Goal: Task Accomplishment & Management: Complete application form

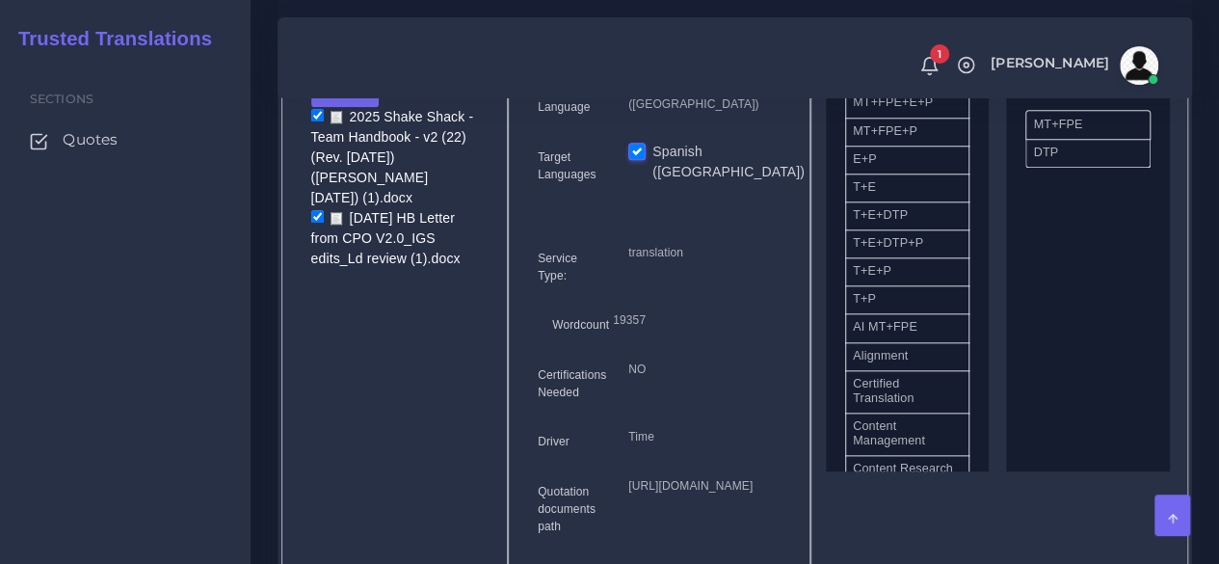
scroll to position [386, 0]
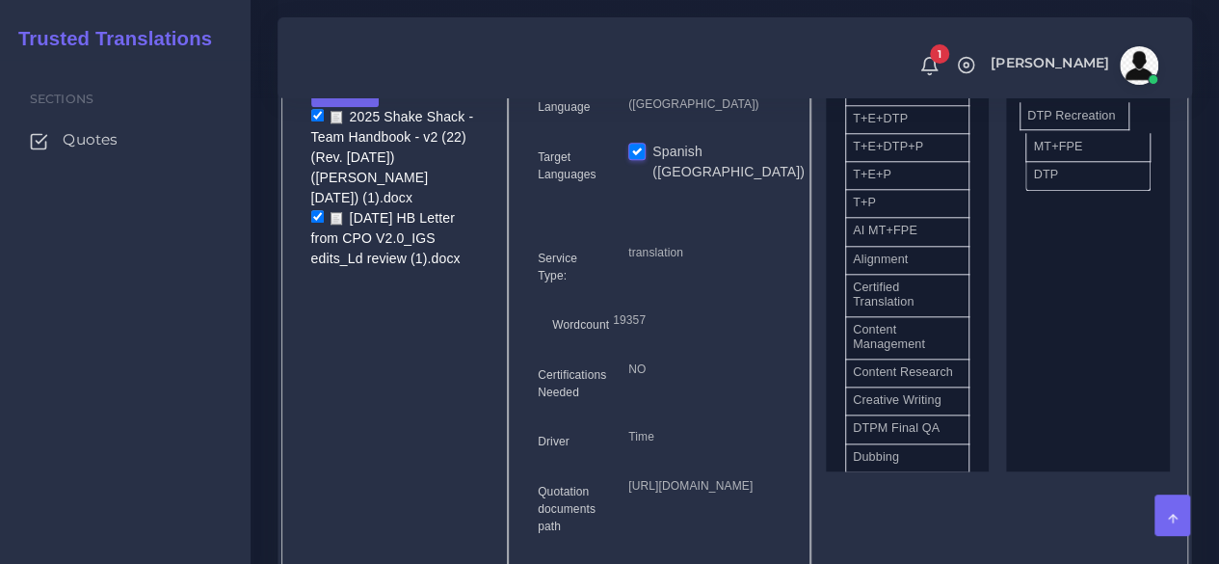
drag, startPoint x: 1018, startPoint y: 414, endPoint x: 1100, endPoint y: 146, distance: 280.2
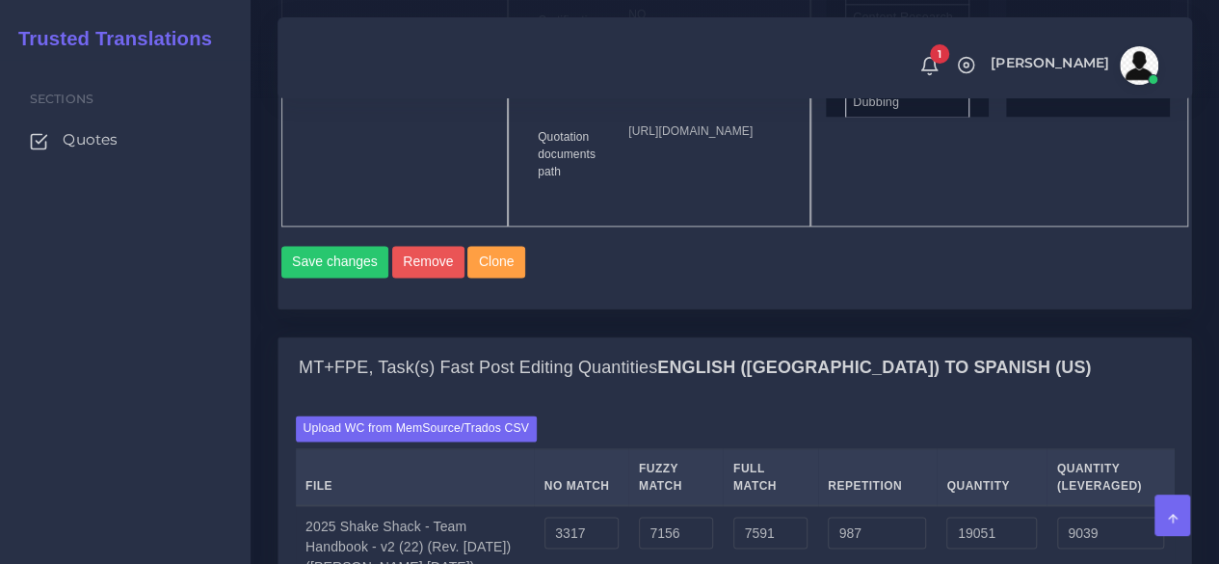
scroll to position [1253, 0]
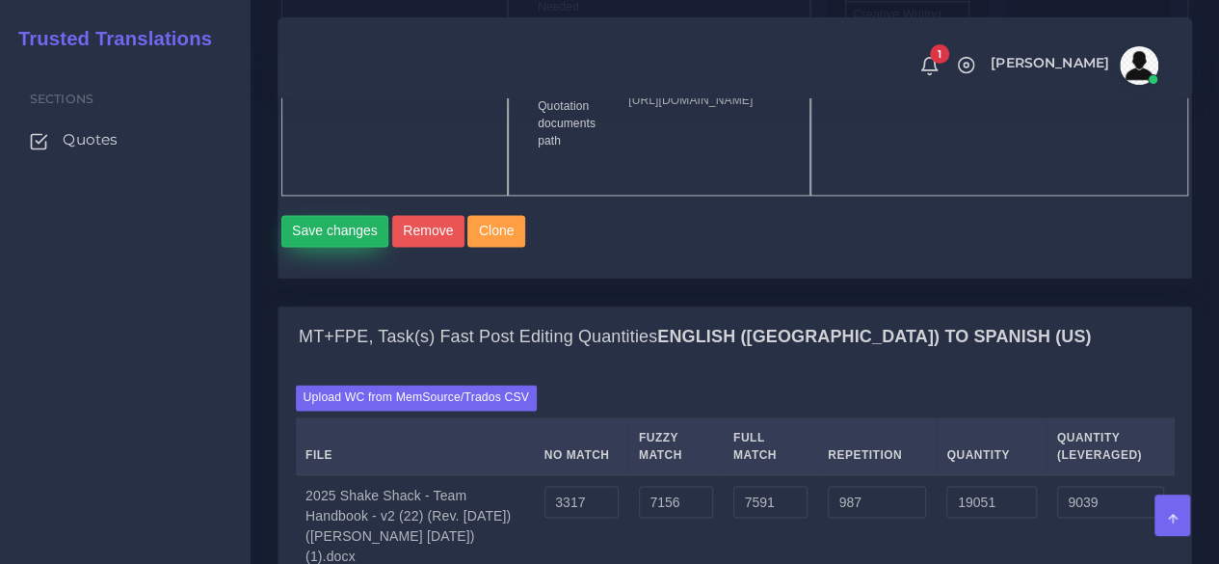
click at [305, 248] on button "Save changes" at bounding box center [335, 231] width 108 height 33
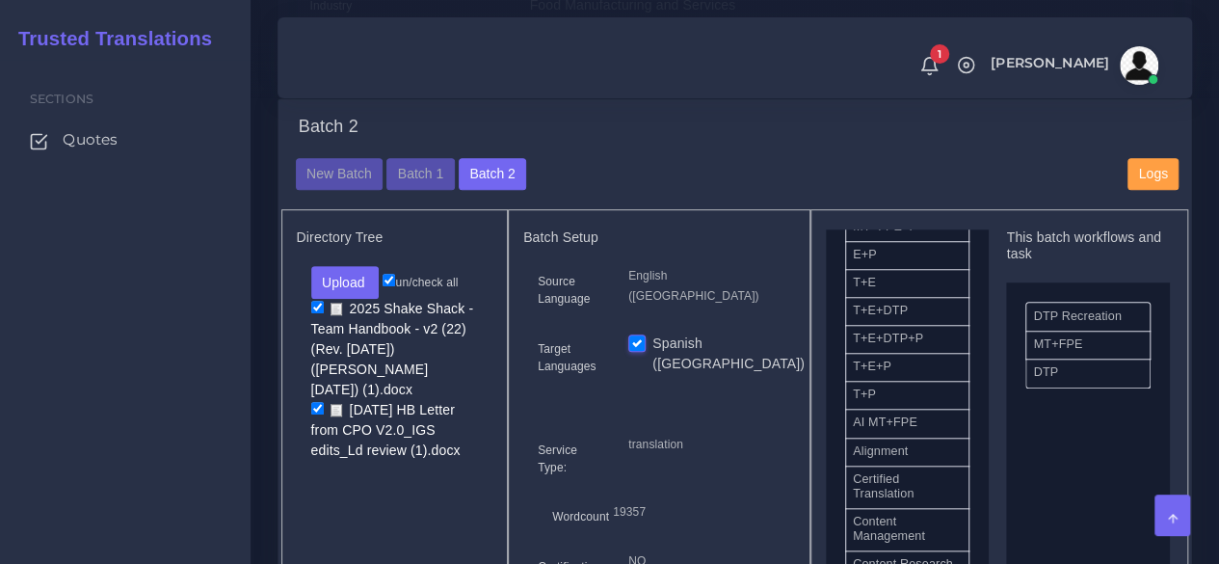
scroll to position [675, 0]
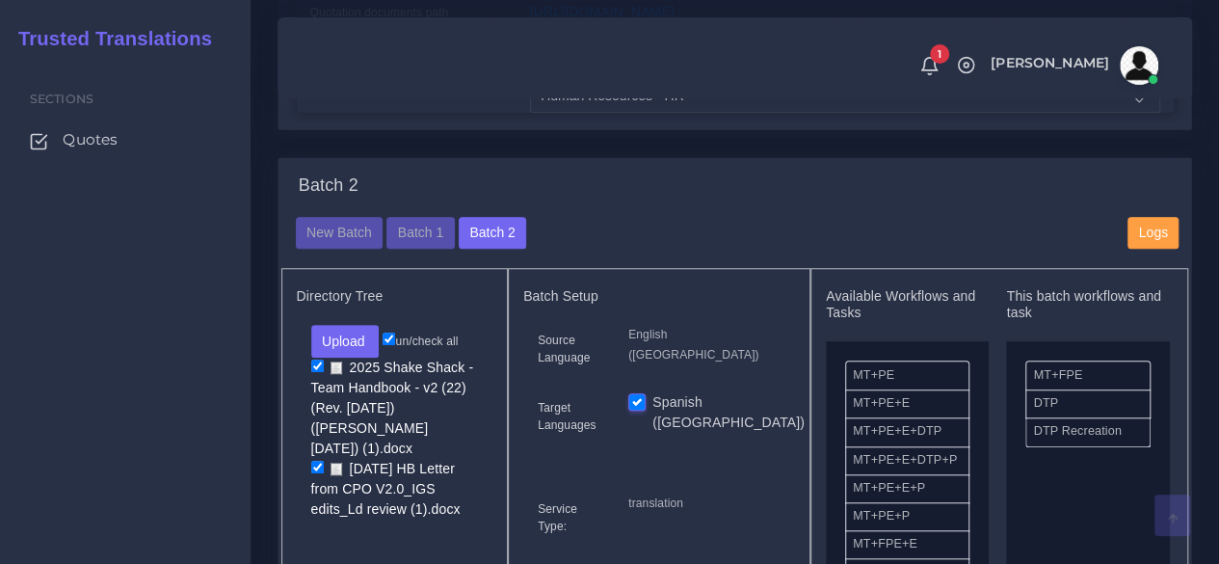
scroll to position [771, 0]
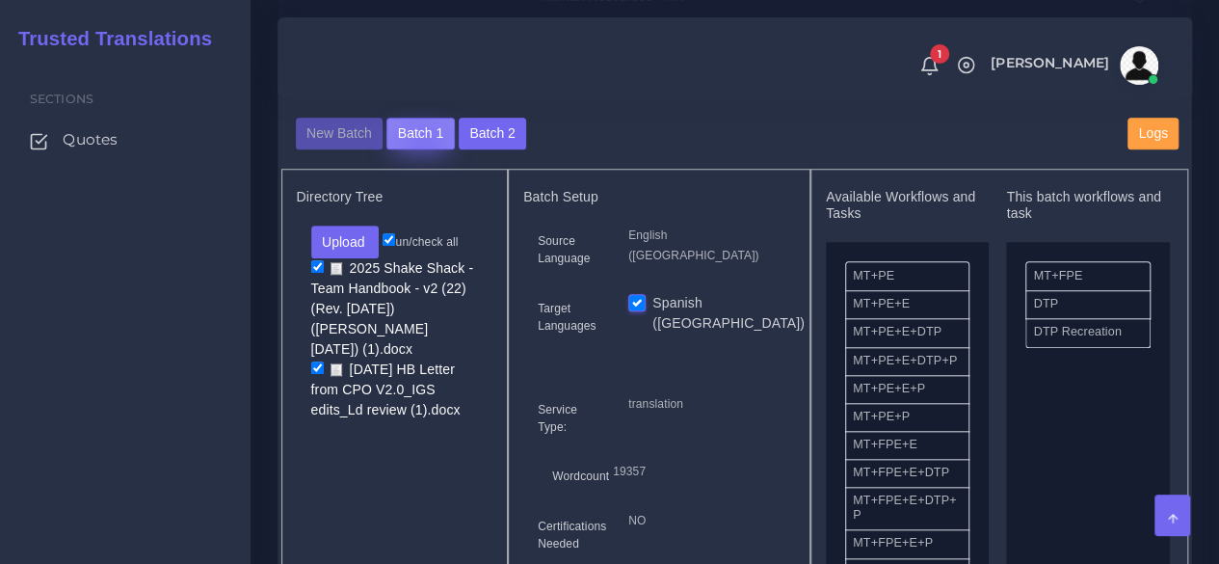
click at [420, 150] on button "Batch 1" at bounding box center [420, 134] width 67 height 33
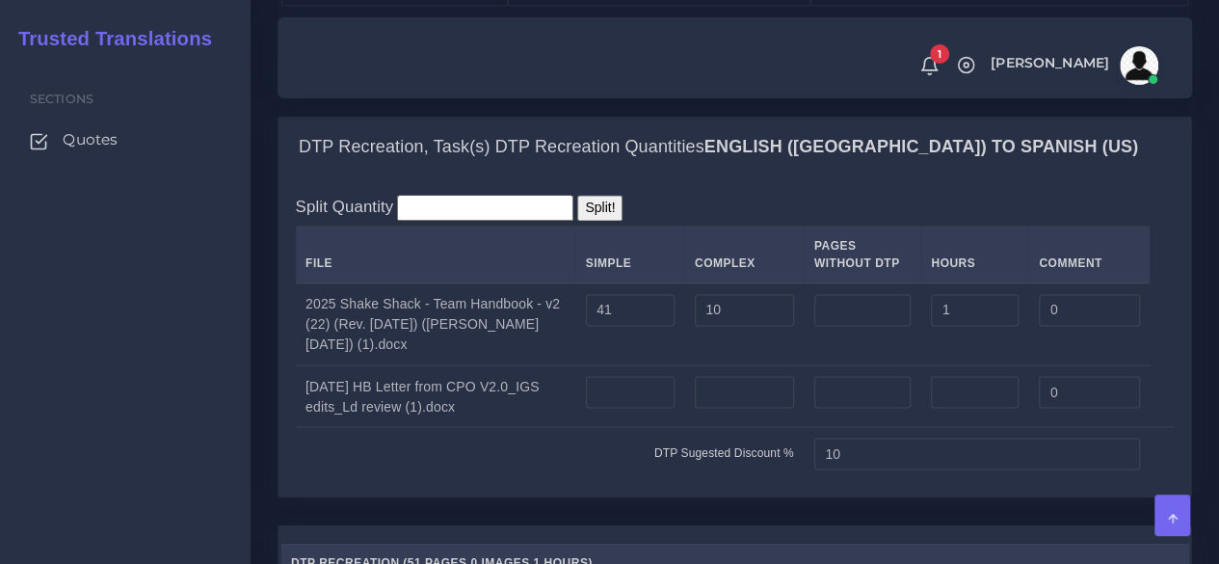
scroll to position [1350, 0]
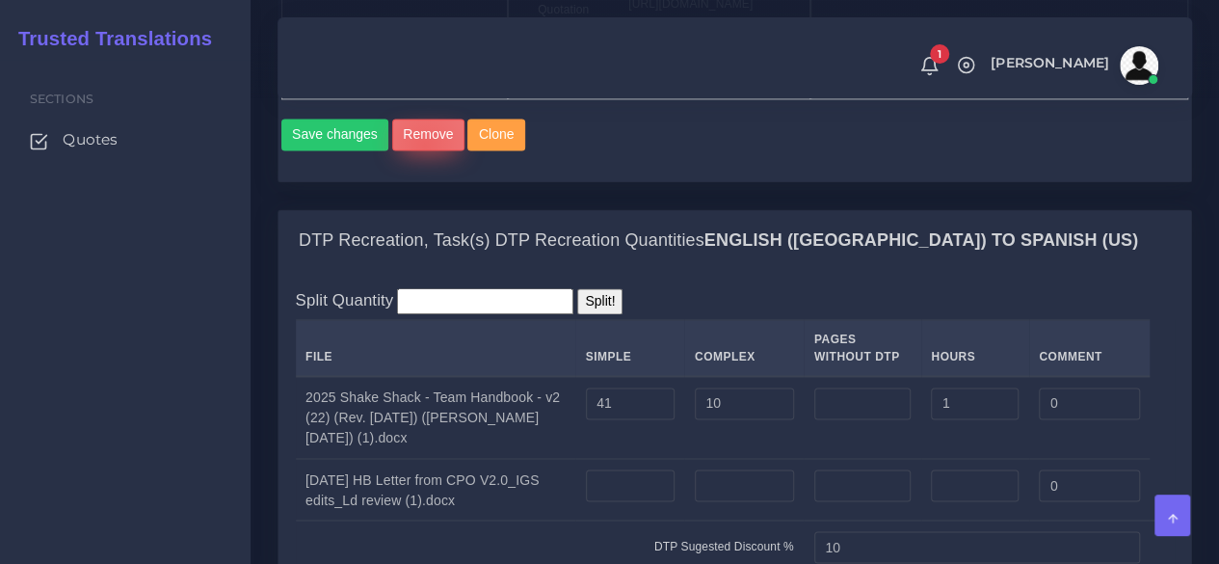
click at [418, 151] on button "Remove" at bounding box center [428, 135] width 72 height 33
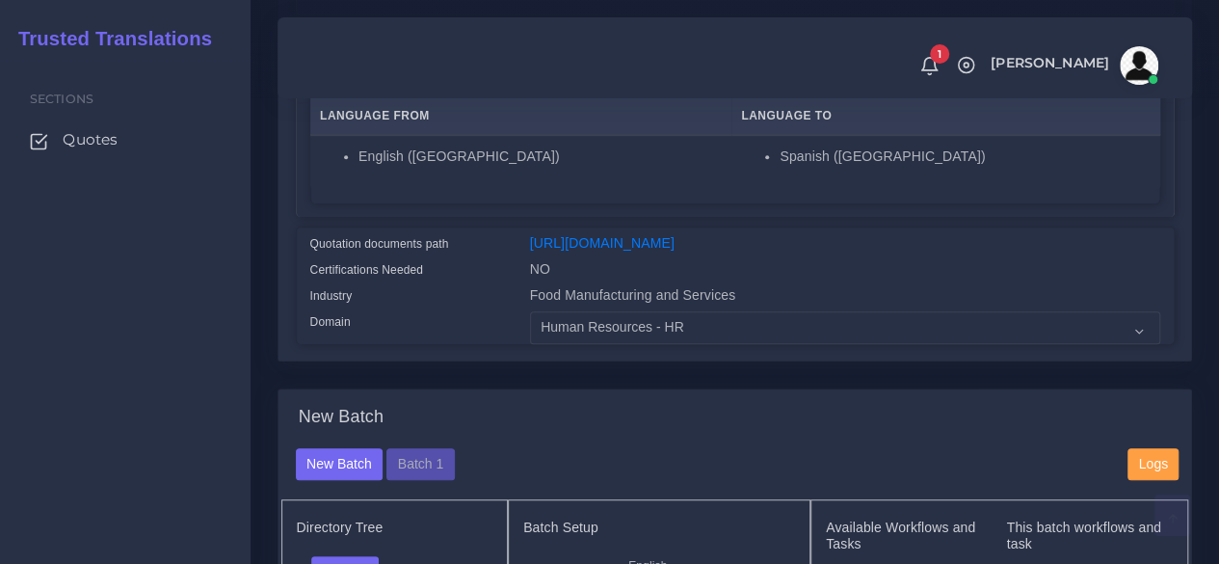
scroll to position [675, 0]
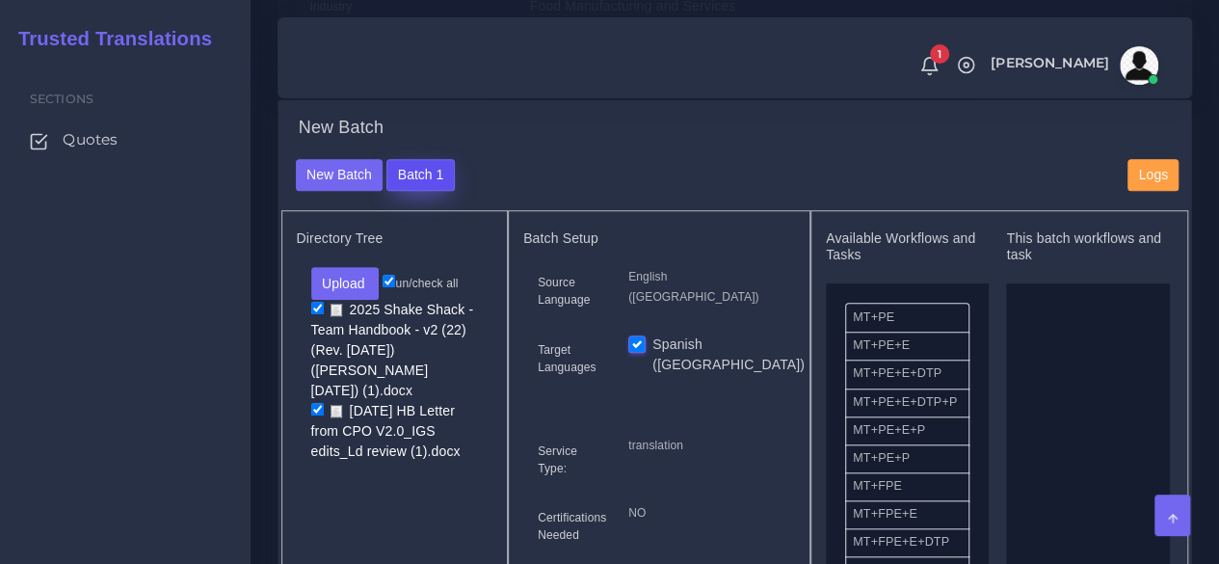
click at [430, 192] on button "Batch 1" at bounding box center [420, 175] width 67 height 33
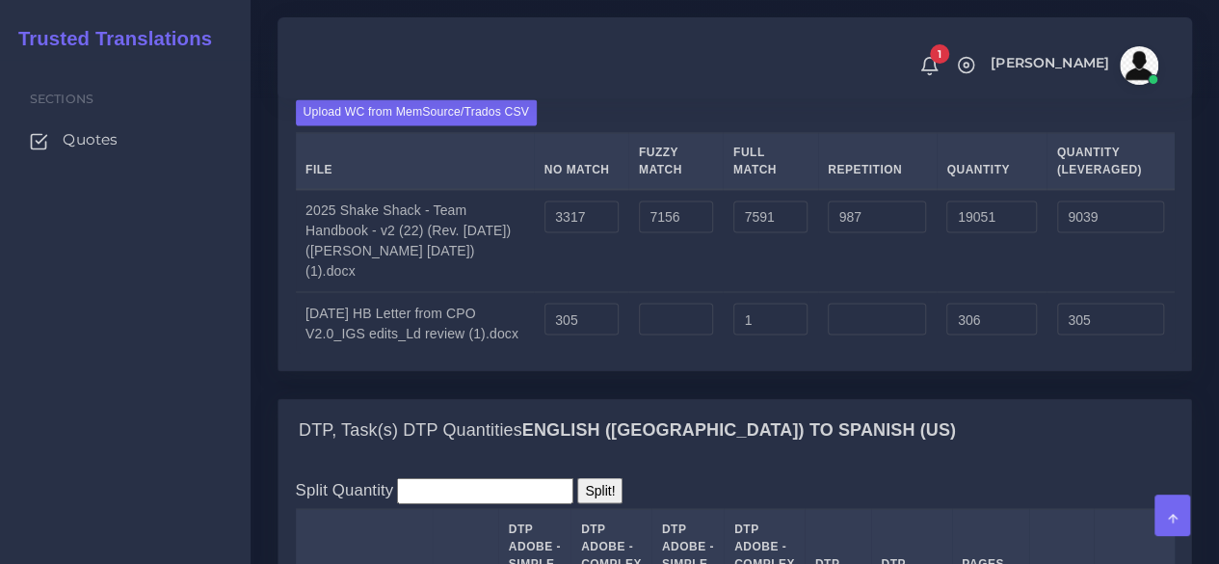
scroll to position [1542, 0]
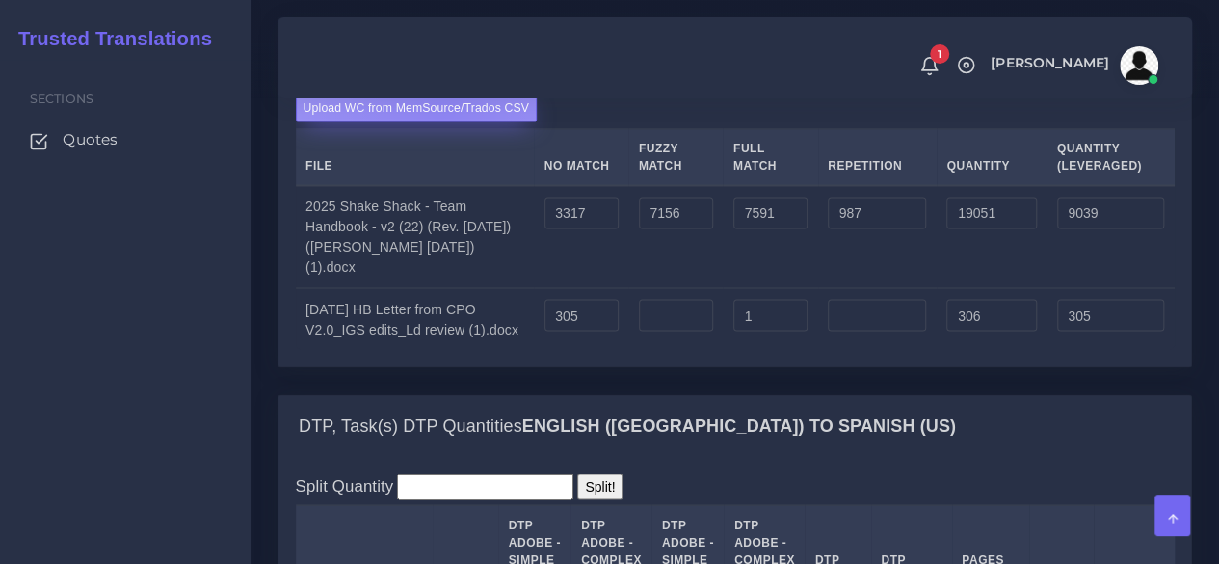
click at [442, 121] on label "Upload WC from MemSource/Trados CSV" at bounding box center [417, 108] width 242 height 26
click at [0, 0] on input "Upload WC from MemSource/Trados CSV" at bounding box center [0, 0] width 0 height 0
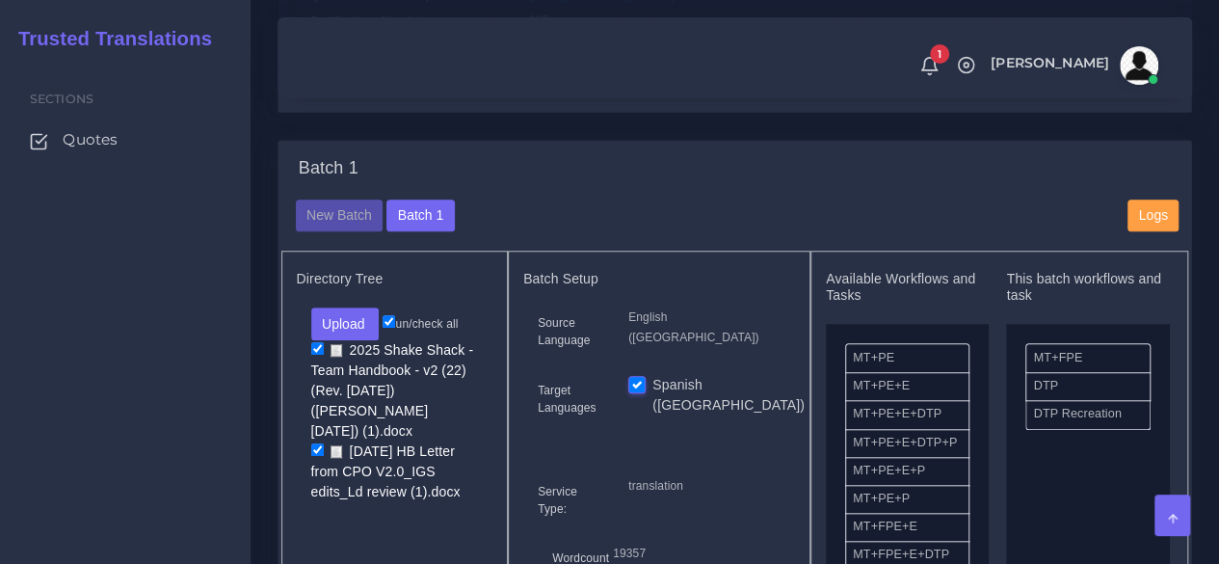
scroll to position [675, 0]
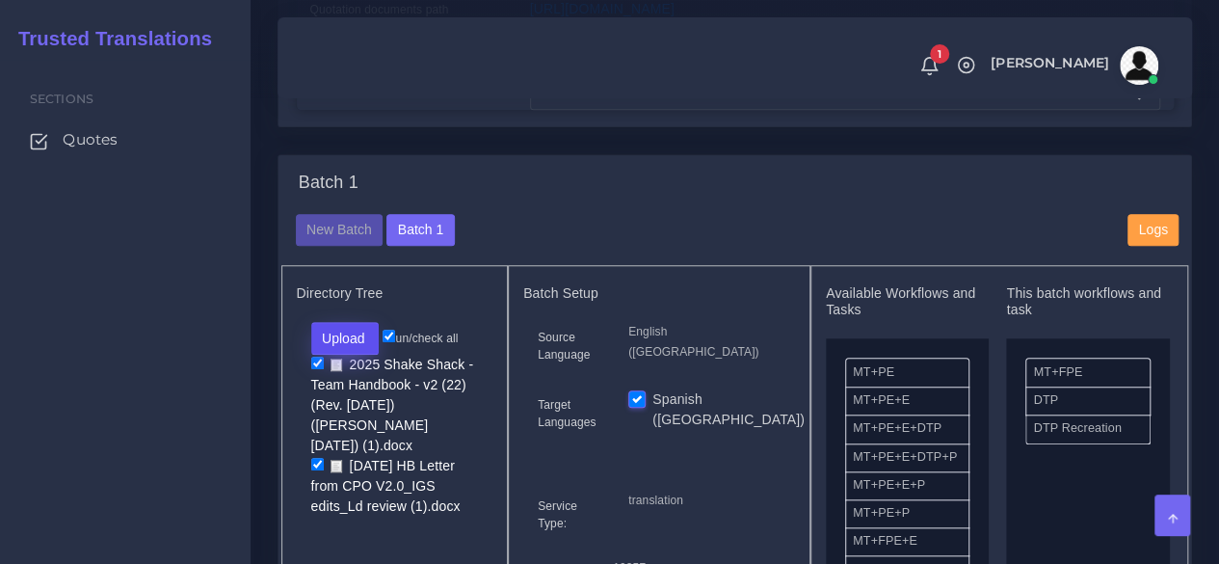
click at [376, 355] on button "Upload" at bounding box center [345, 338] width 68 height 33
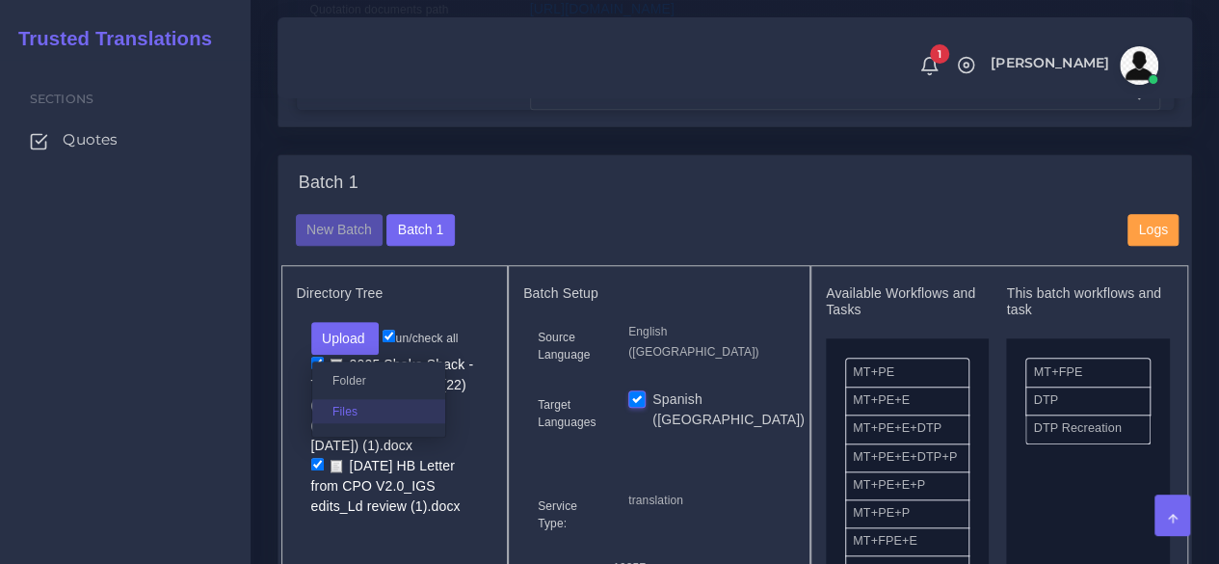
click at [368, 423] on label "Files" at bounding box center [378, 411] width 133 height 24
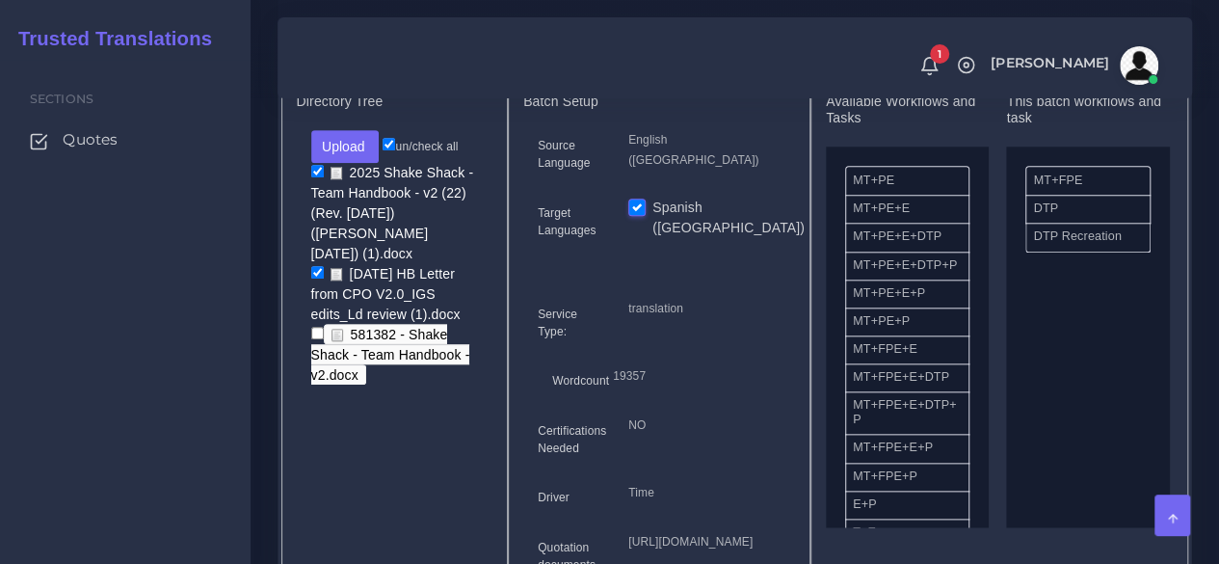
scroll to position [868, 0]
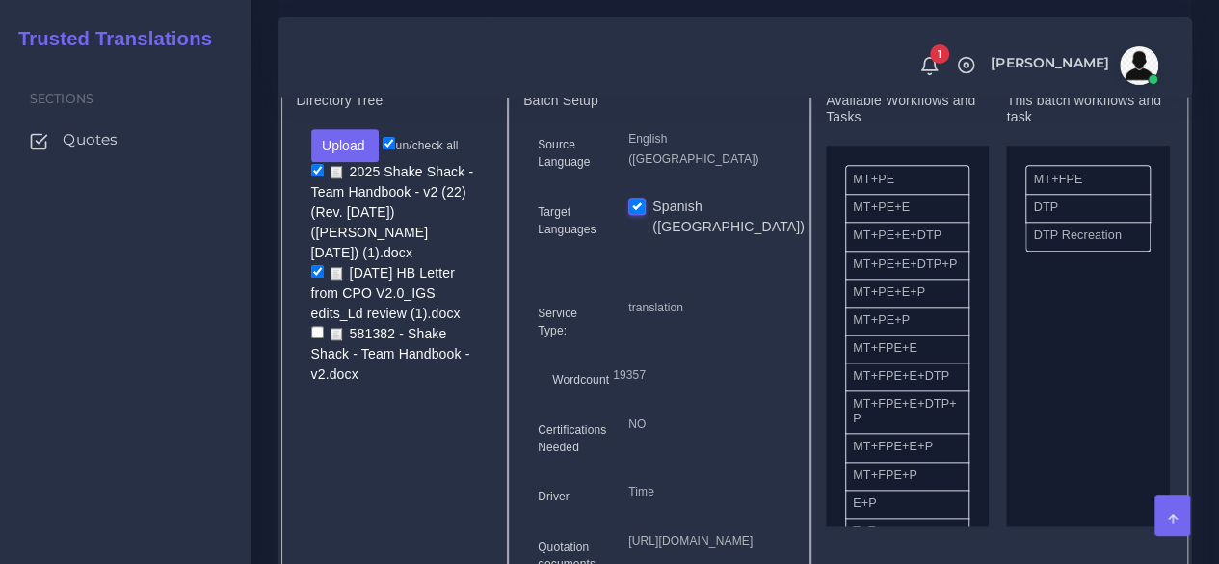
click at [317, 338] on input "checkbox" at bounding box center [317, 332] width 13 height 13
checkbox input "true"
click at [318, 176] on input "checkbox" at bounding box center [317, 170] width 13 height 13
checkbox input "false"
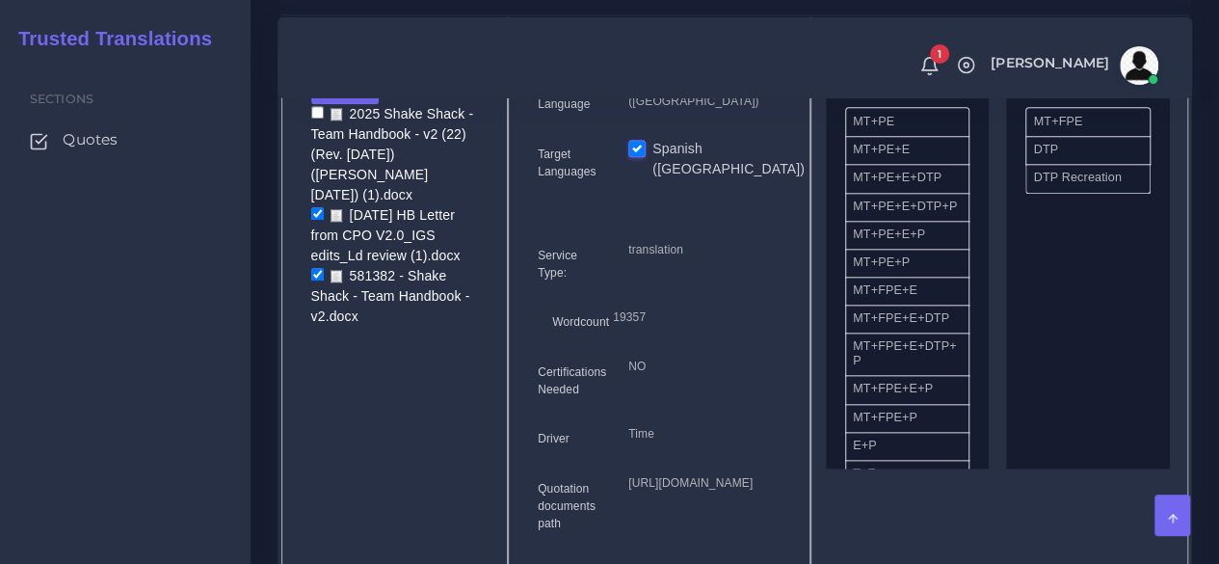
scroll to position [1157, 0]
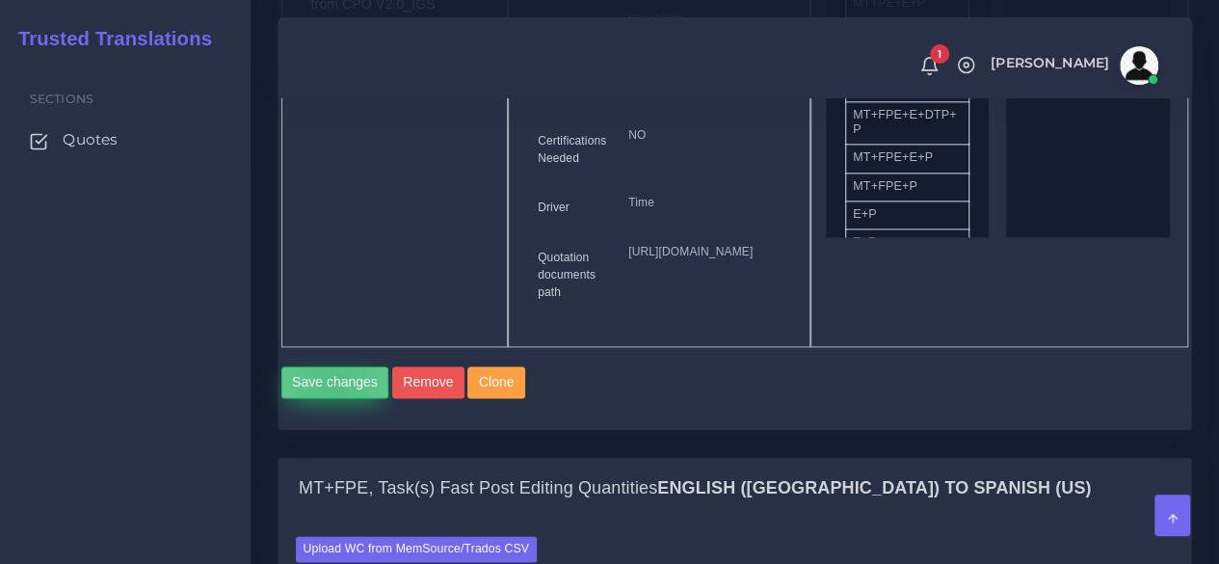
click at [335, 399] on button "Save changes" at bounding box center [335, 382] width 108 height 33
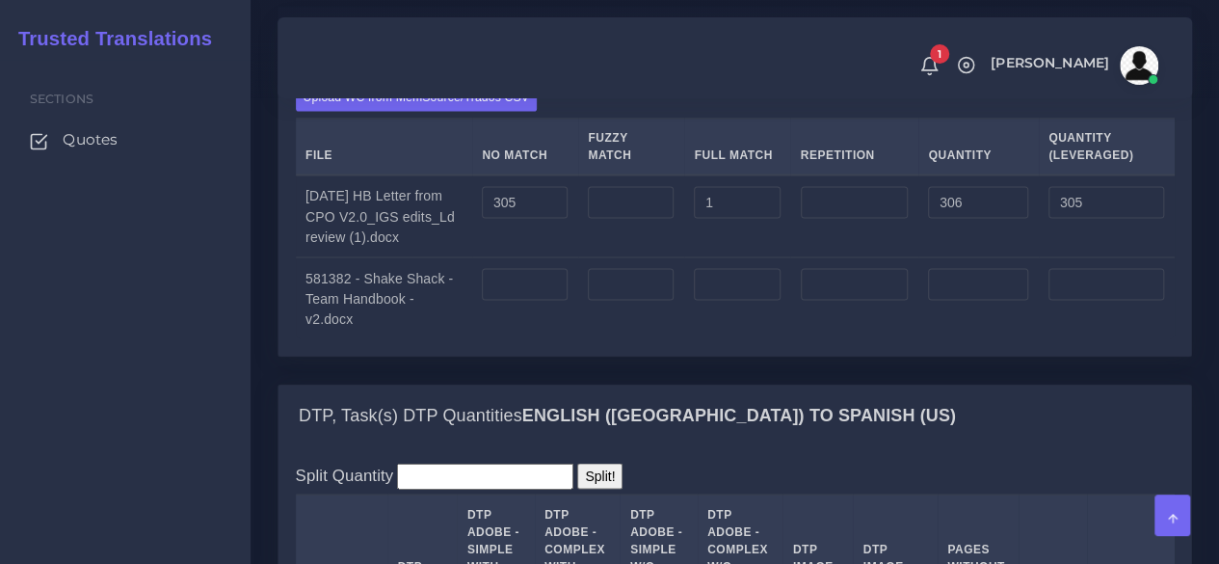
scroll to position [1639, 0]
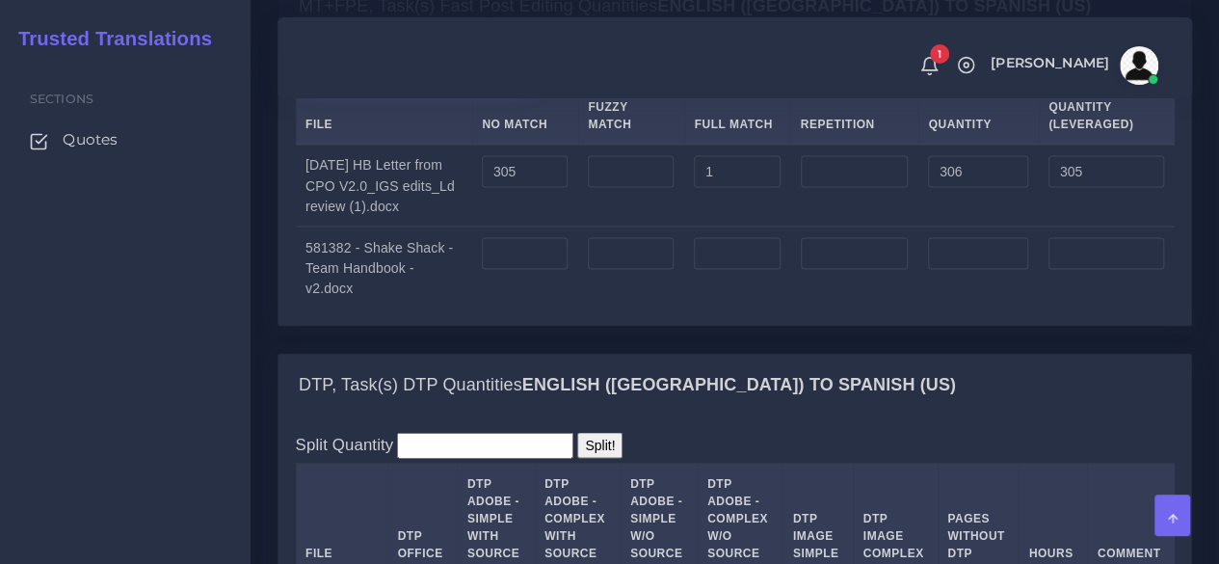
click at [426, 80] on label "Upload WC from MemSource/Trados CSV" at bounding box center [417, 67] width 242 height 26
click at [0, 0] on input "Upload WC from MemSource/Trados CSV" at bounding box center [0, 0] width 0 height 0
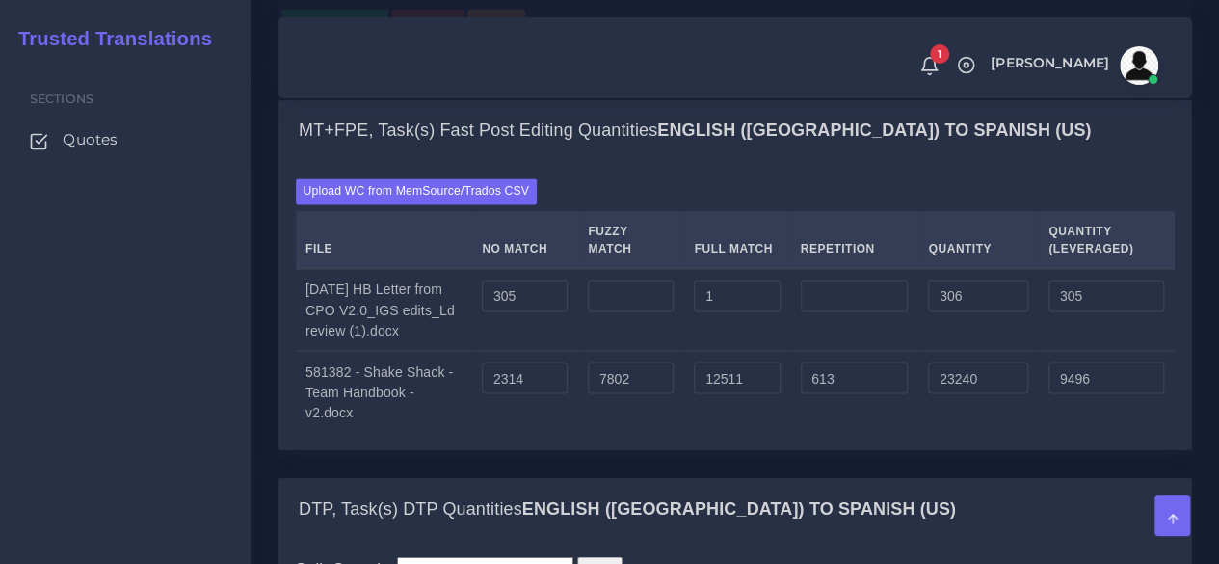
scroll to position [1542, 0]
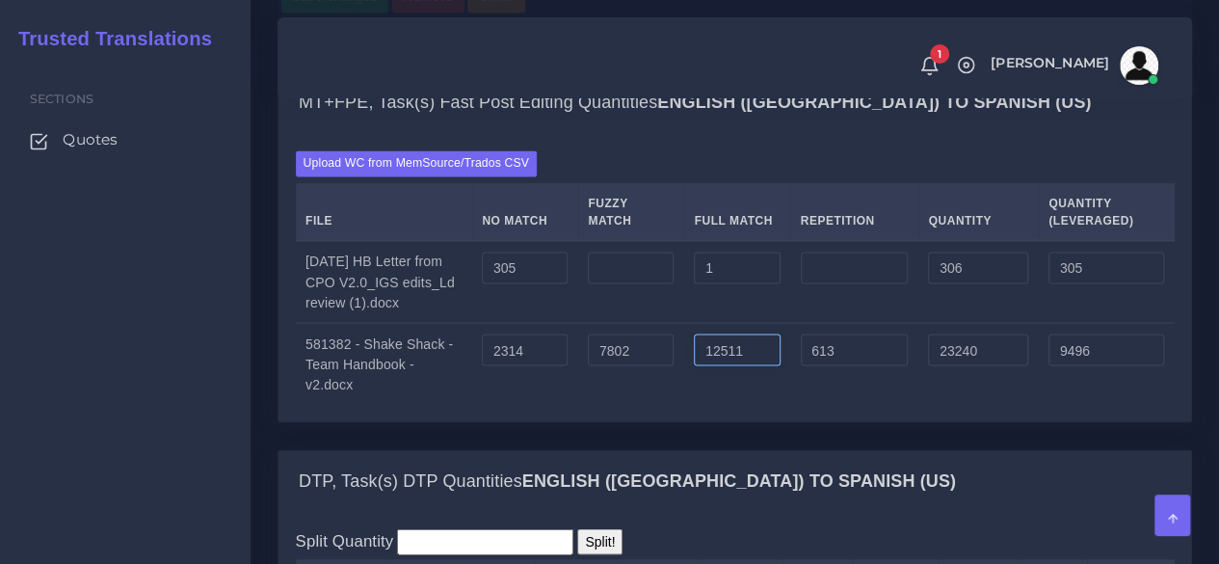
drag, startPoint x: 781, startPoint y: 483, endPoint x: 700, endPoint y: 494, distance: 81.7
click at [700, 405] on td "12511" at bounding box center [737, 364] width 106 height 82
type input "5069"
type input "15798"
type input "7635"
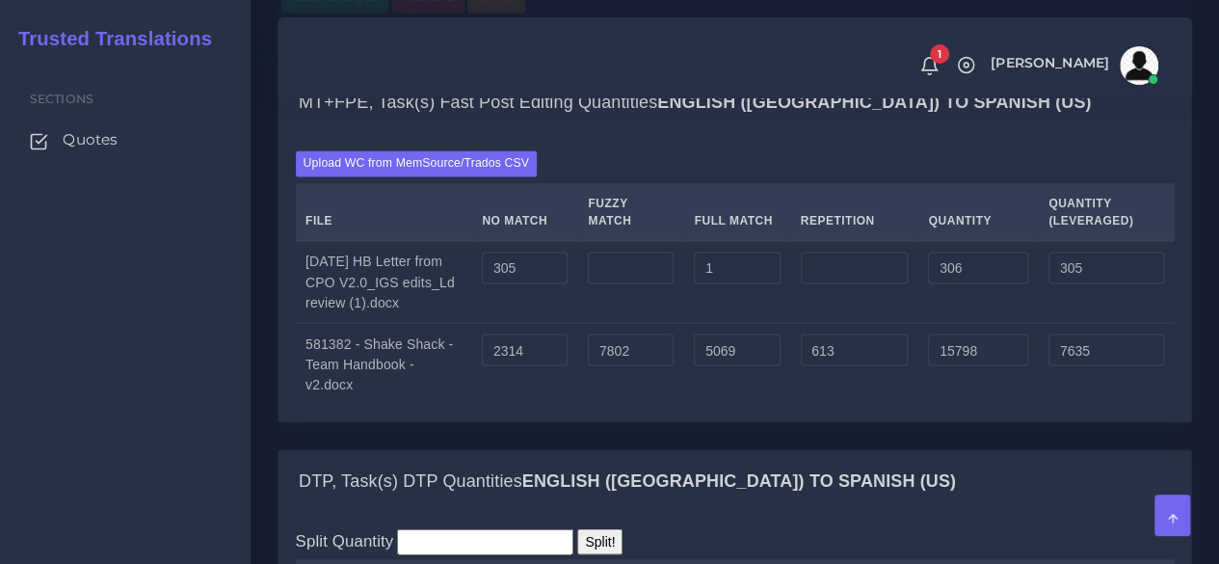
click at [721, 405] on td "5069" at bounding box center [737, 364] width 106 height 82
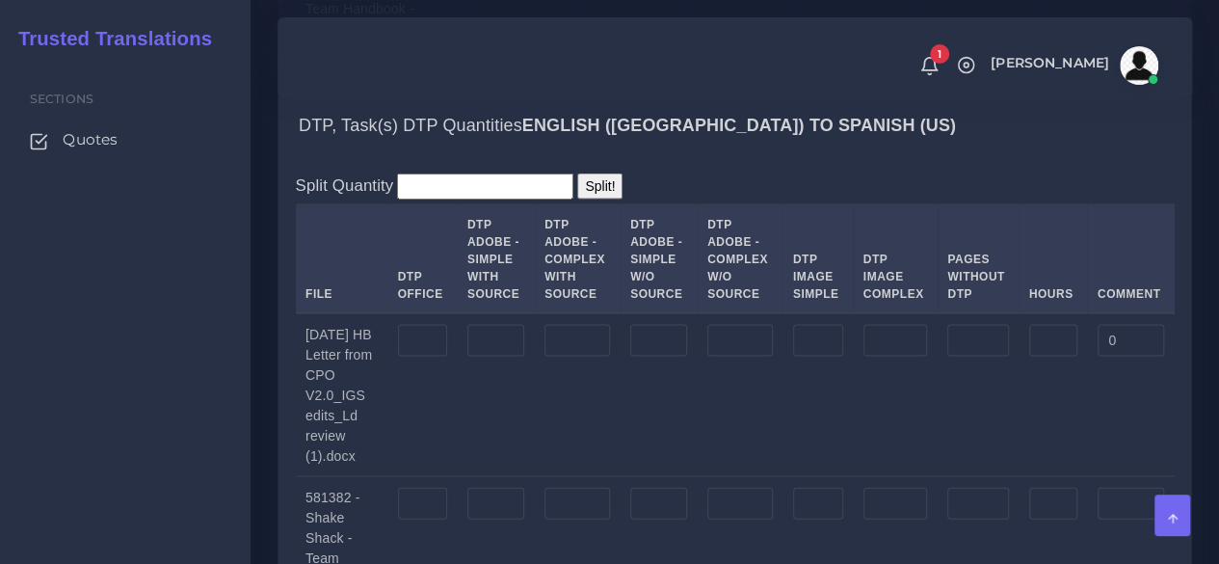
scroll to position [1928, 0]
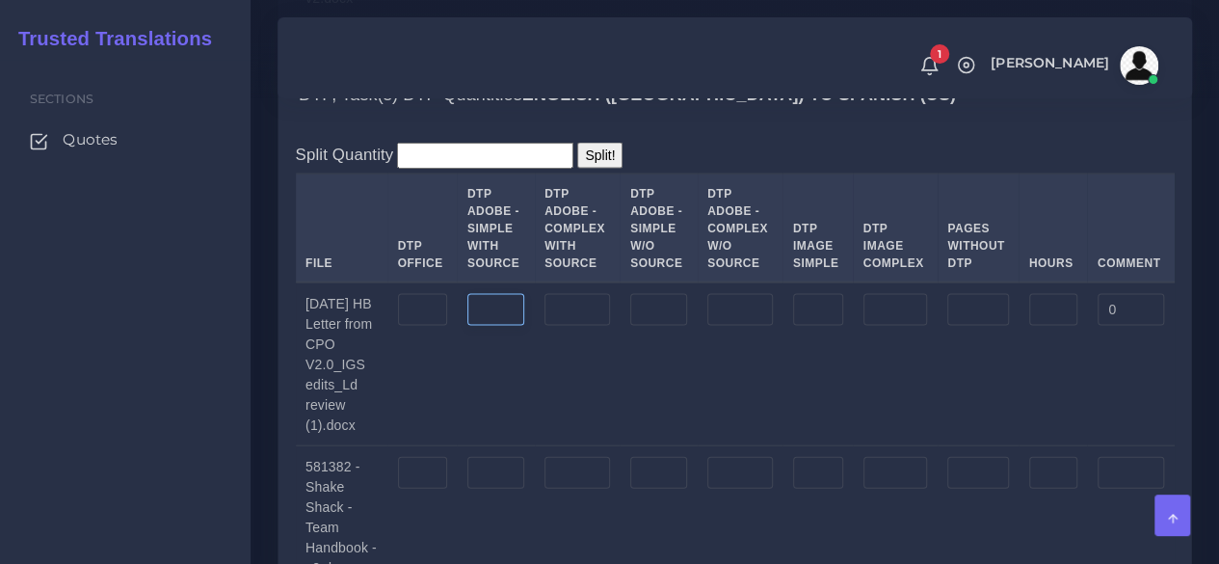
click at [511, 327] on input "number" at bounding box center [496, 310] width 57 height 33
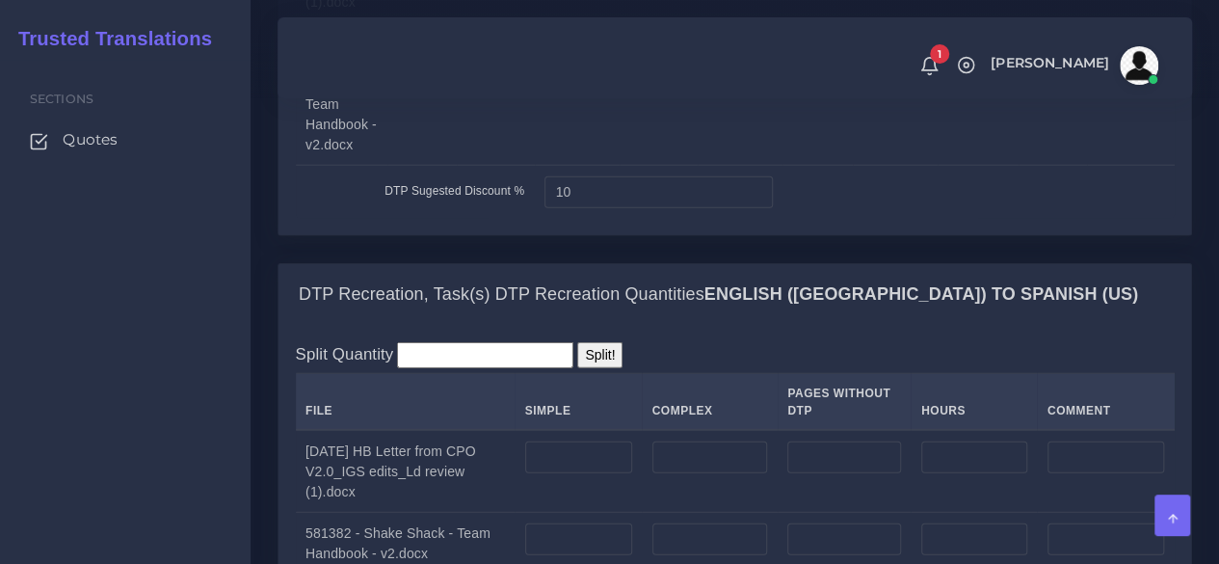
scroll to position [2314, 0]
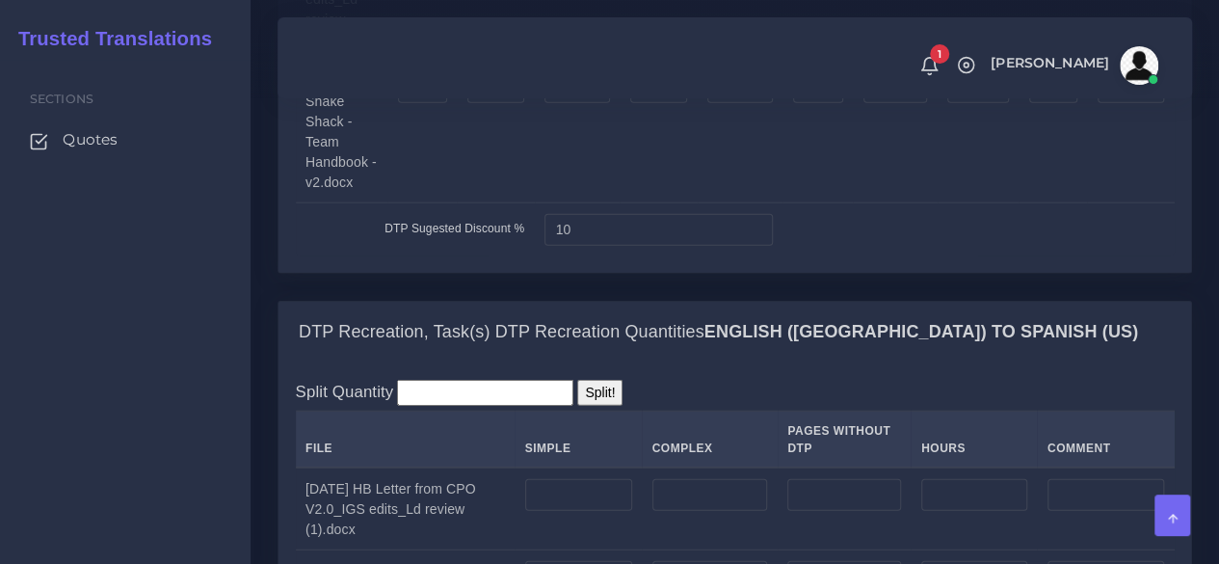
type input "51"
drag, startPoint x: 592, startPoint y: 329, endPoint x: 501, endPoint y: 334, distance: 90.7
click at [501, 256] on tr "DTP Sugested Discount % 10" at bounding box center [735, 229] width 879 height 53
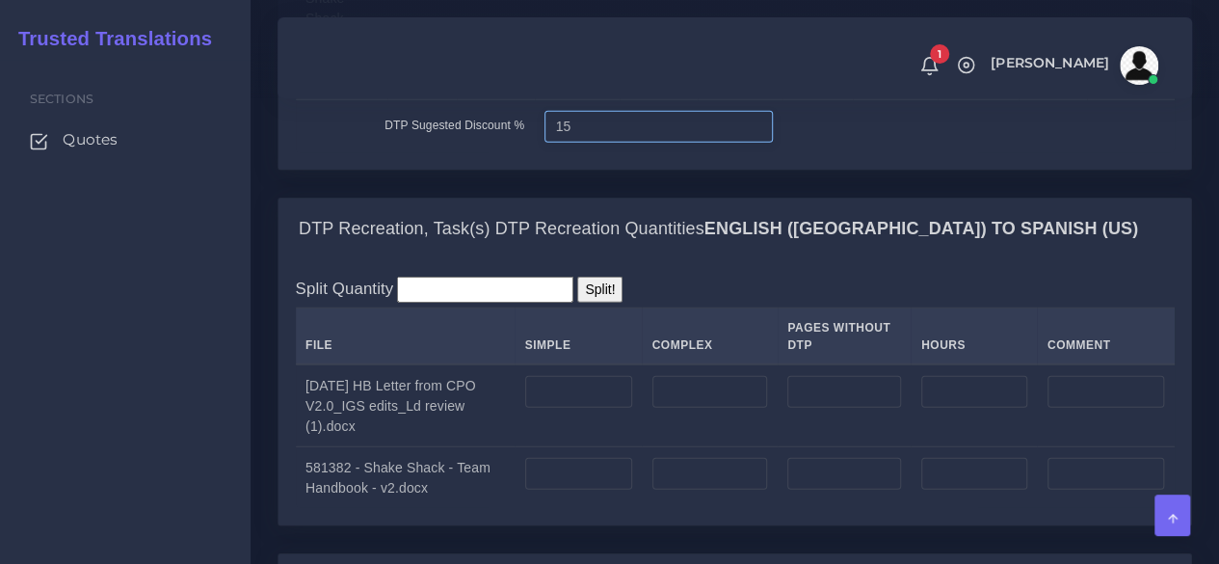
scroll to position [2506, 0]
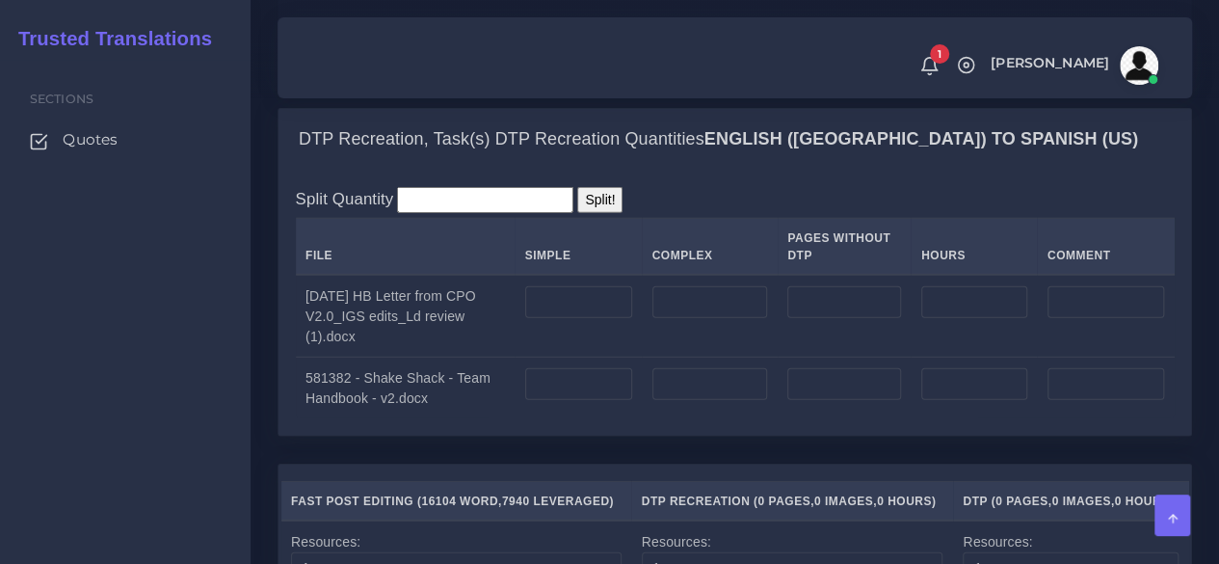
type input "15"
click at [588, 319] on input "number" at bounding box center [578, 302] width 107 height 33
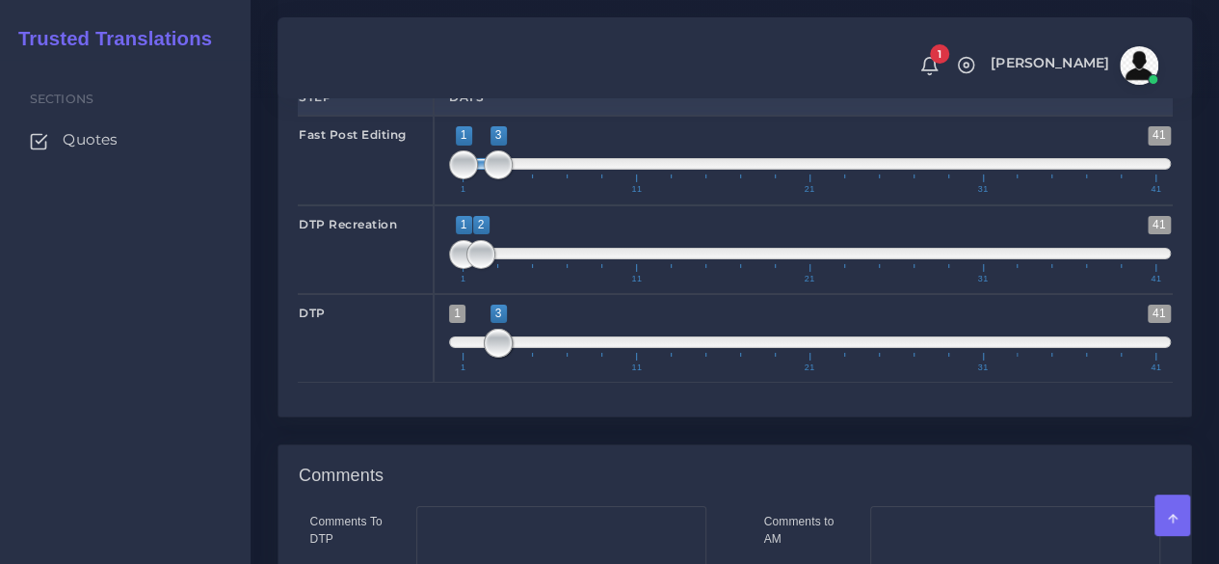
scroll to position [3181, 0]
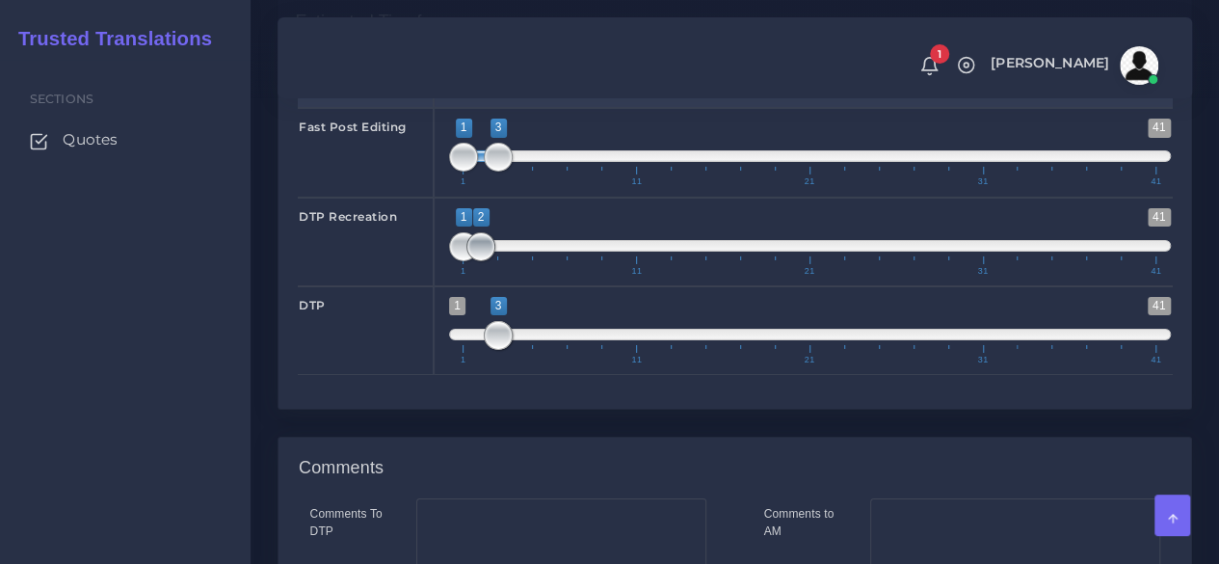
type input "51"
type input "1;1"
drag, startPoint x: 482, startPoint y: 323, endPoint x: 447, endPoint y: 331, distance: 35.5
click at [447, 286] on div "1 41 1 1 1 — 1 1 11 21 31 41 1;1" at bounding box center [810, 242] width 753 height 89
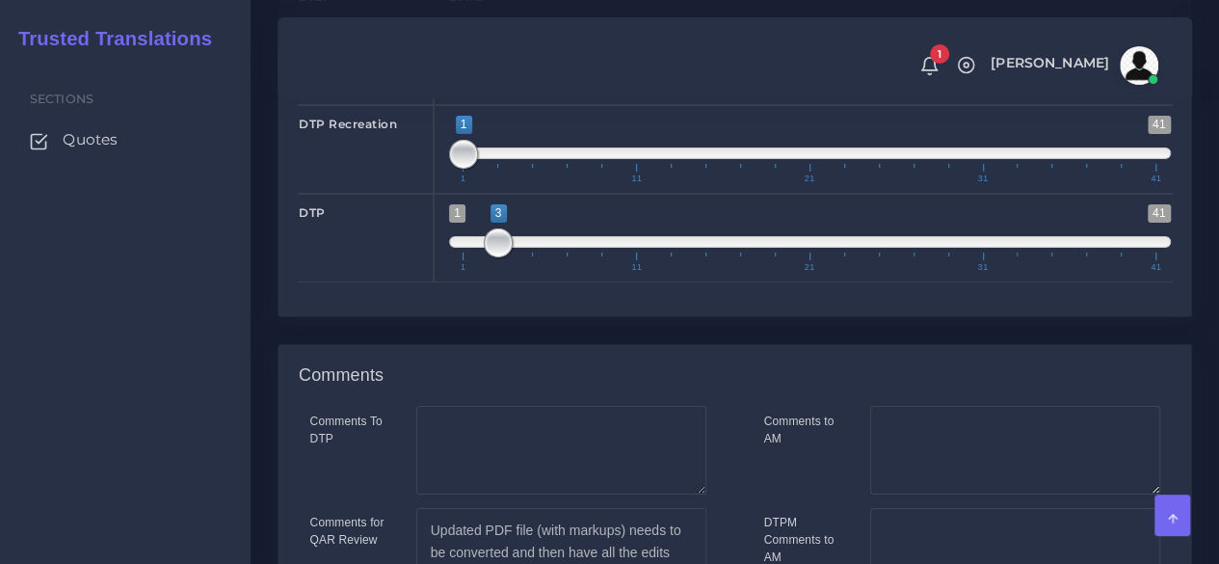
scroll to position [3470, 0]
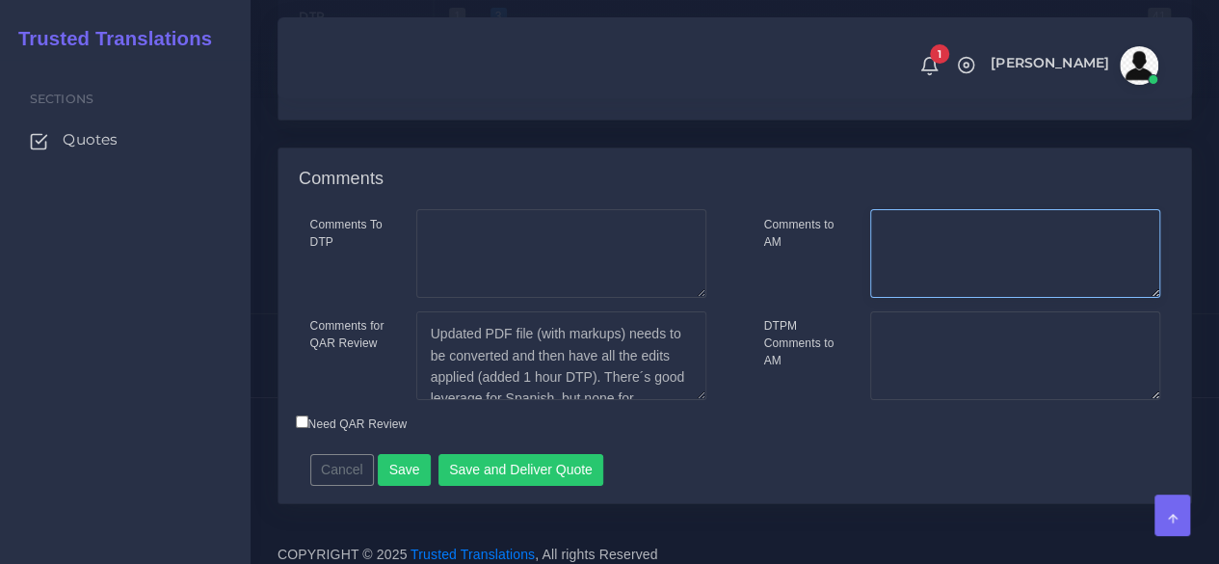
click at [889, 298] on textarea "Comments to AM" at bounding box center [1015, 253] width 290 height 89
click at [1002, 298] on textarea "101% full matches bloqueados. Se convierte el PDF en Indesign" at bounding box center [1015, 253] width 290 height 89
click at [1147, 298] on textarea "101% full matches bloqueados. Se convierte el PDF actualizado en Indesign" at bounding box center [1015, 253] width 290 height 89
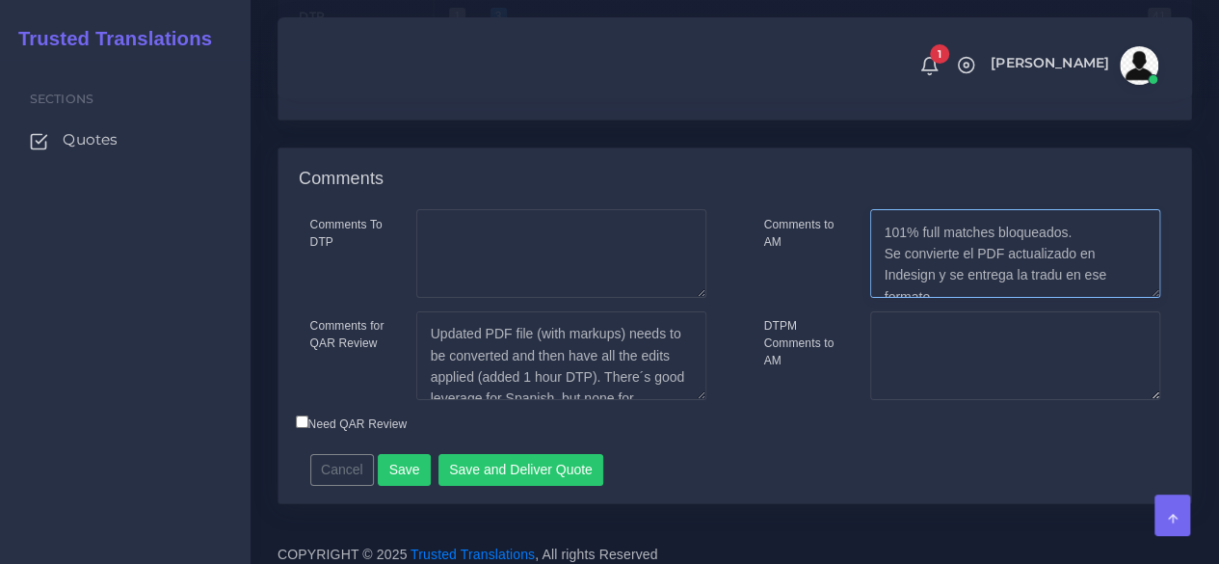
type textarea "101% full matches bloqueados. Se convierte el PDF actualizado en Indesign y se …"
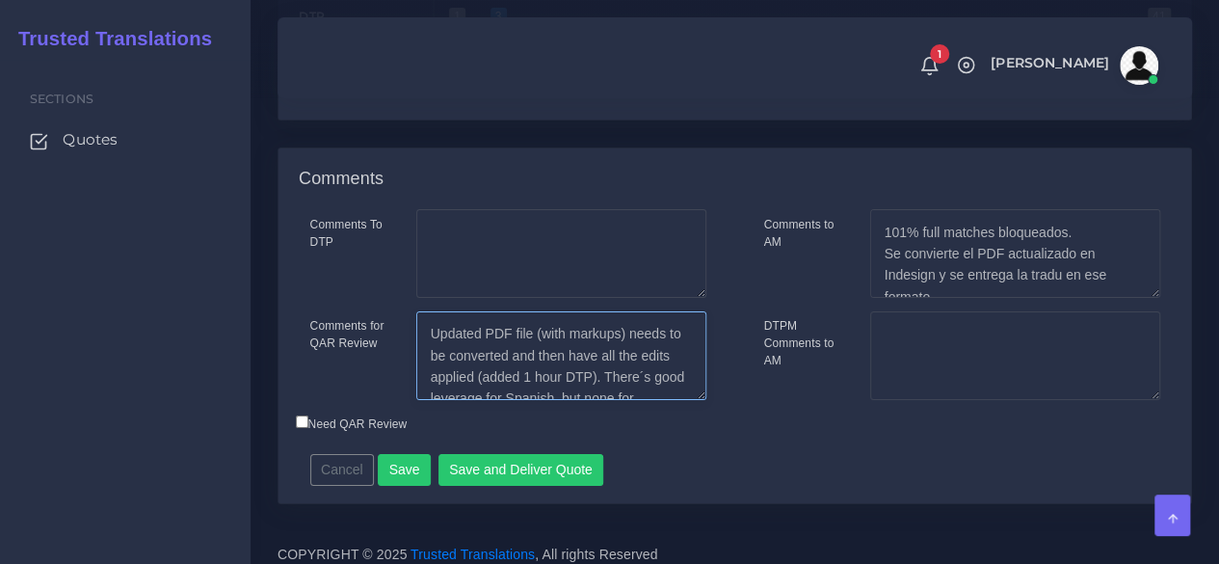
scroll to position [43, 0]
drag, startPoint x: 433, startPoint y: 399, endPoint x: 709, endPoint y: 523, distance: 303.3
click at [709, 502] on div "Comments To DTP Comments for QAR Review Cancel" at bounding box center [735, 355] width 913 height 293
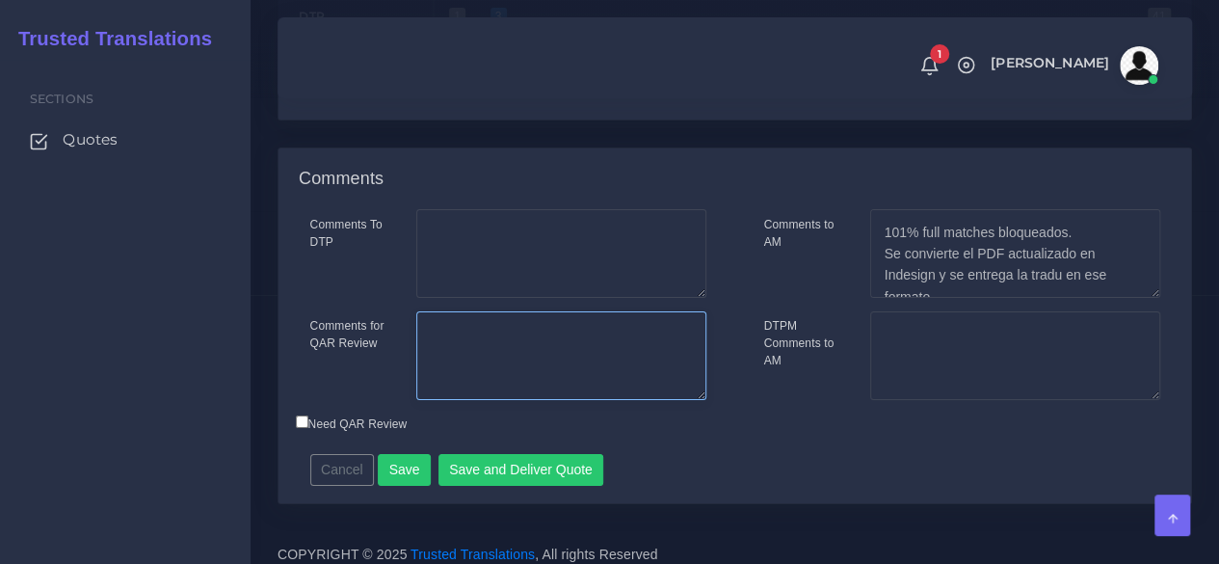
scroll to position [0, 0]
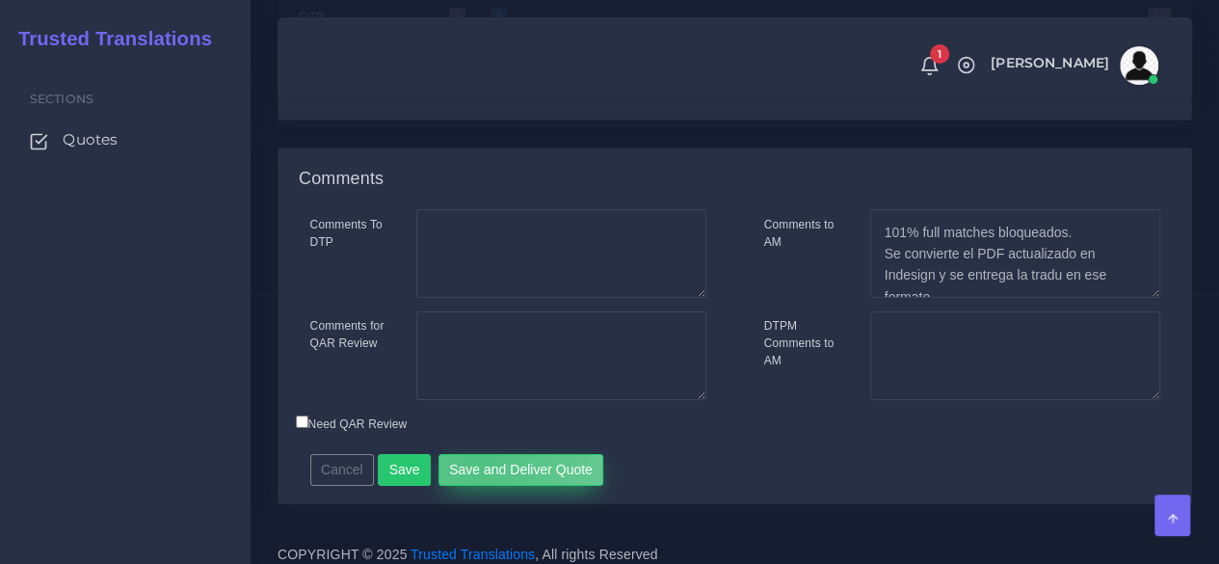
click at [473, 487] on button "Save and Deliver Quote" at bounding box center [522, 470] width 166 height 33
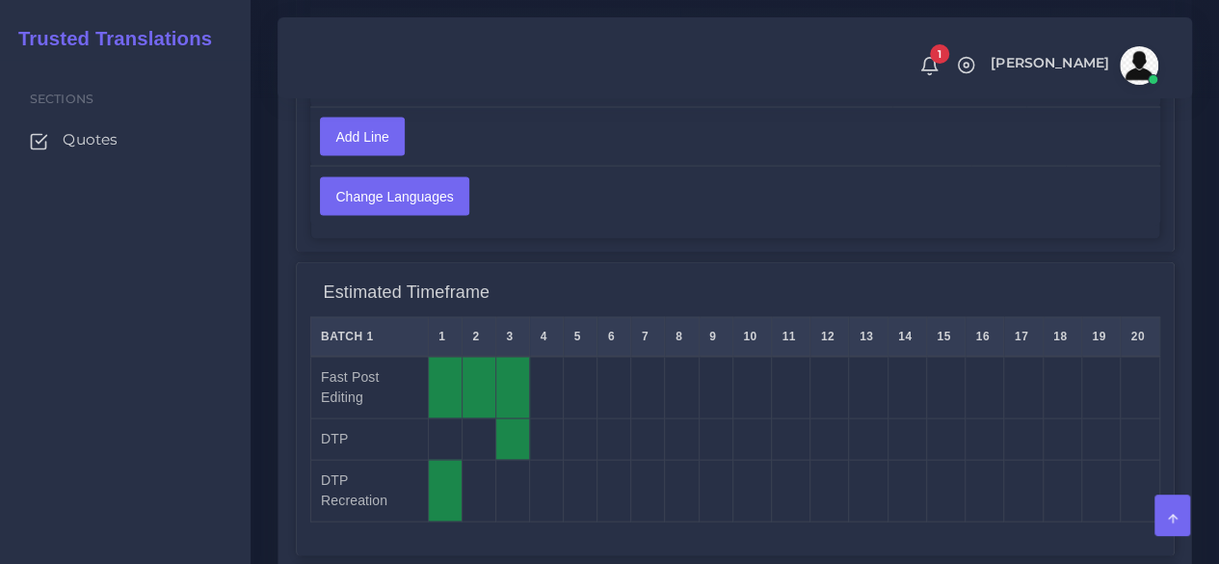
scroll to position [1928, 0]
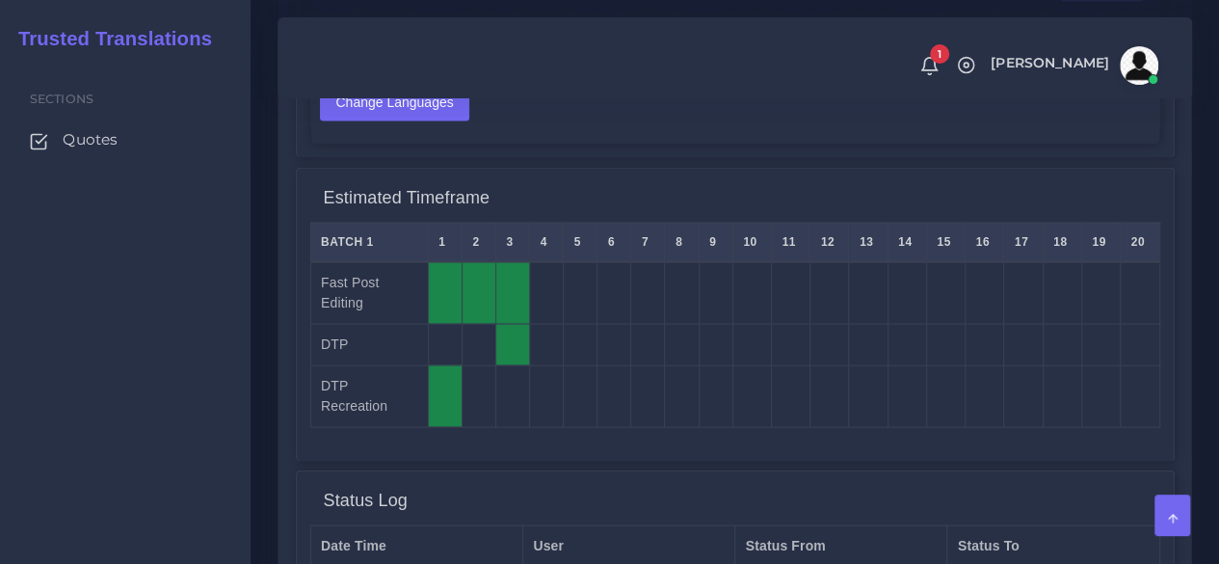
click at [65, 404] on div "Sections Quotes" at bounding box center [125, 312] width 251 height 504
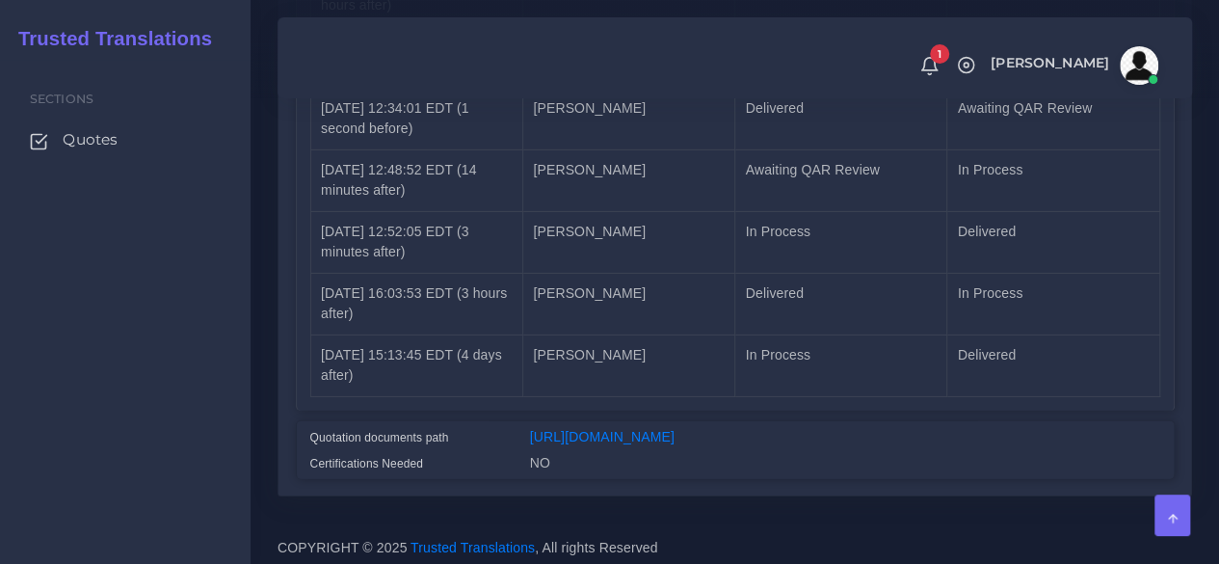
scroll to position [3011, 0]
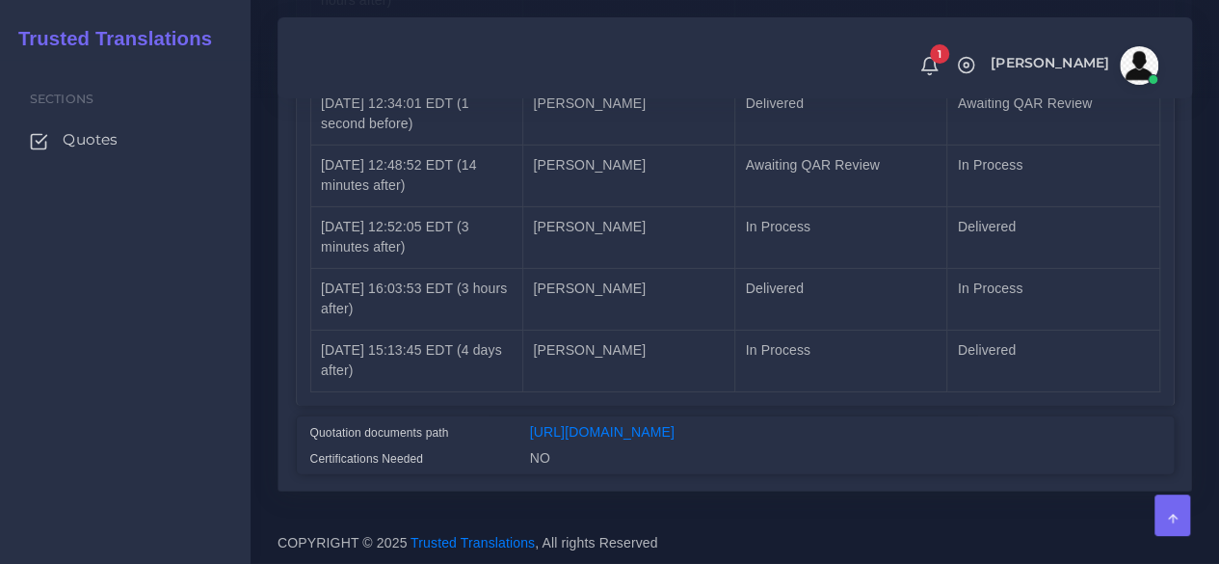
click at [661, 422] on div "[URL][DOMAIN_NAME]" at bounding box center [845, 435] width 659 height 26
click at [584, 424] on link "[URL][DOMAIN_NAME]" at bounding box center [602, 431] width 145 height 15
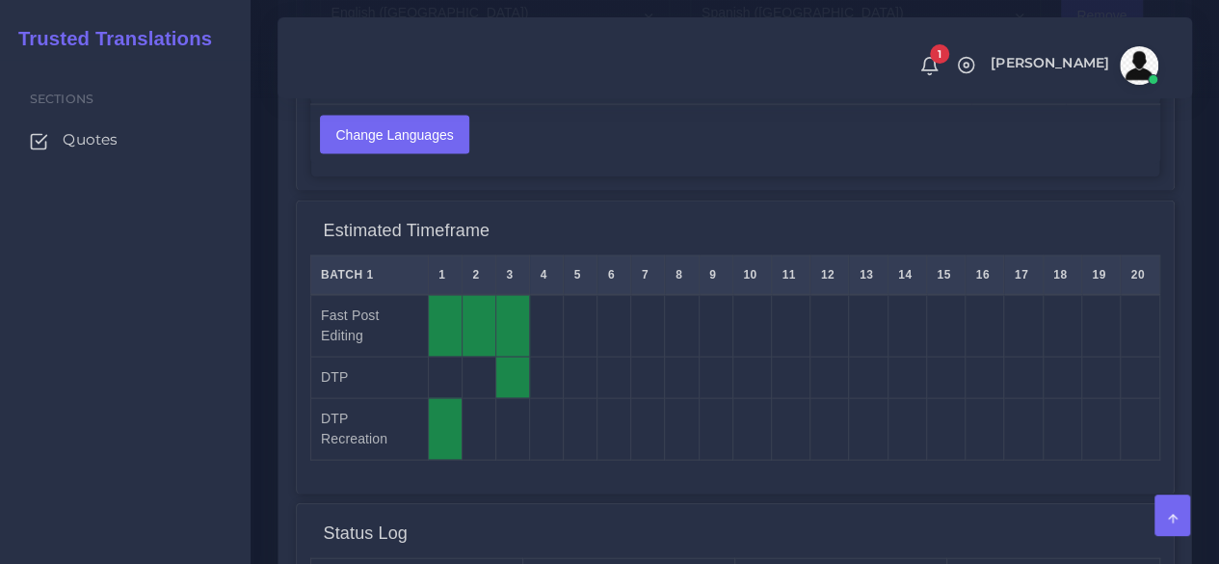
scroll to position [1662, 0]
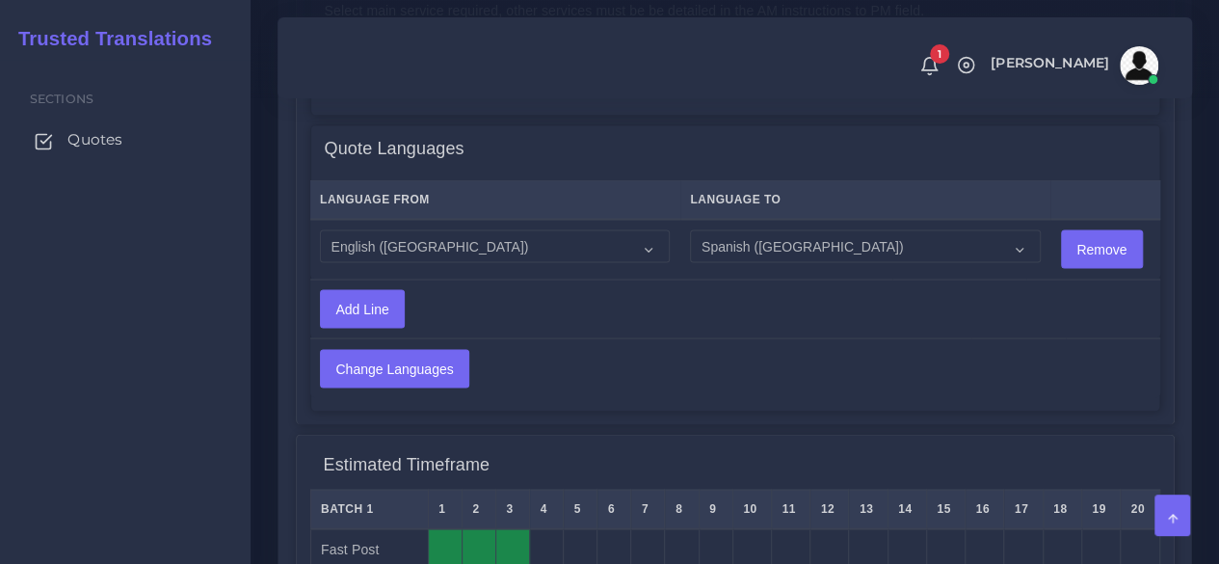
click at [117, 144] on span "Quotes" at bounding box center [94, 139] width 55 height 21
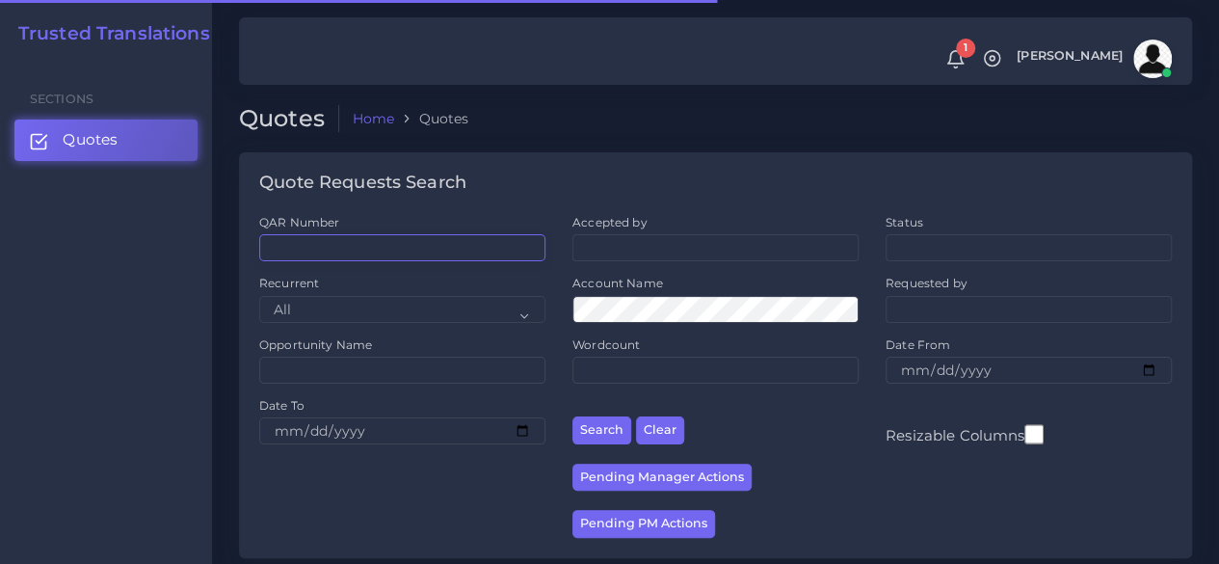
click at [357, 255] on input "QAR Number" at bounding box center [402, 247] width 286 height 27
paste input "QAR124221"
type input "QAR124221"
click at [573, 416] on button "Search" at bounding box center [602, 430] width 59 height 28
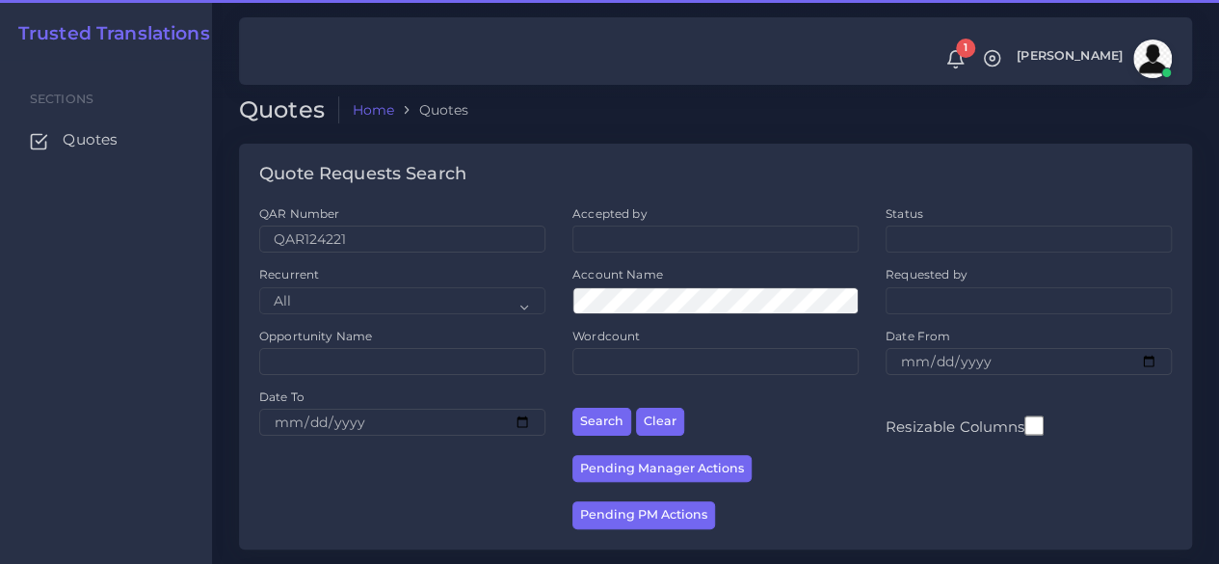
scroll to position [246, 0]
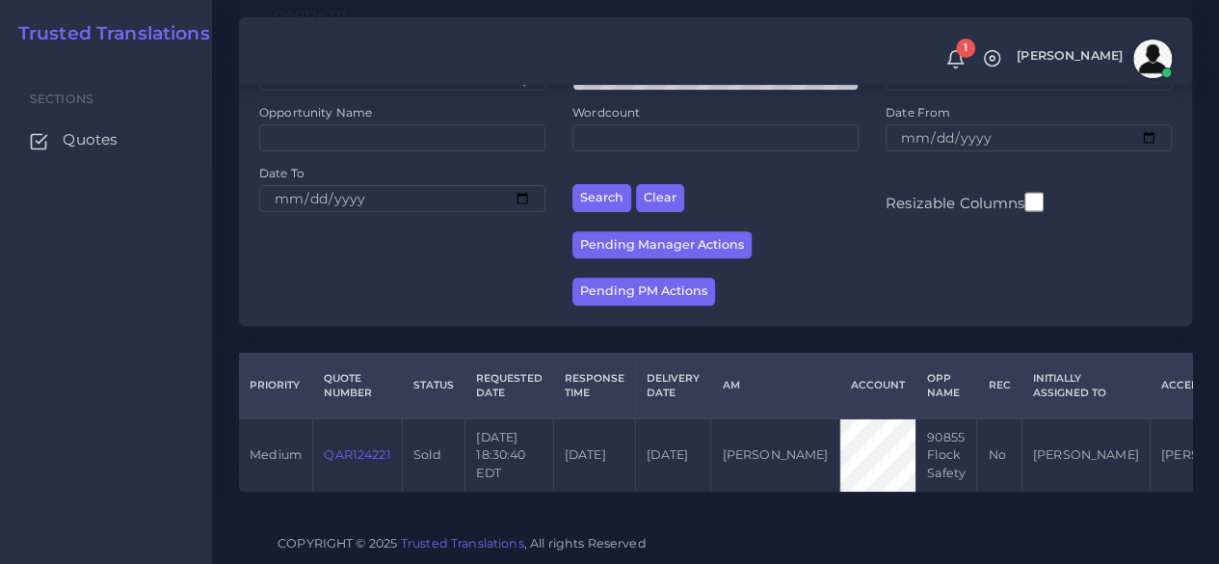
click at [361, 447] on link "QAR124221" at bounding box center [357, 454] width 67 height 14
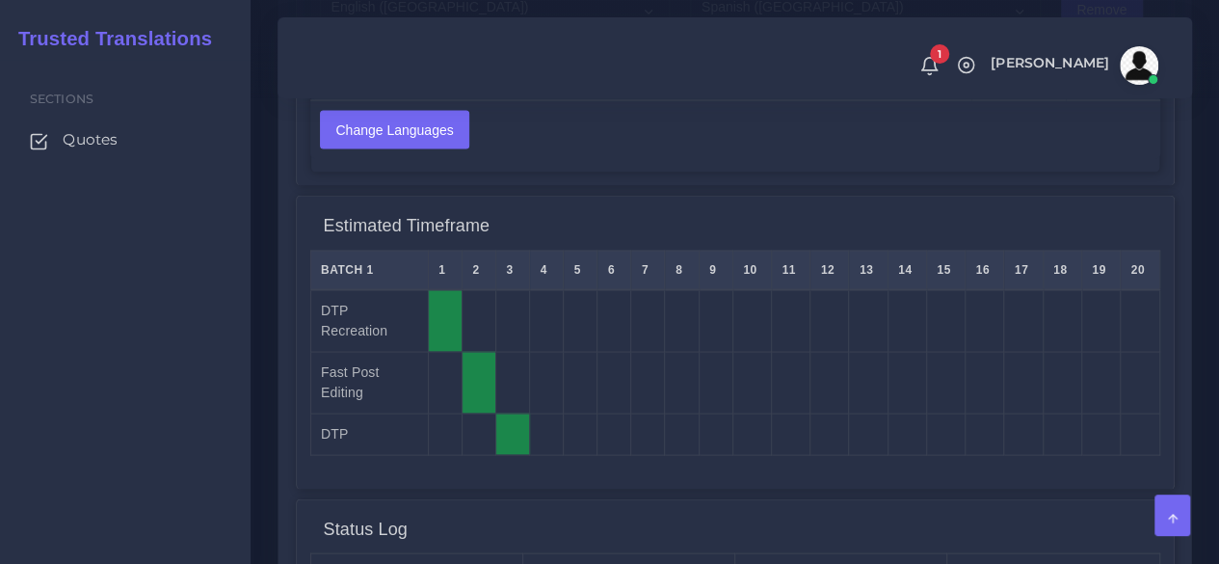
scroll to position [2121, 0]
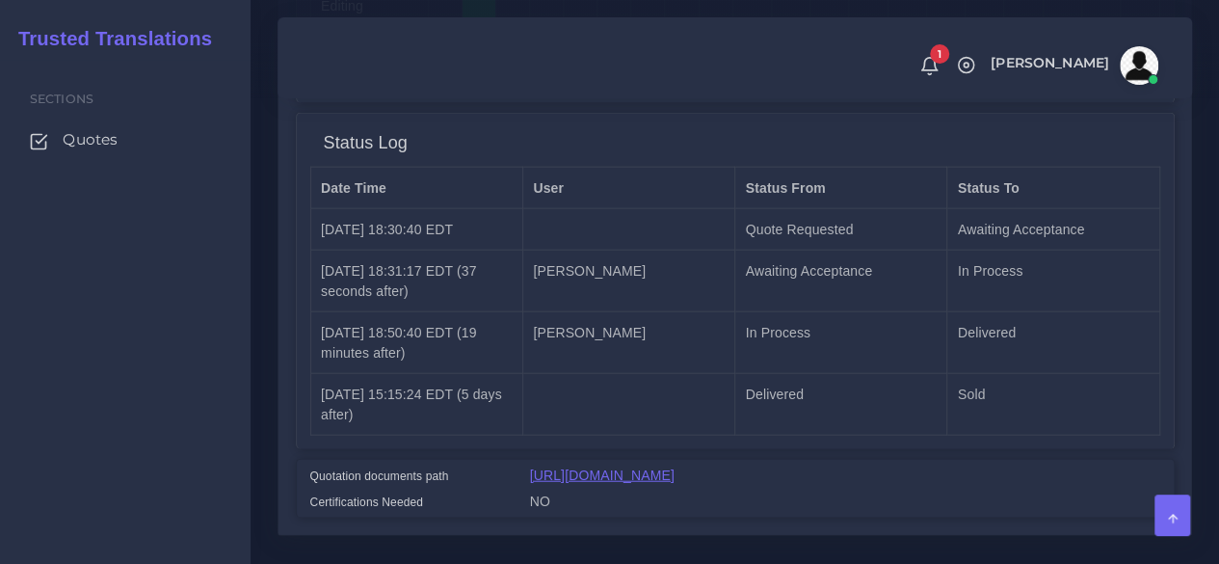
click at [675, 475] on link "https://workdrive.zoho.com/fgoh3e43b1a1fe2124b65bedd7c3c51a0e040/teams/fgoh3e43…" at bounding box center [602, 475] width 145 height 15
click at [117, 134] on span "Quotes" at bounding box center [94, 139] width 55 height 21
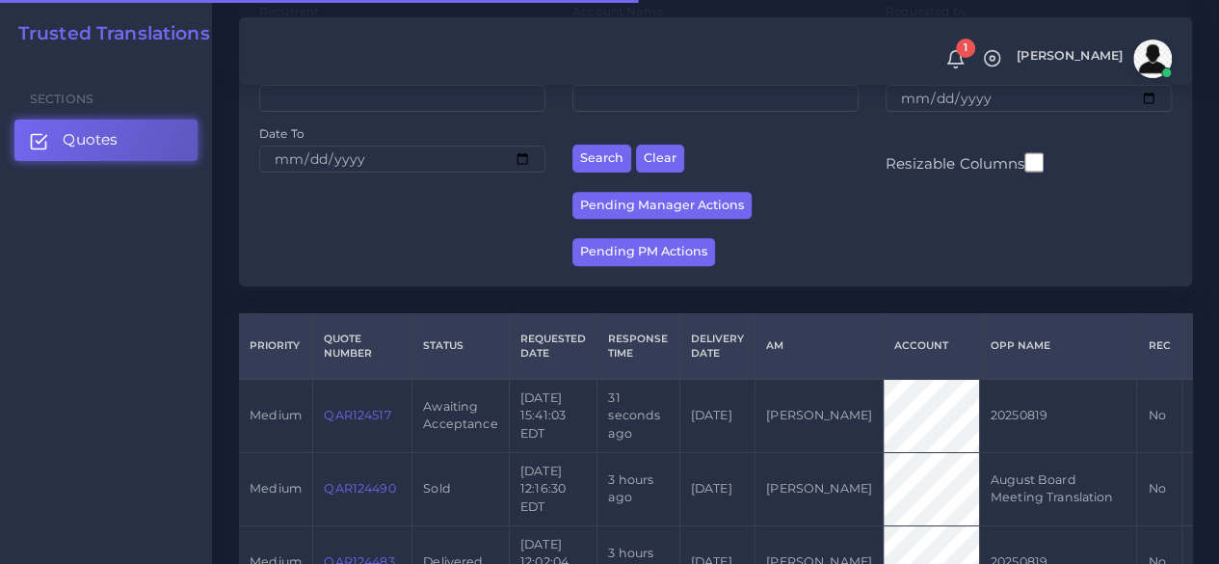
scroll to position [386, 0]
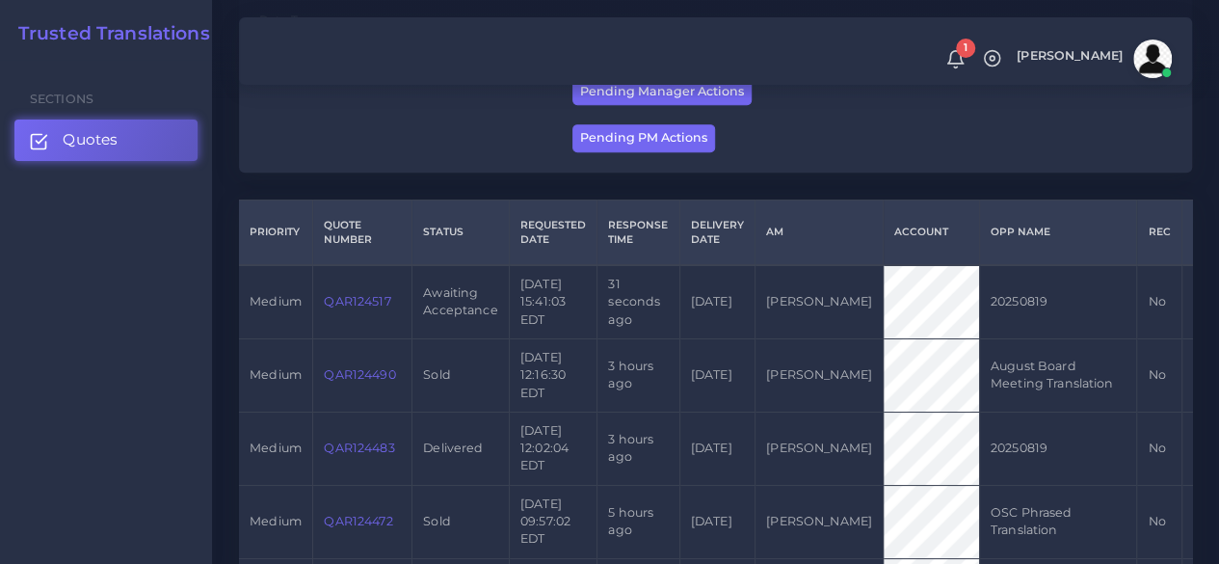
click at [344, 302] on link "QAR124517" at bounding box center [357, 301] width 67 height 14
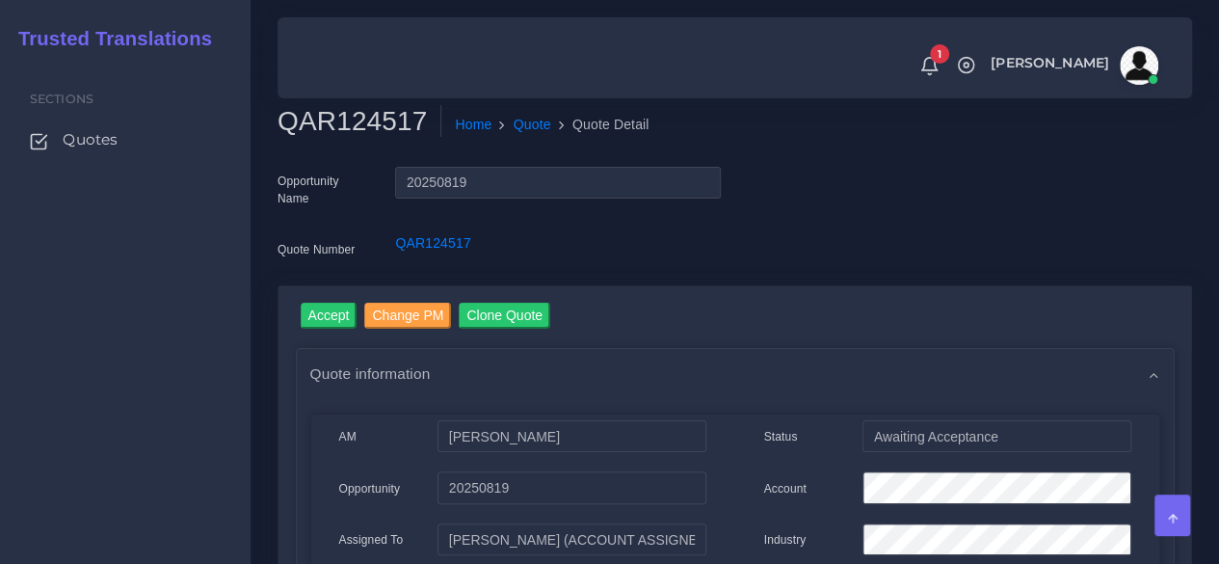
click at [347, 122] on h2 "QAR124517" at bounding box center [360, 121] width 164 height 33
copy h2 "QAR124517"
click at [335, 308] on input "Accept" at bounding box center [329, 316] width 57 height 26
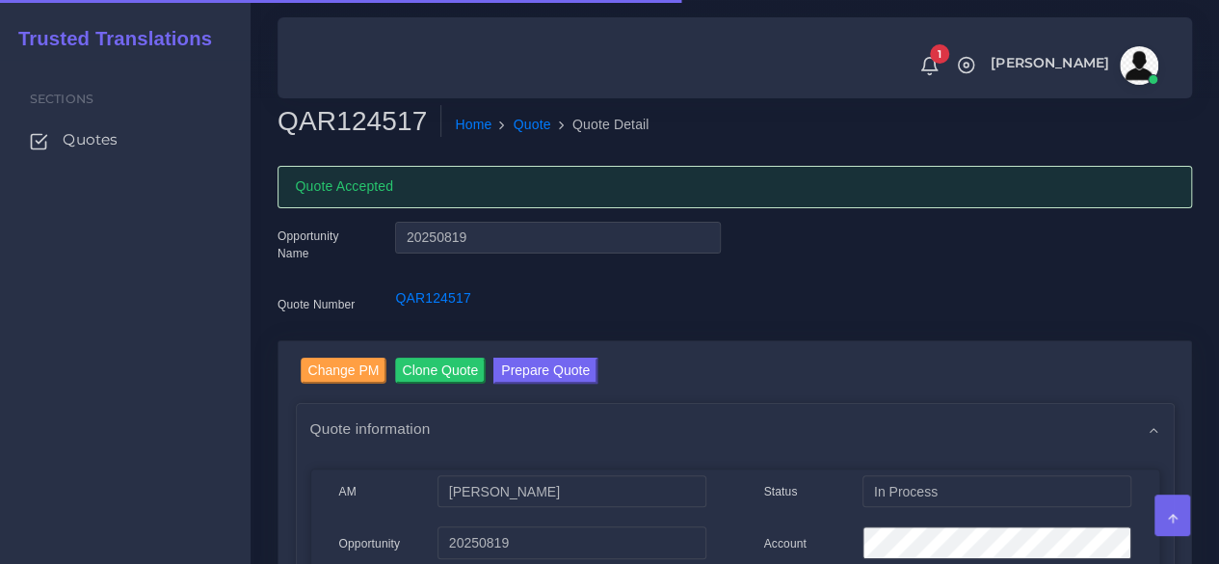
scroll to position [386, 0]
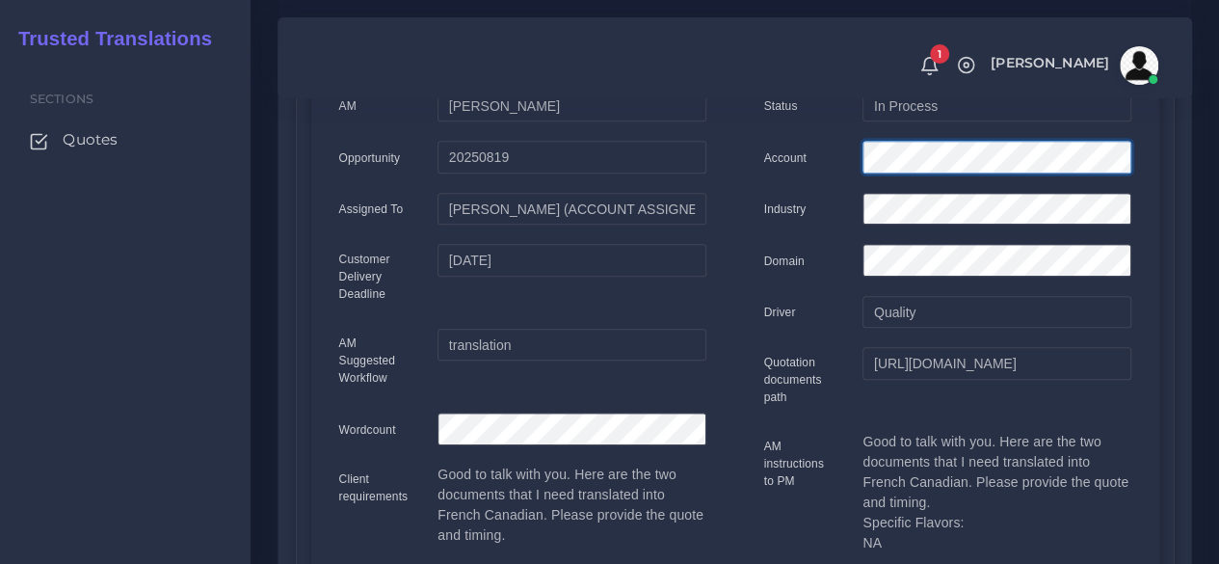
click at [797, 162] on div "Account" at bounding box center [948, 160] width 396 height 39
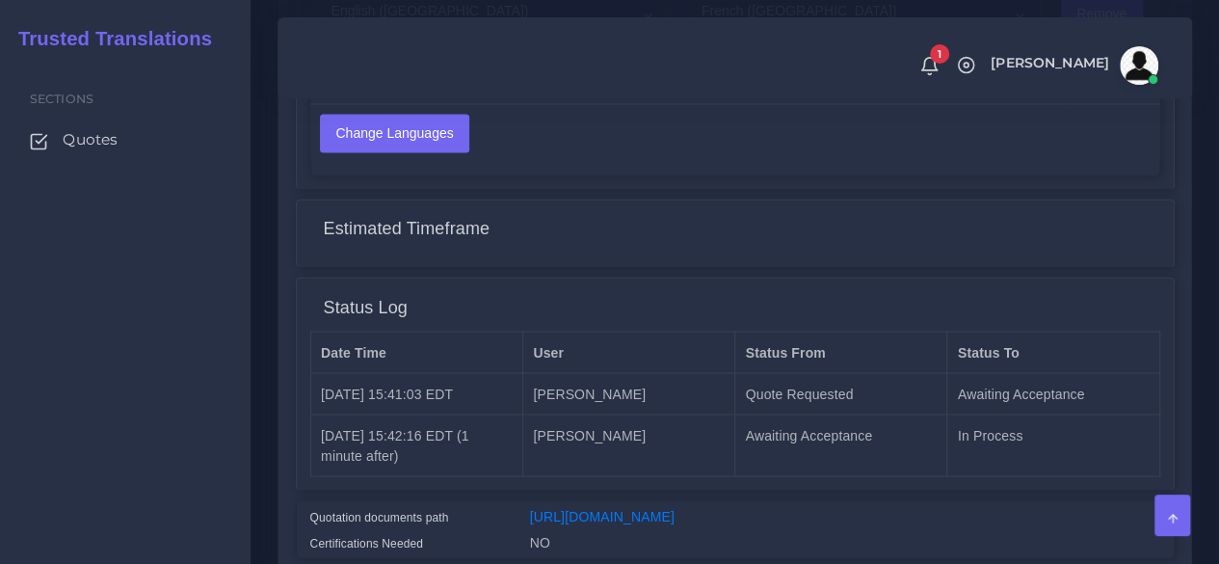
scroll to position [1663, 0]
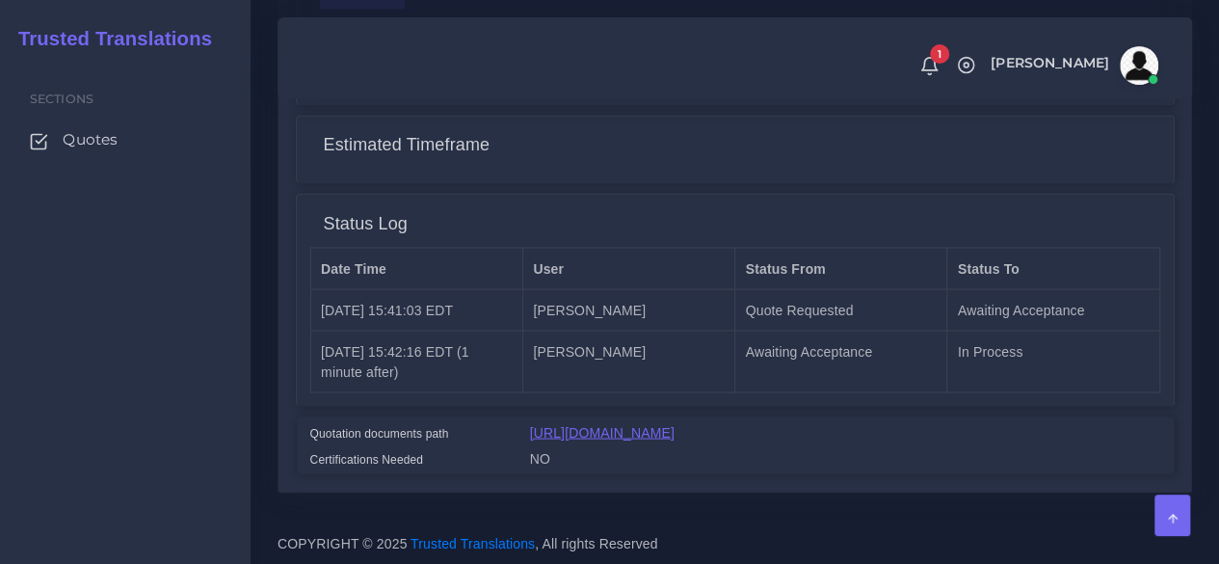
click at [675, 424] on link "[URL][DOMAIN_NAME]" at bounding box center [602, 431] width 145 height 15
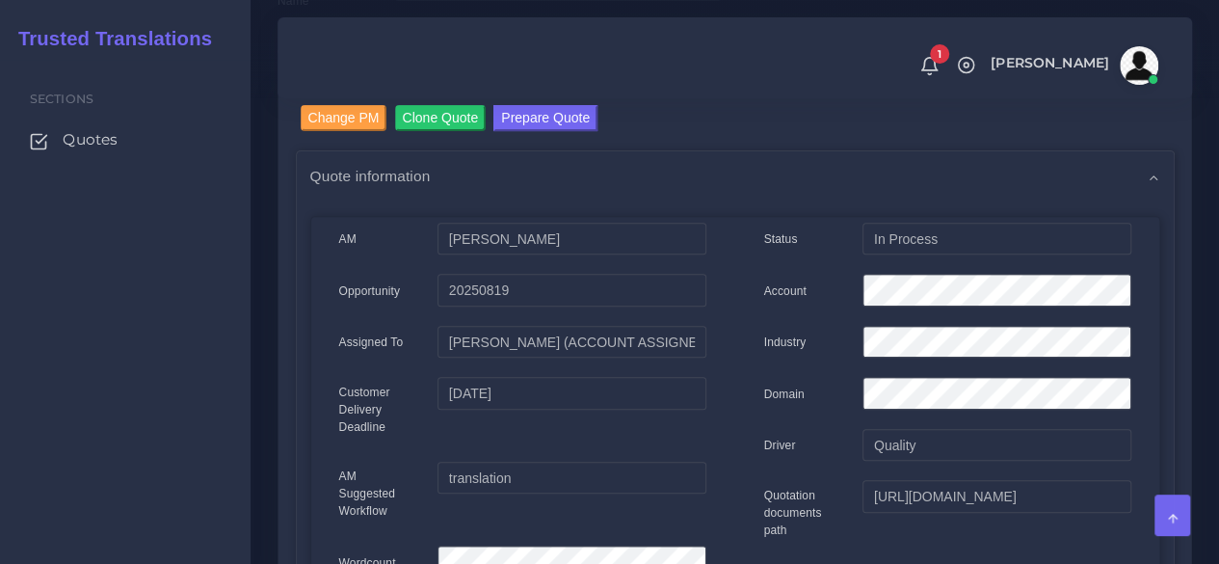
scroll to position [120, 0]
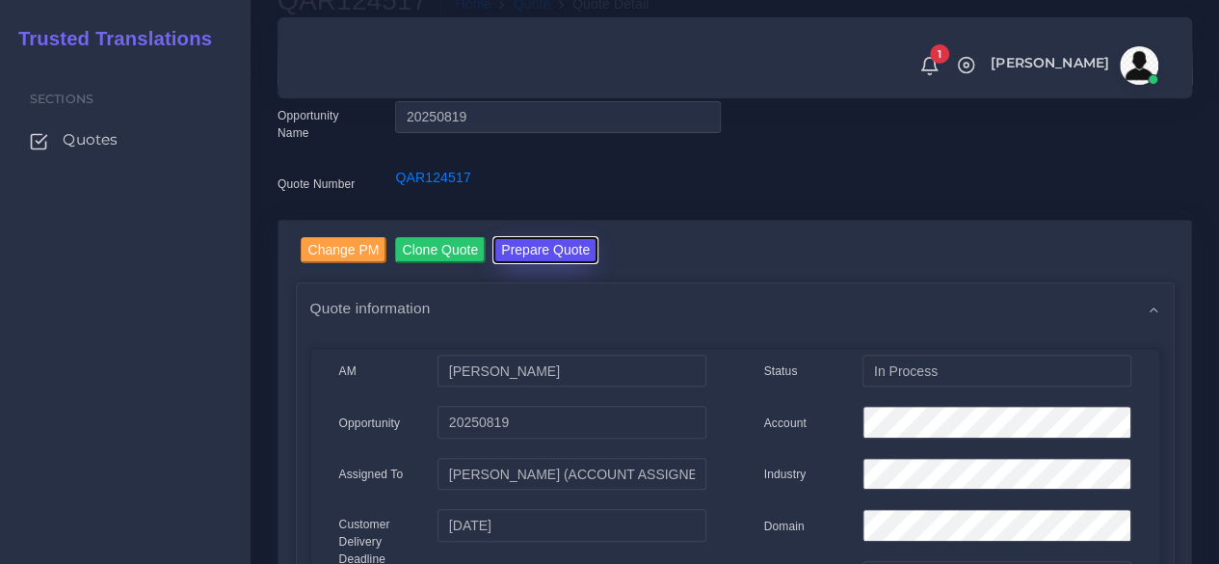
click at [576, 249] on button "Prepare Quote" at bounding box center [546, 250] width 104 height 26
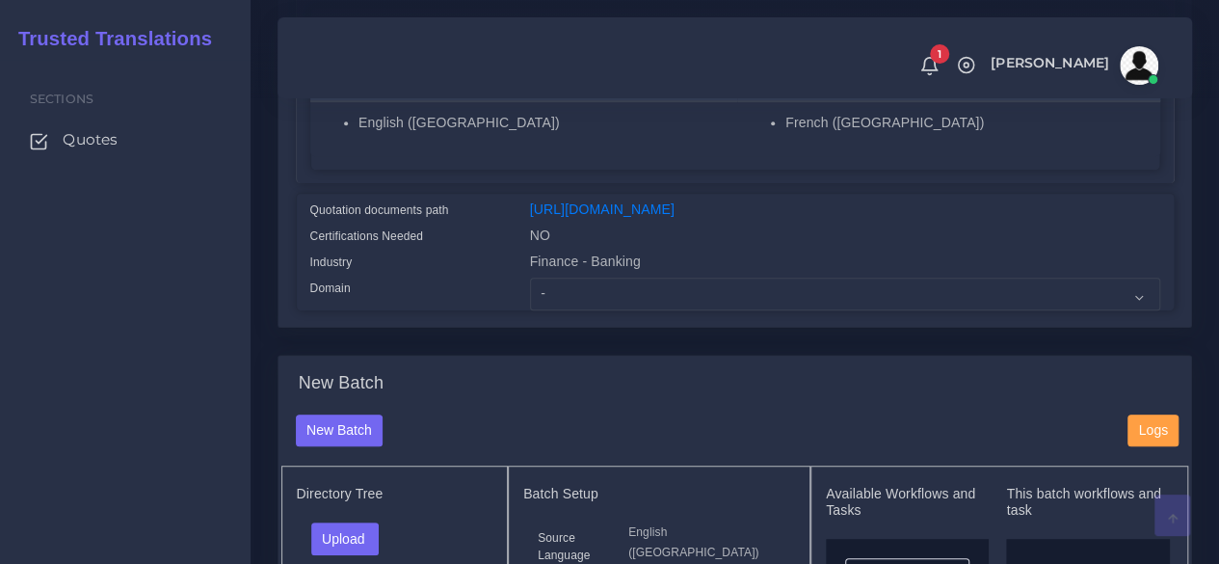
scroll to position [482, 0]
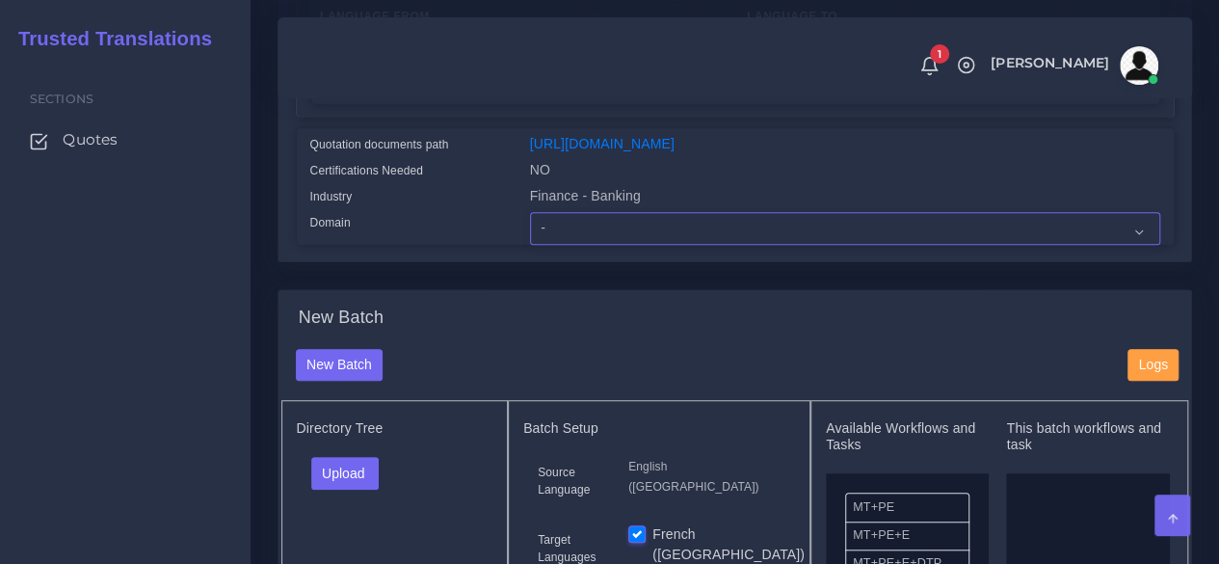
click at [548, 245] on select "- Advertising and Media Agriculture, Forestry and Fishing Architecture, Buildin…" at bounding box center [845, 228] width 630 height 33
select select "Finance - Banking"
click at [530, 245] on select "- Advertising and Media Agriculture, Forestry and Fishing Architecture, Buildin…" at bounding box center [845, 228] width 630 height 33
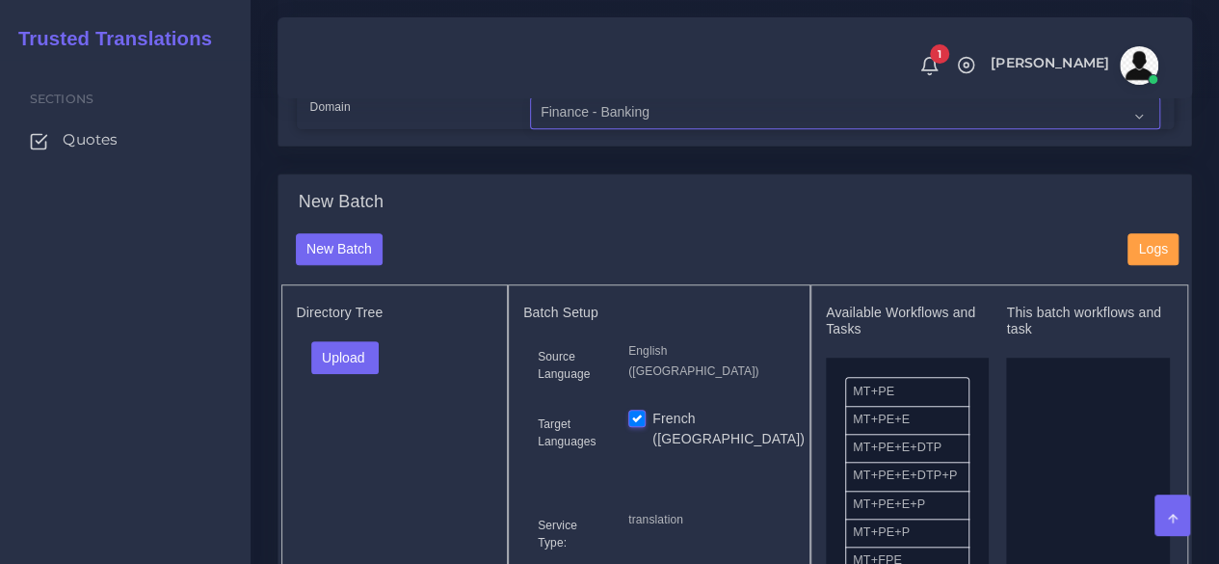
scroll to position [771, 0]
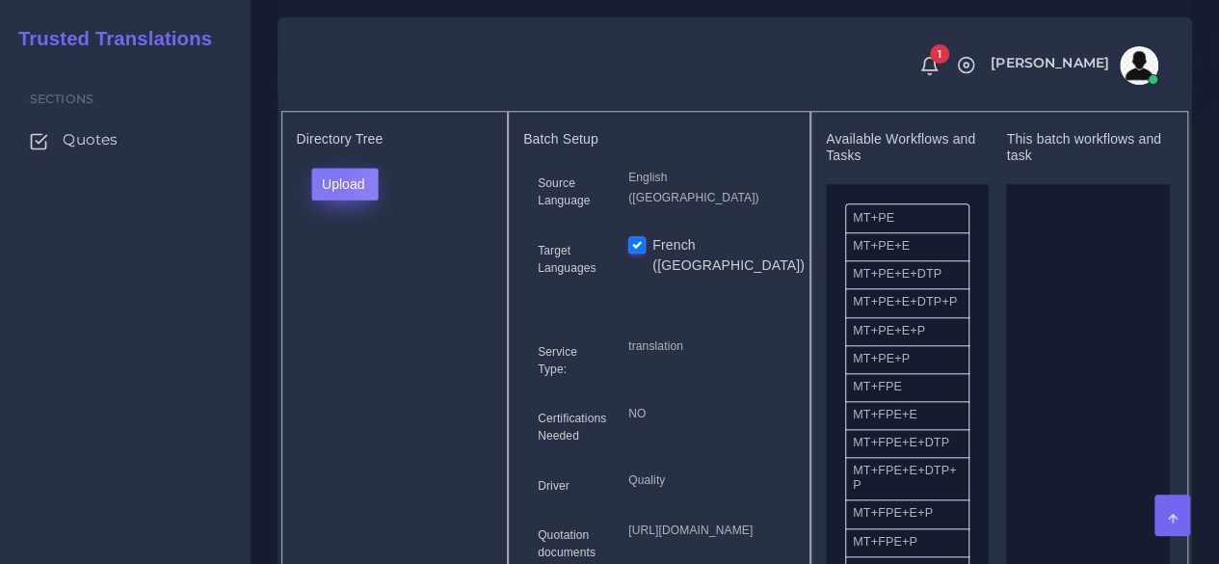
click at [330, 201] on button "Upload" at bounding box center [345, 184] width 68 height 33
click at [377, 269] on label "Files" at bounding box center [378, 257] width 133 height 24
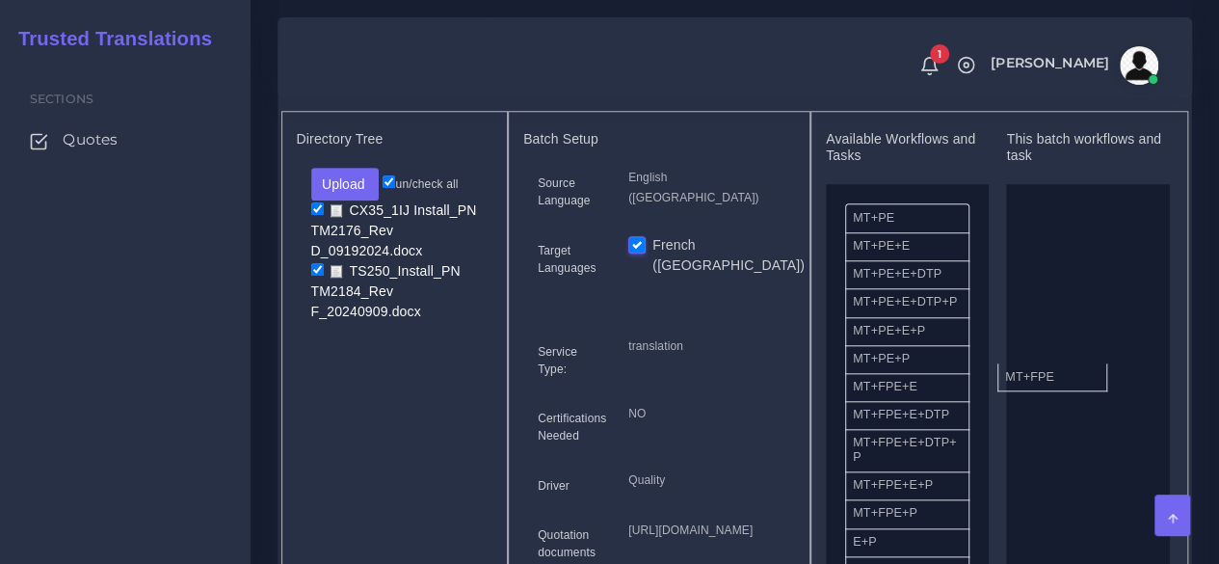
drag, startPoint x: 873, startPoint y: 431, endPoint x: 1030, endPoint y: 407, distance: 158.0
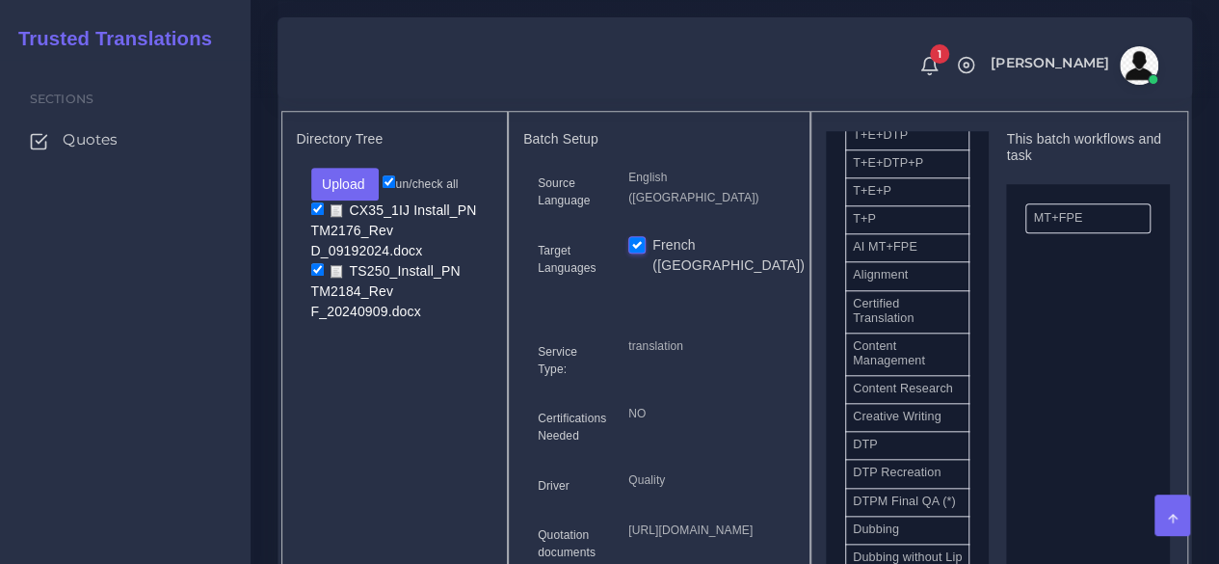
scroll to position [482, 0]
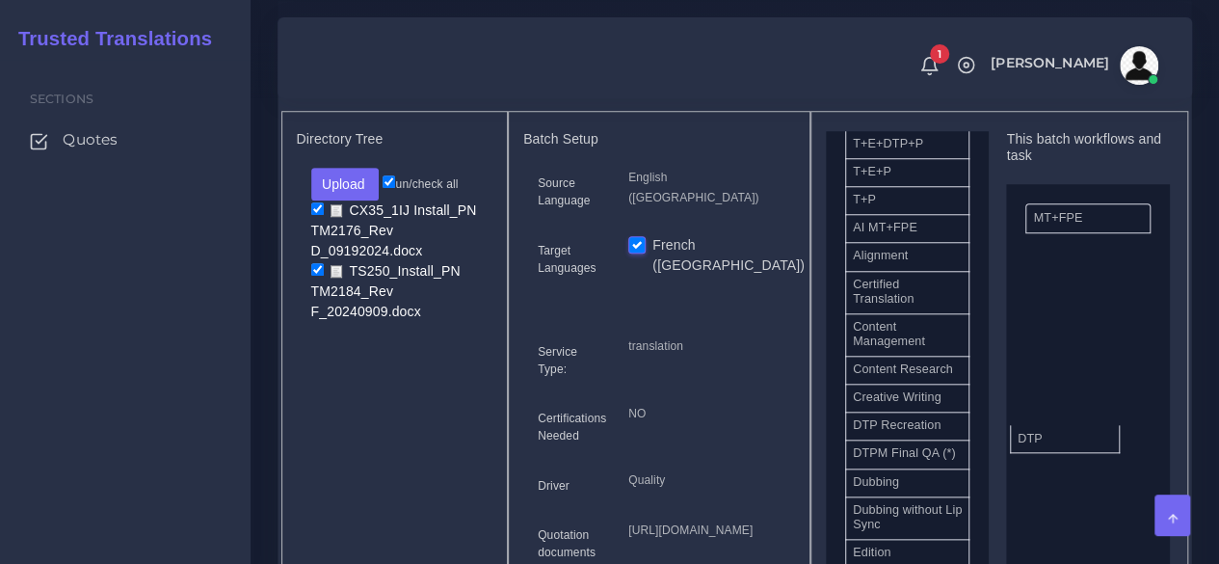
drag, startPoint x: 916, startPoint y: 474, endPoint x: 1082, endPoint y: 466, distance: 166.0
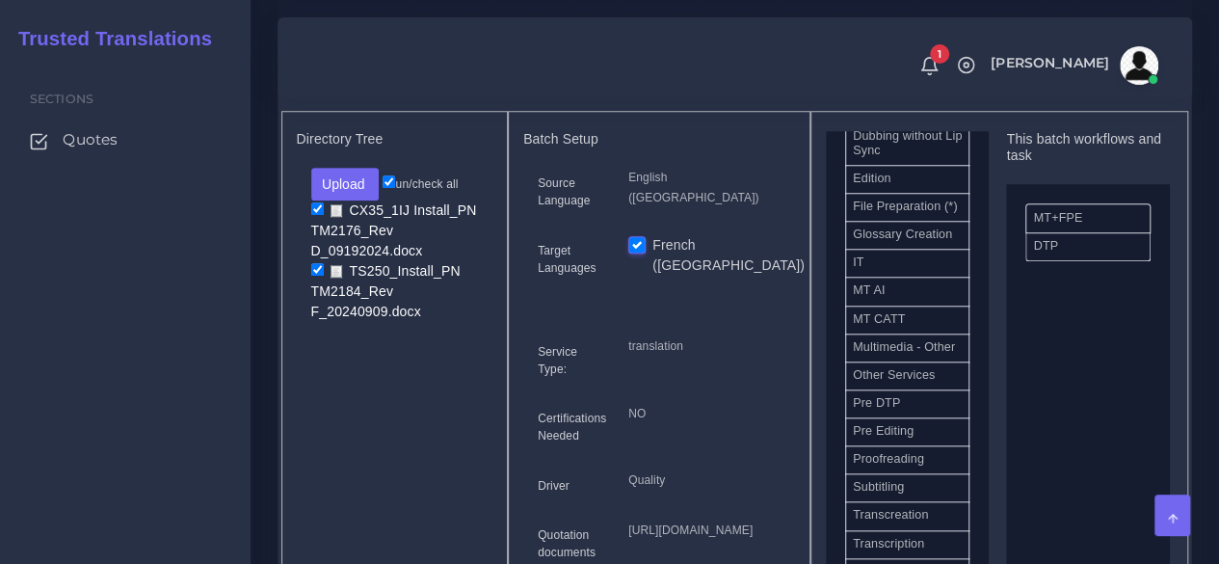
scroll to position [964, 0]
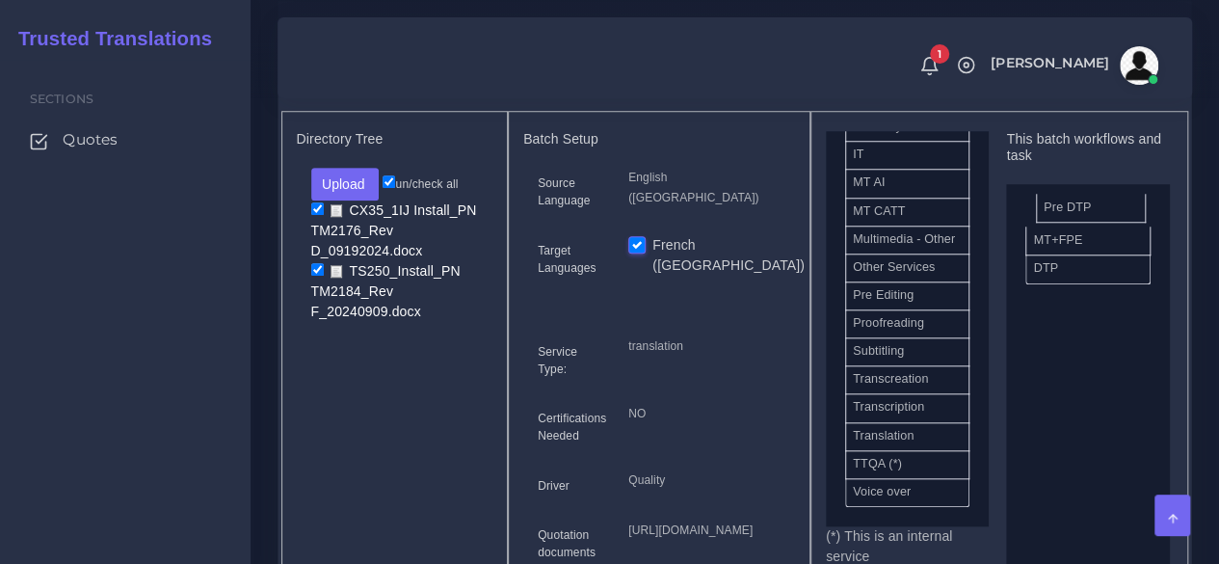
drag, startPoint x: 907, startPoint y: 410, endPoint x: 1098, endPoint y: 246, distance: 251.6
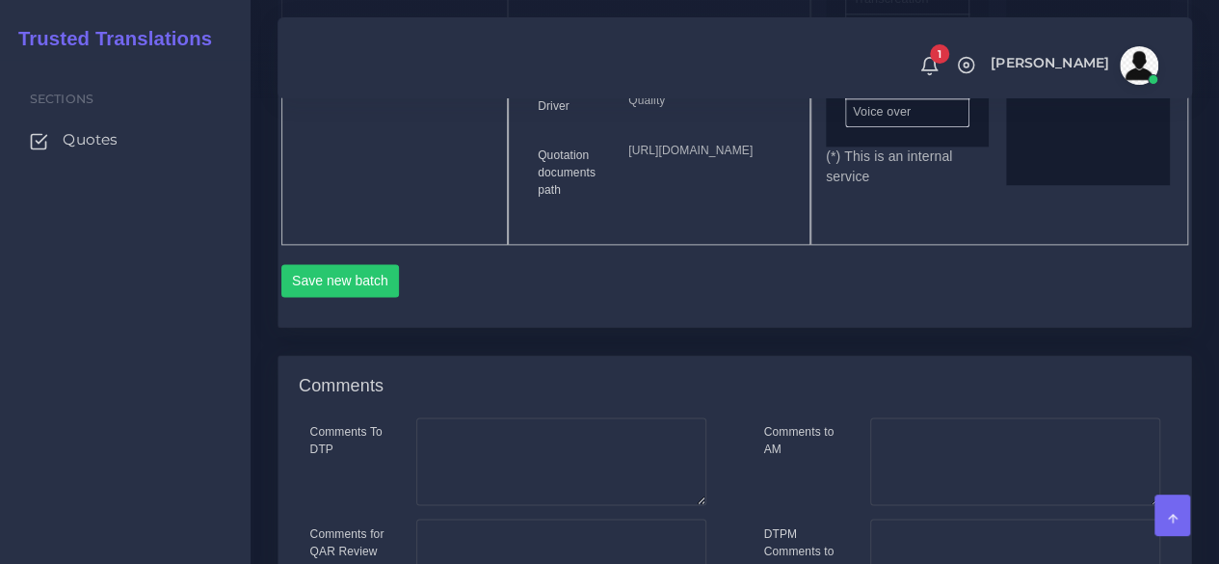
scroll to position [1157, 0]
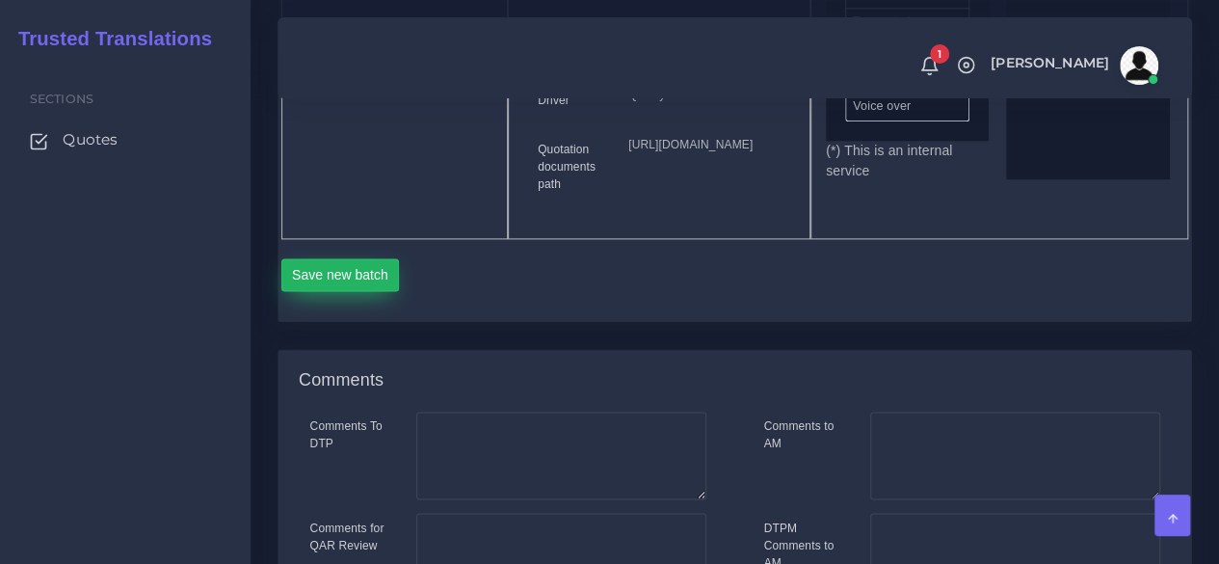
click at [334, 291] on button "Save new batch" at bounding box center [340, 274] width 119 height 33
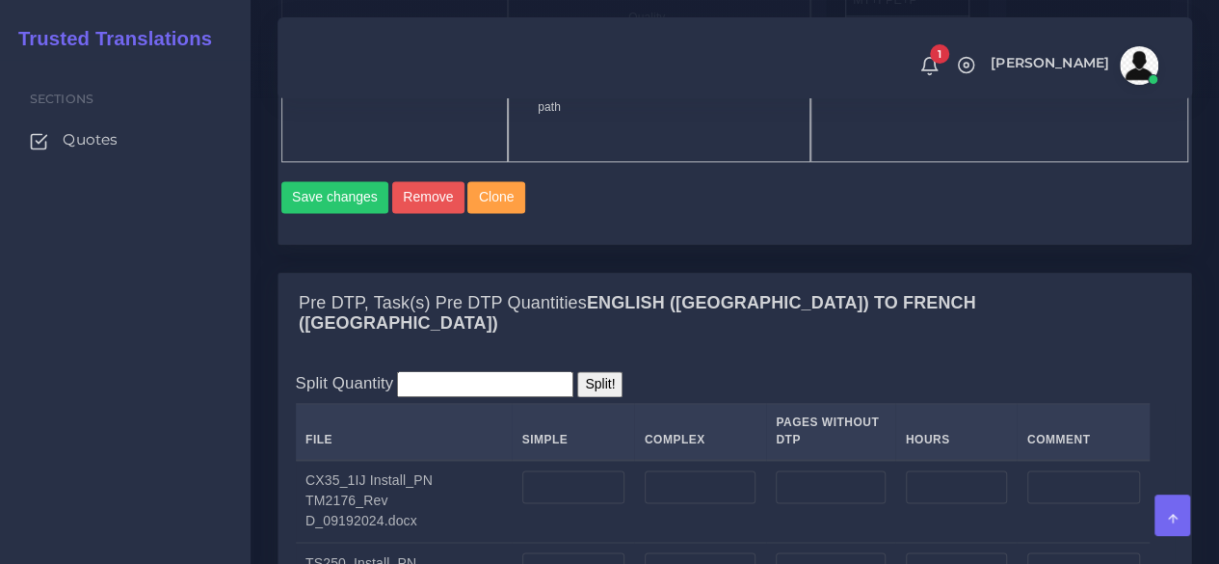
scroll to position [1542, 0]
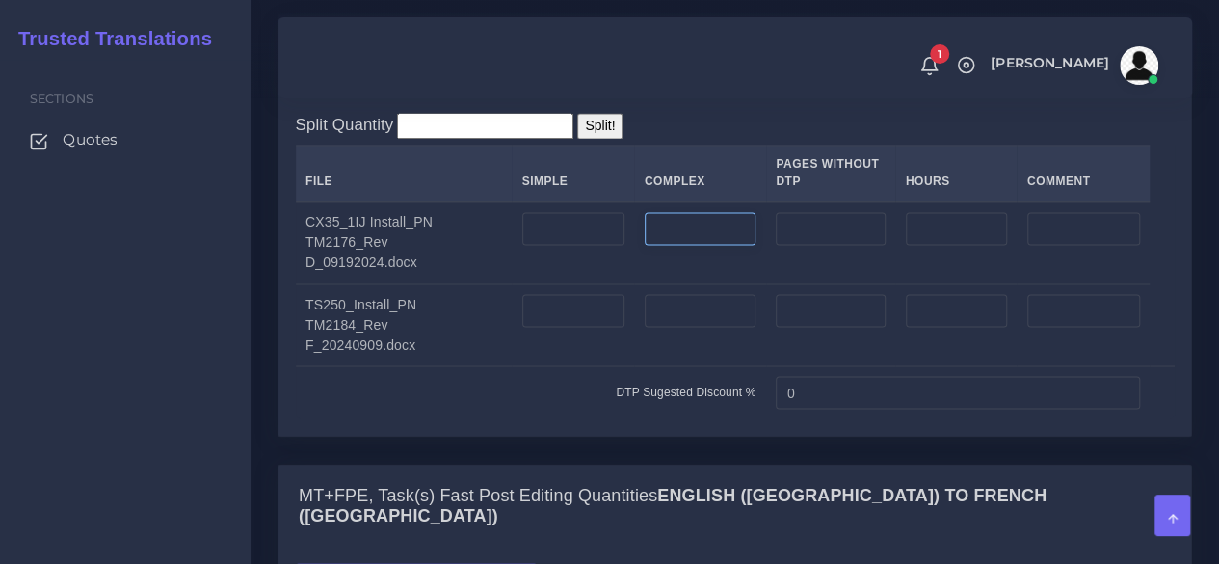
click at [676, 245] on input "number" at bounding box center [700, 228] width 111 height 33
type input "2"
click at [675, 327] on input "number" at bounding box center [700, 310] width 111 height 33
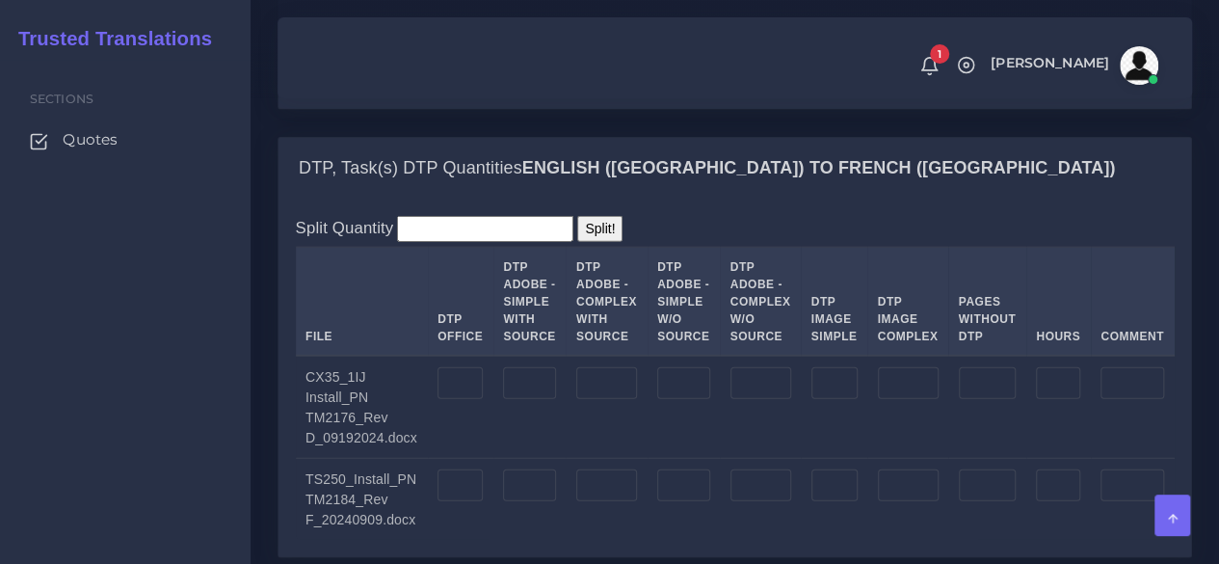
scroll to position [2410, 0]
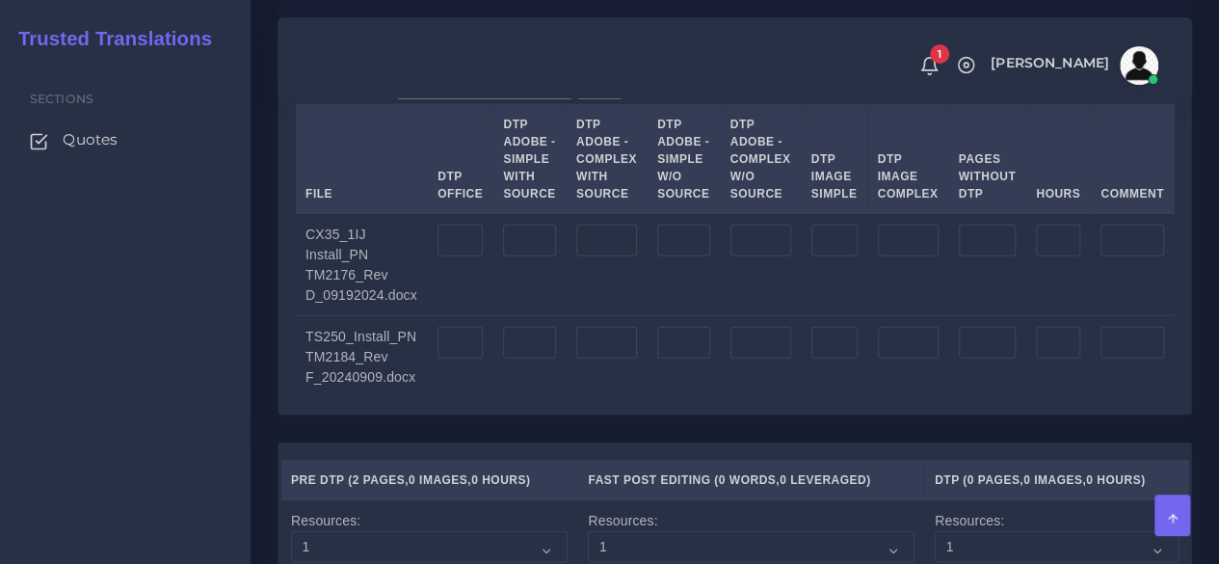
type input "2"
click at [738, 257] on input "number" at bounding box center [761, 241] width 61 height 33
type input "2"
click at [756, 360] on input "number" at bounding box center [761, 343] width 61 height 33
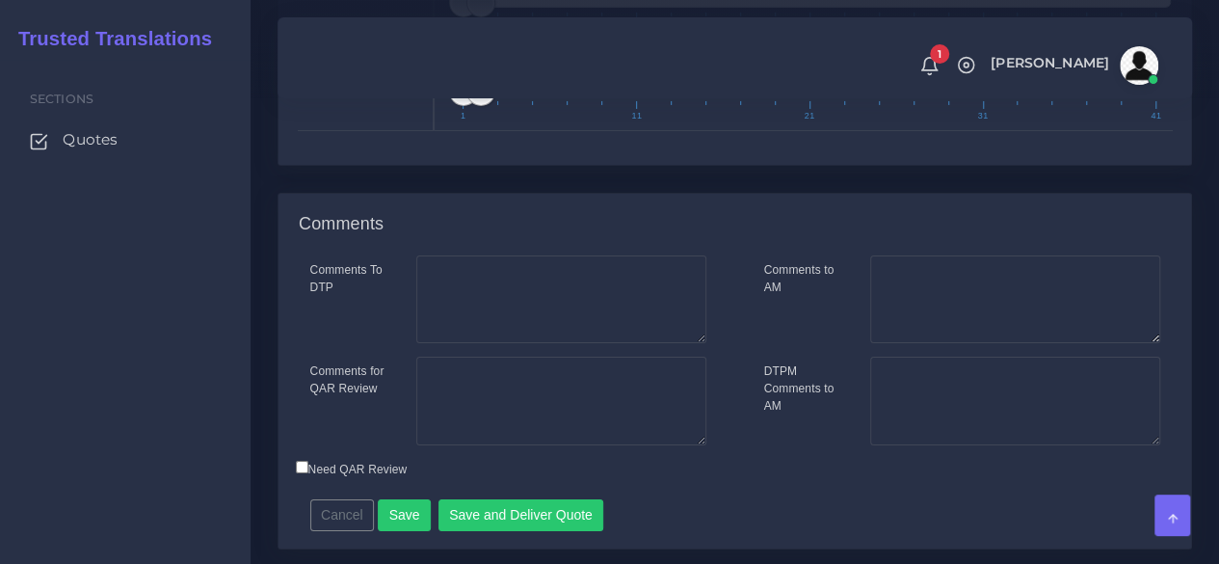
scroll to position [3407, 0]
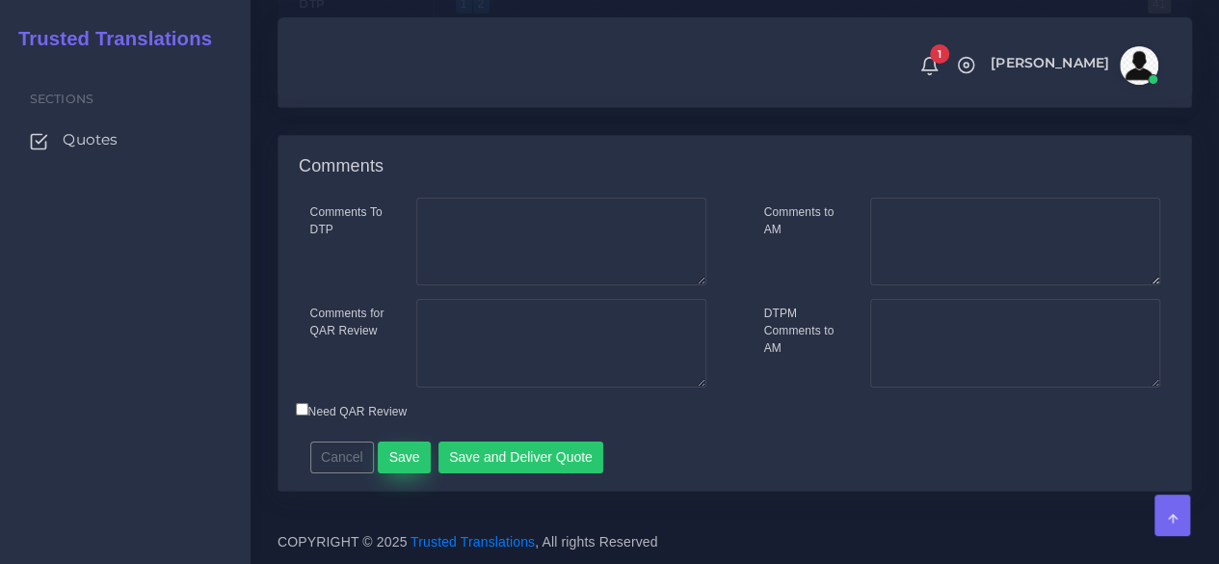
type input "2"
click at [397, 466] on button "Save" at bounding box center [404, 458] width 53 height 33
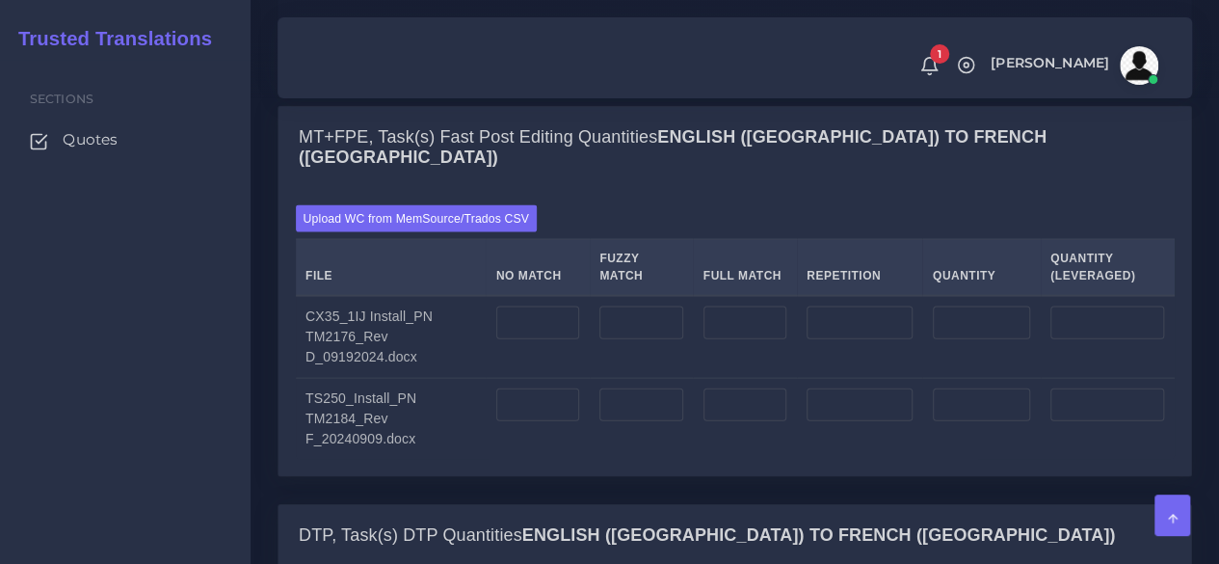
scroll to position [2024, 0]
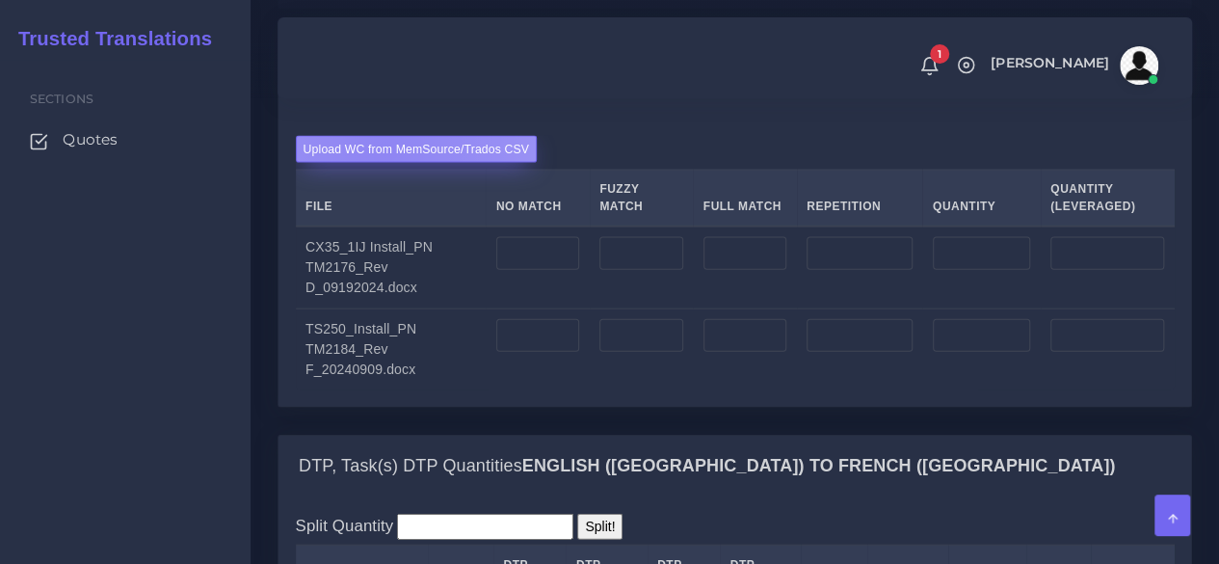
click at [384, 162] on label "Upload WC from MemSource/Trados CSV" at bounding box center [417, 149] width 242 height 26
click at [0, 0] on input "Upload WC from MemSource/Trados CSV" at bounding box center [0, 0] width 0 height 0
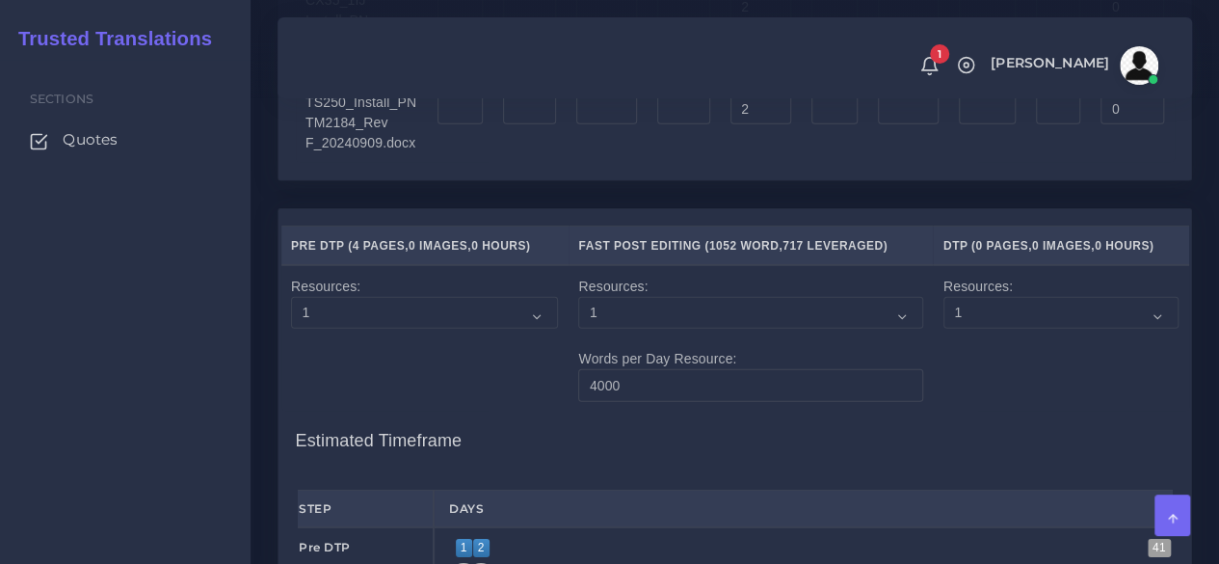
scroll to position [3085, 0]
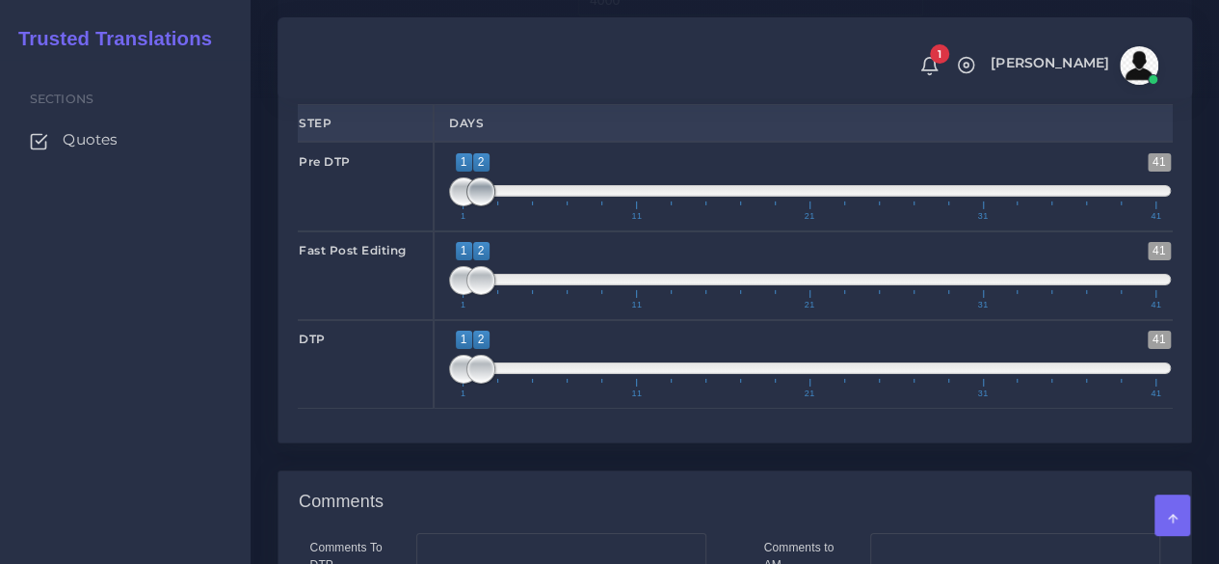
type input "1;1"
drag, startPoint x: 478, startPoint y: 233, endPoint x: 437, endPoint y: 232, distance: 41.5
click at [437, 230] on div "1 41 1 1 1 — 1 1 11 21 31 41 1;1" at bounding box center [810, 186] width 753 height 89
type input "1;1"
drag, startPoint x: 472, startPoint y: 332, endPoint x: 442, endPoint y: 335, distance: 31.0
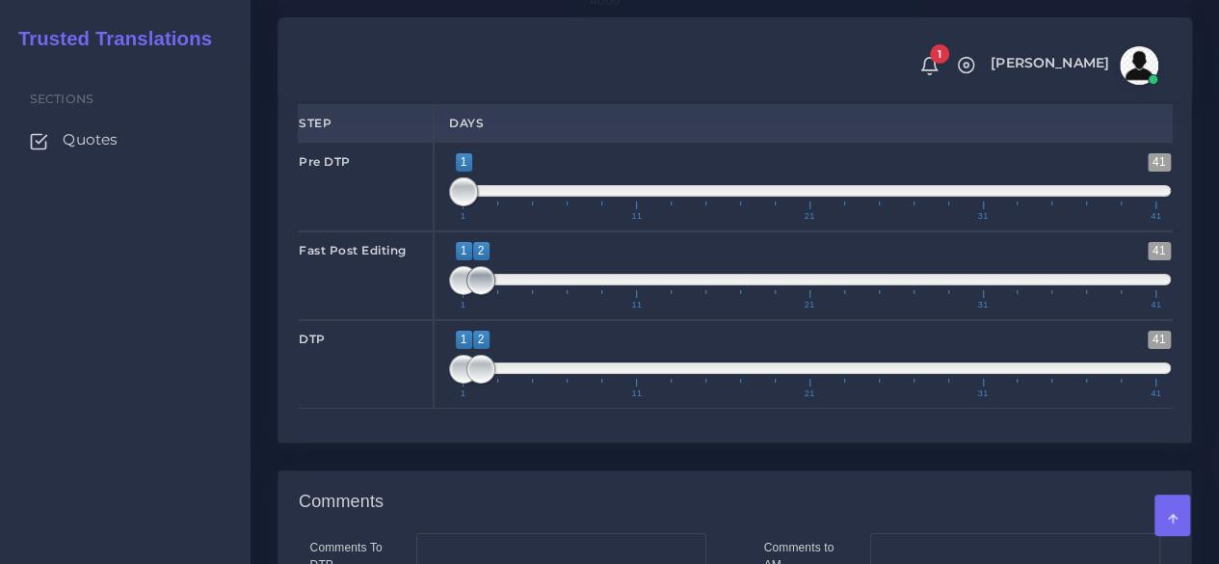
click at [442, 320] on div "1 41 1 2 1 — 2 1 11 21 31 41 1;1" at bounding box center [810, 275] width 753 height 89
type input "2;2"
drag, startPoint x: 464, startPoint y: 407, endPoint x: 475, endPoint y: 409, distance: 11.7
click at [475, 384] on span at bounding box center [463, 369] width 29 height 29
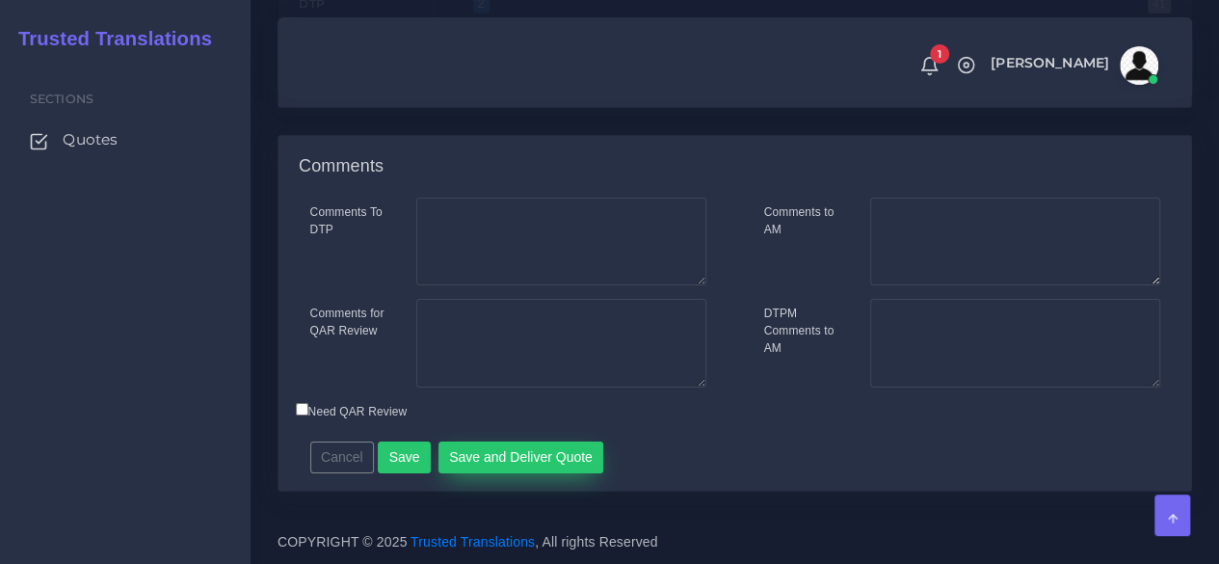
scroll to position [3462, 0]
click at [468, 453] on button "Save and Deliver Quote" at bounding box center [522, 458] width 166 height 33
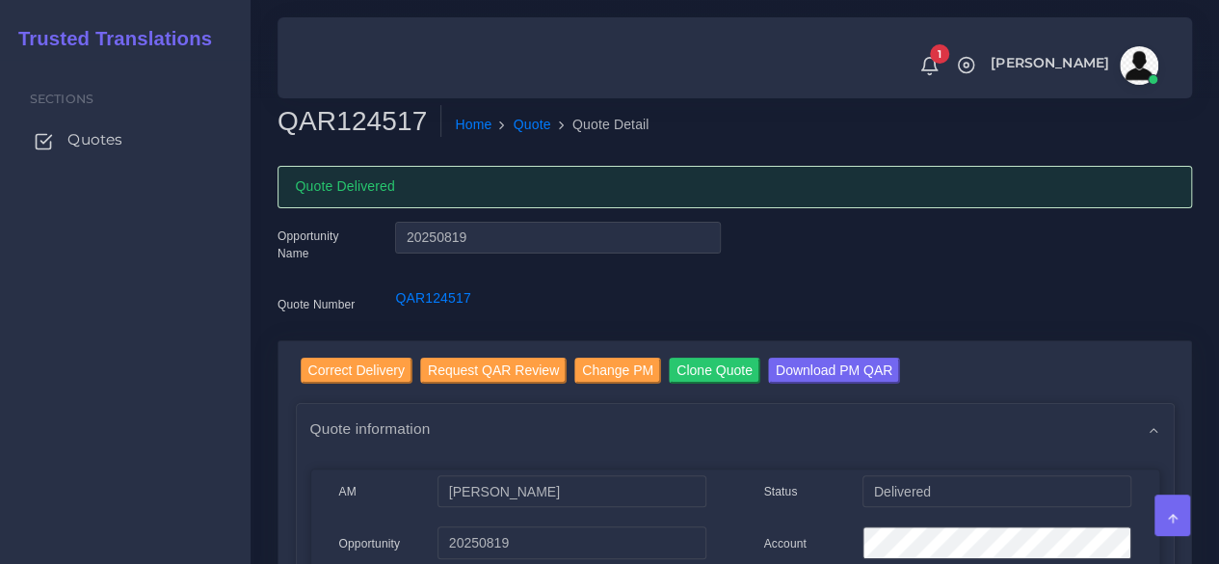
click at [115, 139] on span "Quotes" at bounding box center [94, 139] width 55 height 21
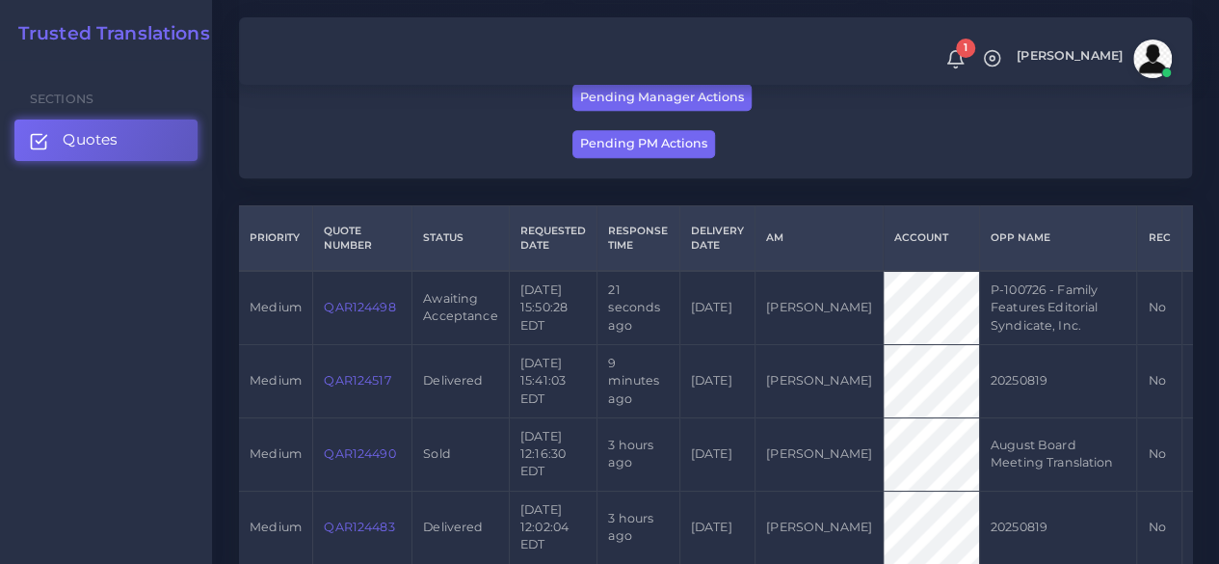
scroll to position [386, 0]
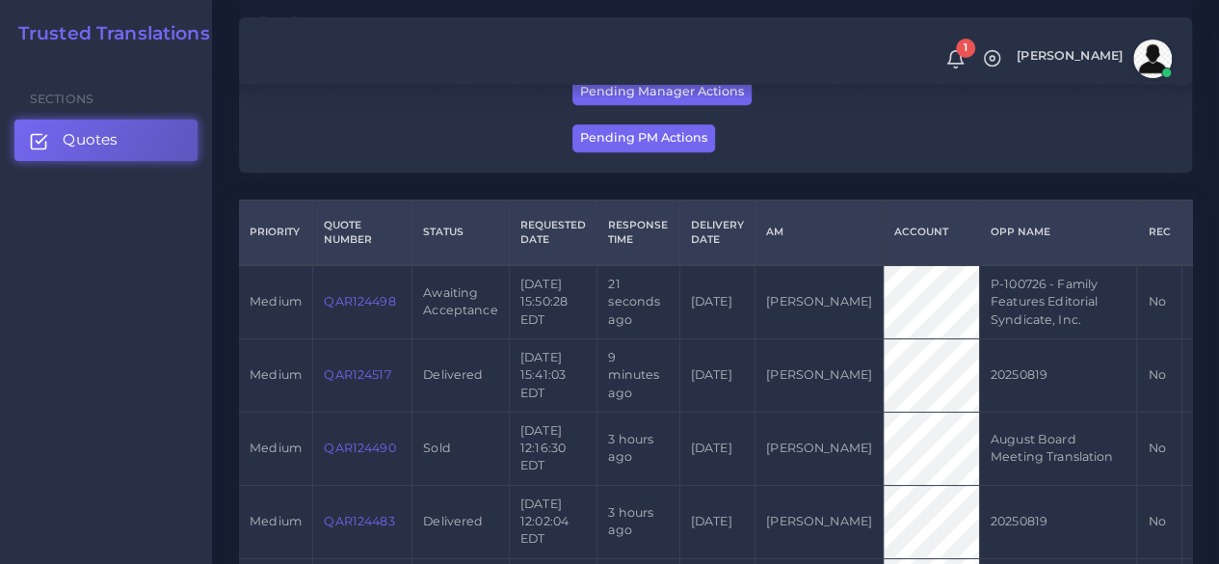
click at [389, 308] on link "QAR124498" at bounding box center [359, 301] width 71 height 14
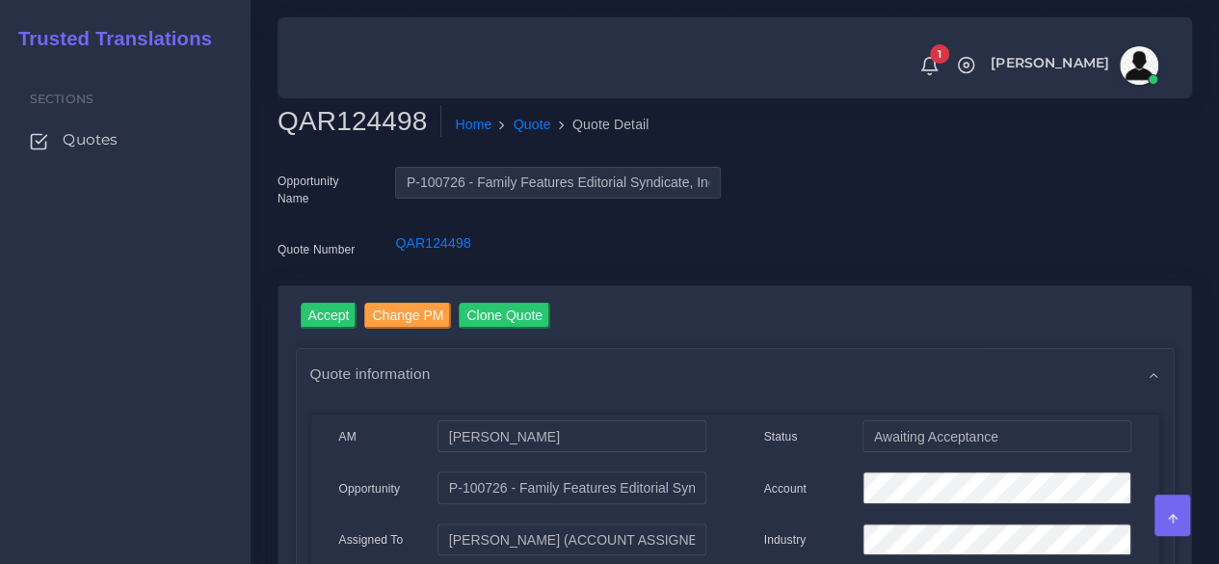
click at [354, 130] on h2 "QAR124498" at bounding box center [360, 121] width 164 height 33
copy h2 "QAR124498"
click at [309, 318] on input "Accept" at bounding box center [329, 316] width 57 height 26
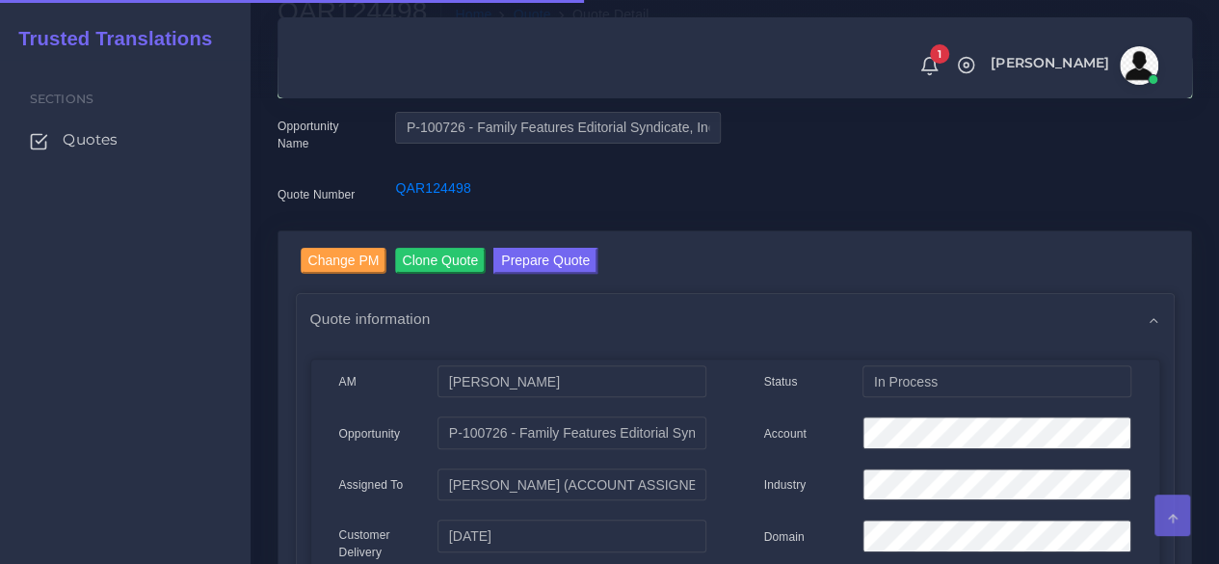
scroll to position [193, 0]
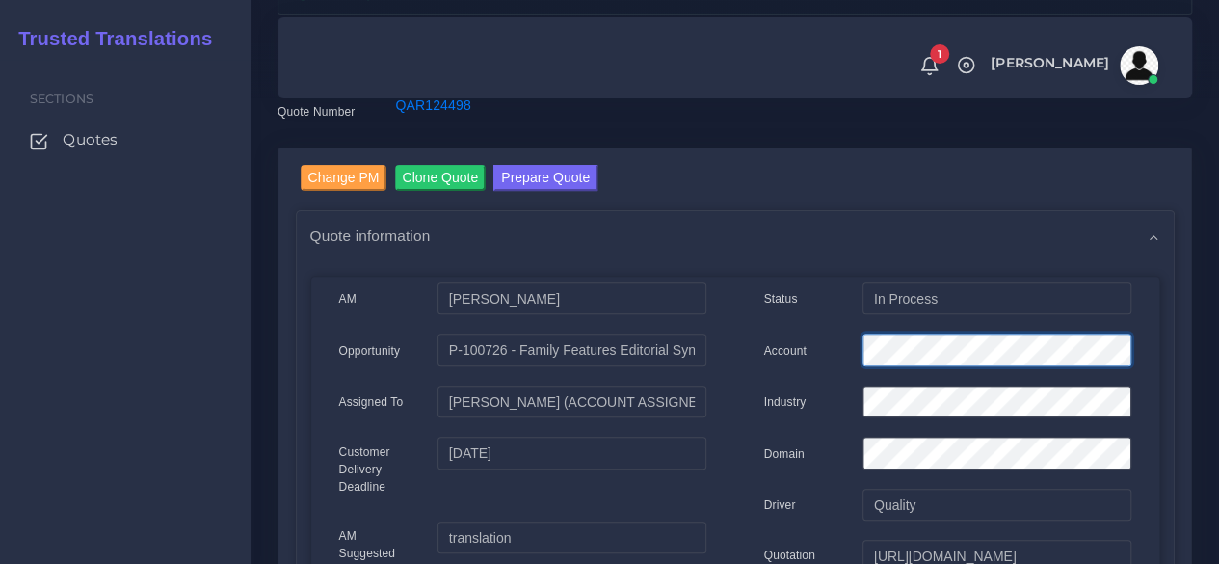
click at [821, 358] on div "Account" at bounding box center [948, 353] width 396 height 39
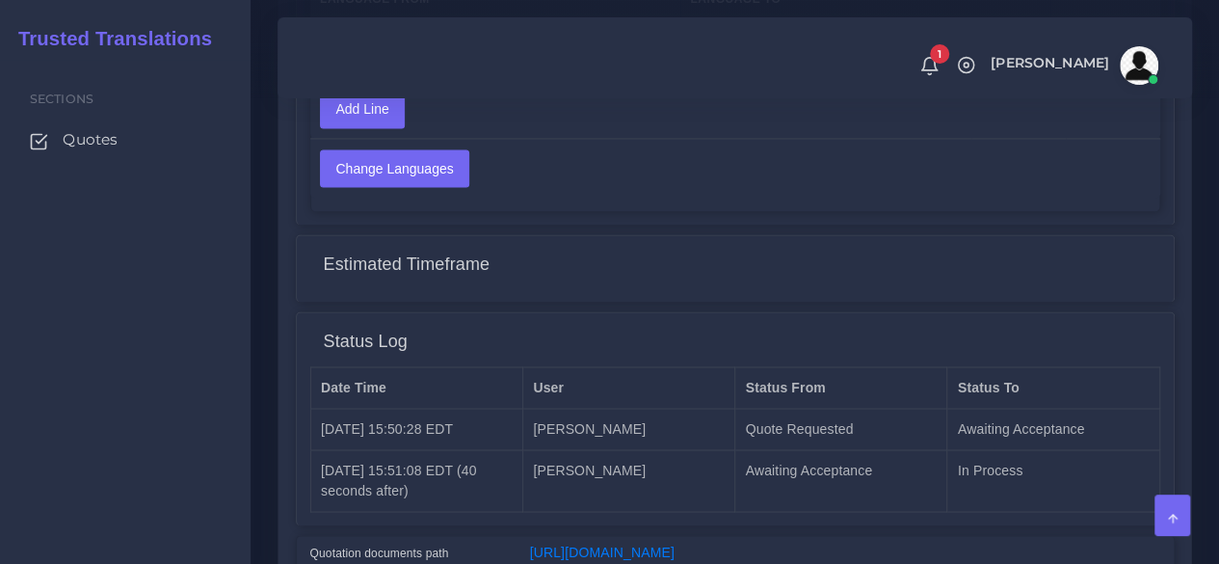
scroll to position [1621, 0]
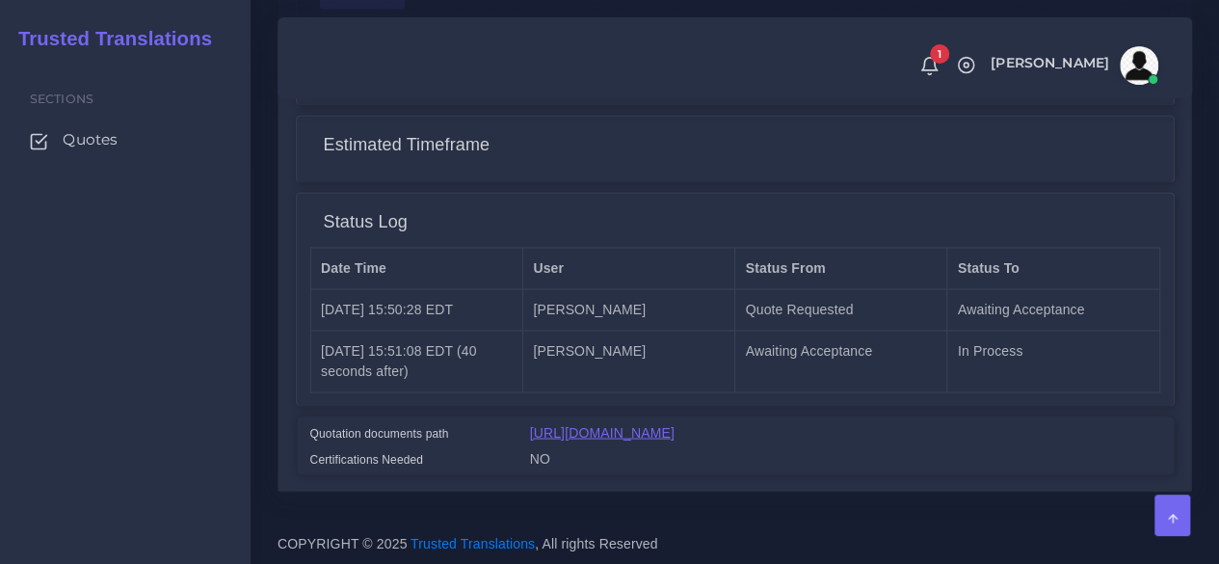
click at [607, 424] on link "[URL][DOMAIN_NAME]" at bounding box center [602, 431] width 145 height 15
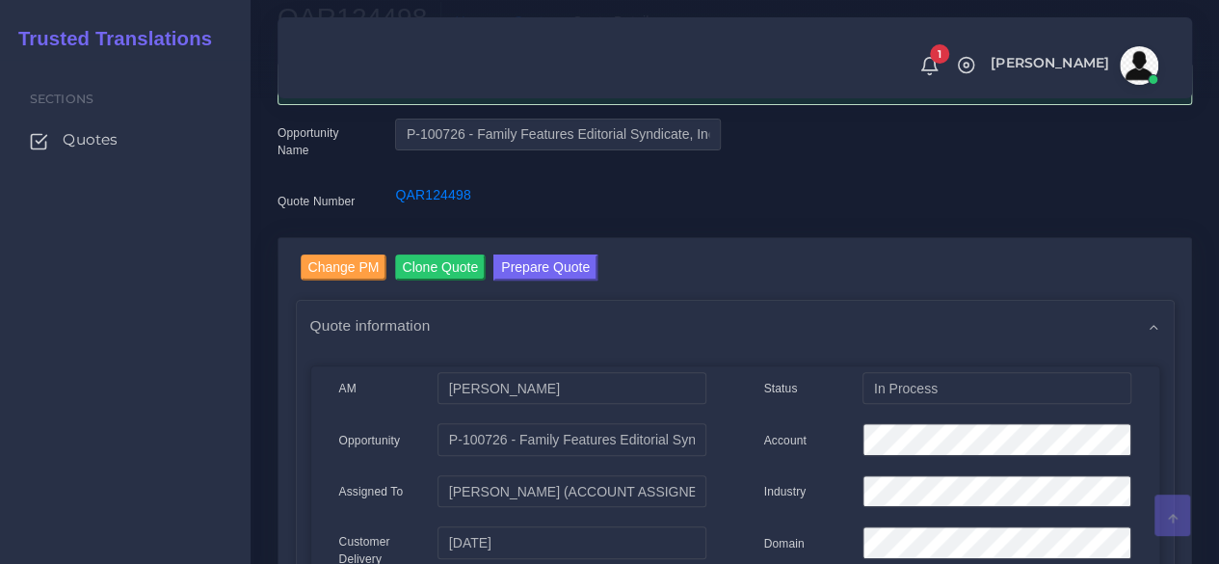
scroll to position [0, 0]
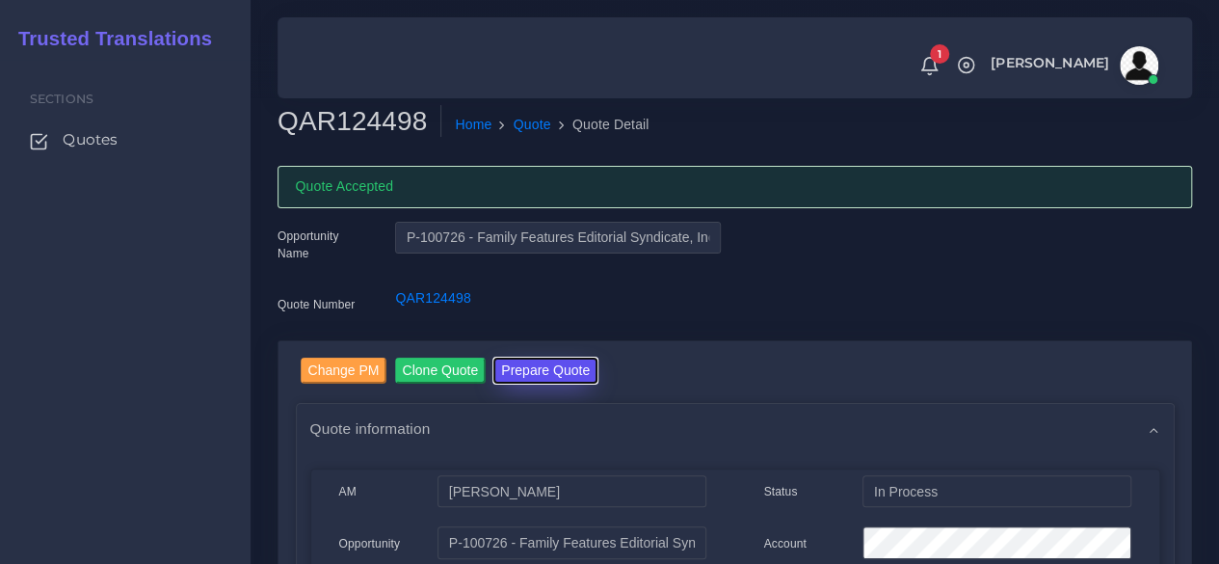
click at [515, 369] on button "Prepare Quote" at bounding box center [546, 371] width 104 height 26
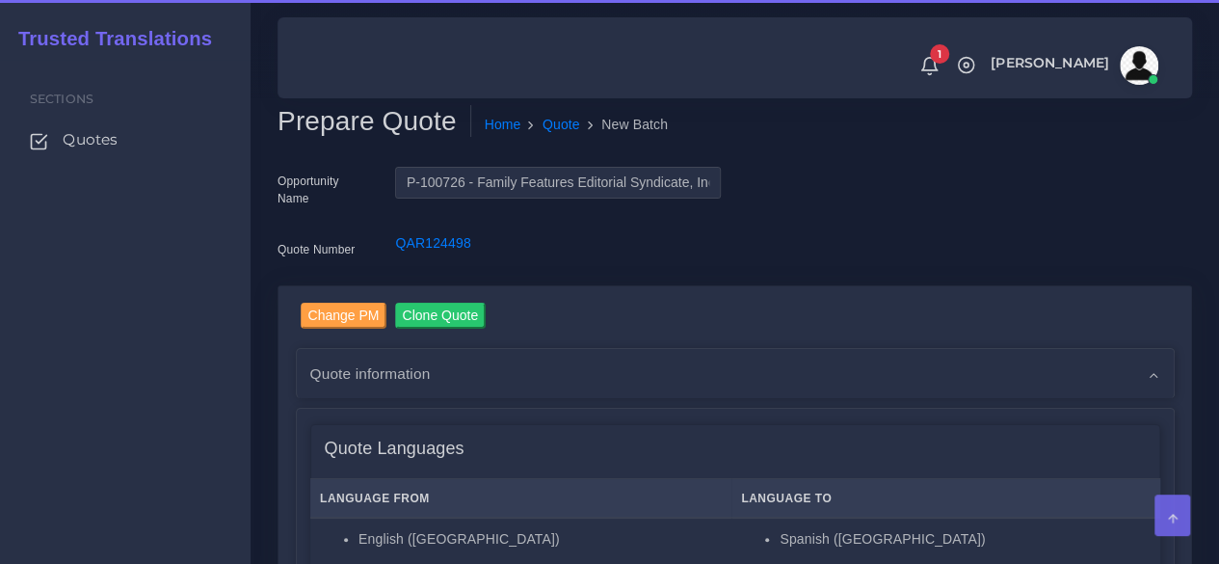
scroll to position [482, 0]
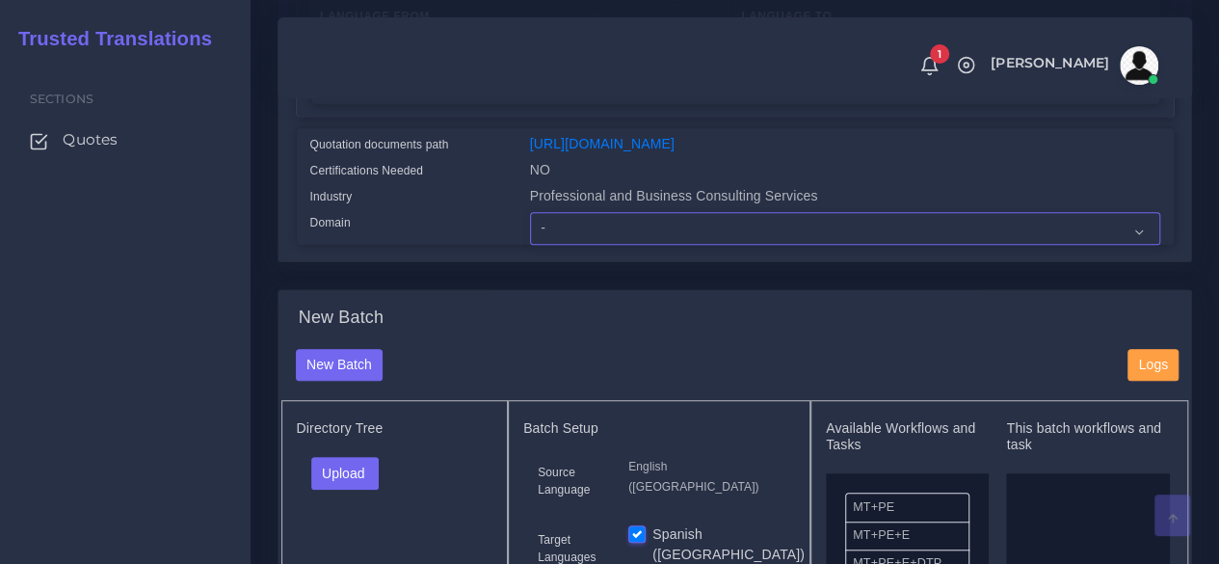
click at [593, 245] on select "- Advertising and Media Agriculture, Forestry and Fishing Architecture, Buildin…" at bounding box center [845, 228] width 630 height 33
select select "Professional and Business Consulting Services"
click at [530, 245] on select "- Advertising and Media Agriculture, Forestry and Fishing Architecture, Buildin…" at bounding box center [845, 228] width 630 height 33
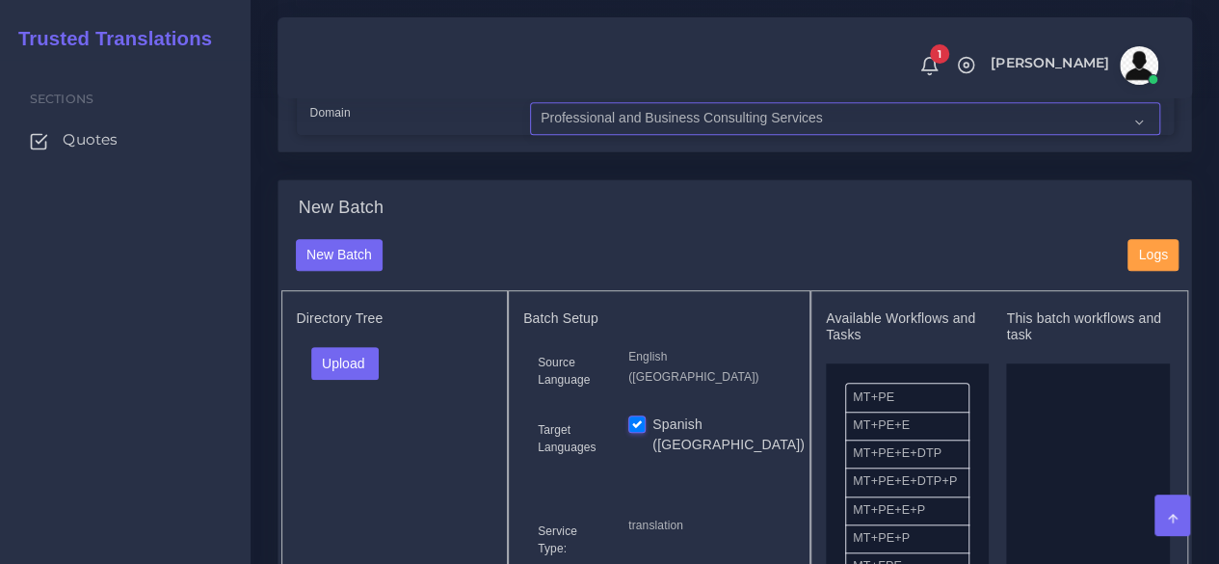
scroll to position [868, 0]
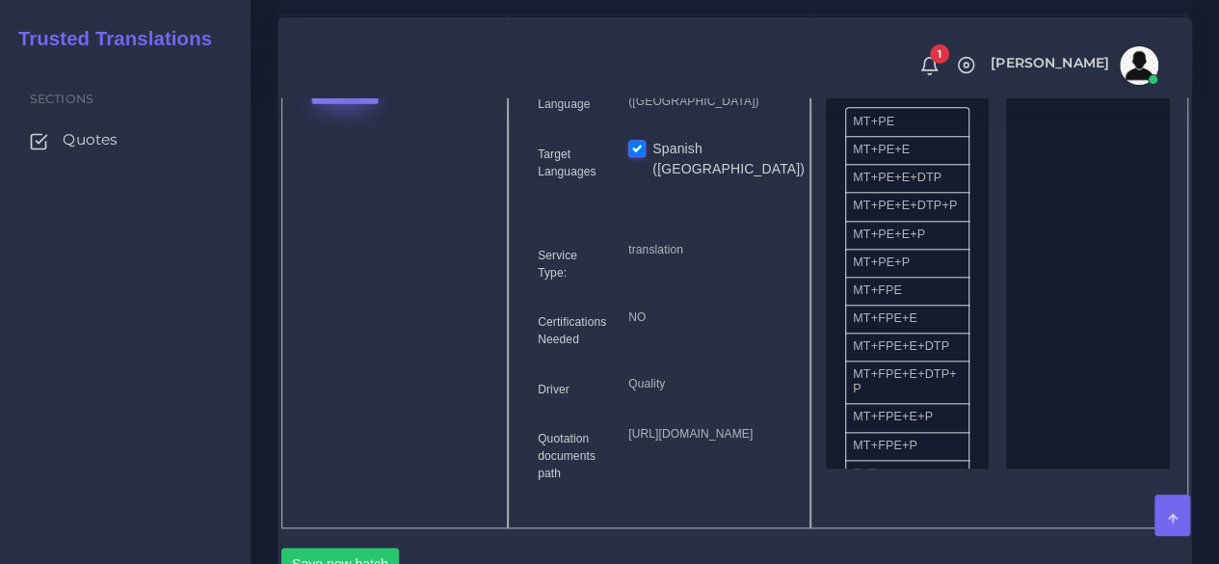
click at [351, 104] on button "Upload" at bounding box center [345, 87] width 68 height 33
click at [369, 173] on label "Files" at bounding box center [378, 160] width 133 height 24
drag, startPoint x: 904, startPoint y: 339, endPoint x: 1105, endPoint y: 345, distance: 200.6
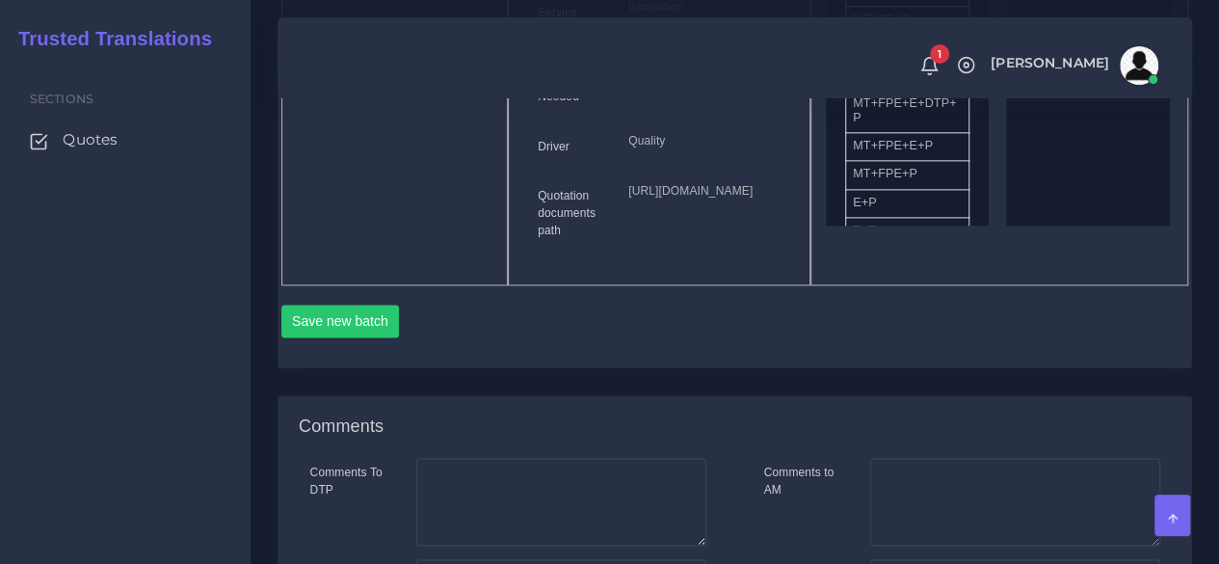
scroll to position [1350, 0]
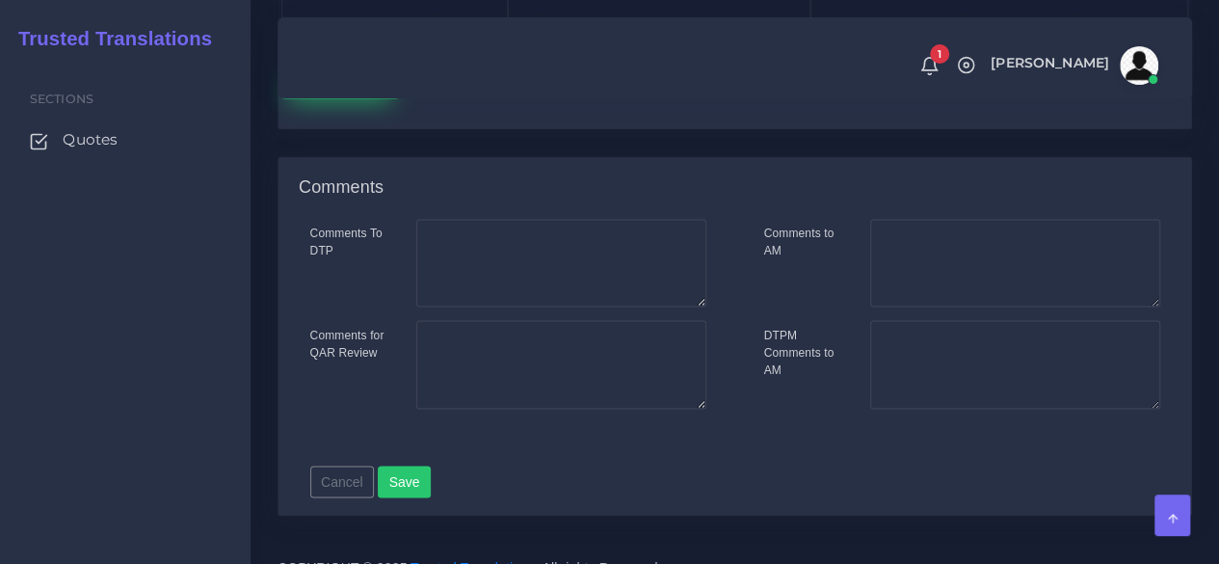
click at [336, 98] on button "Save new batch" at bounding box center [340, 82] width 119 height 33
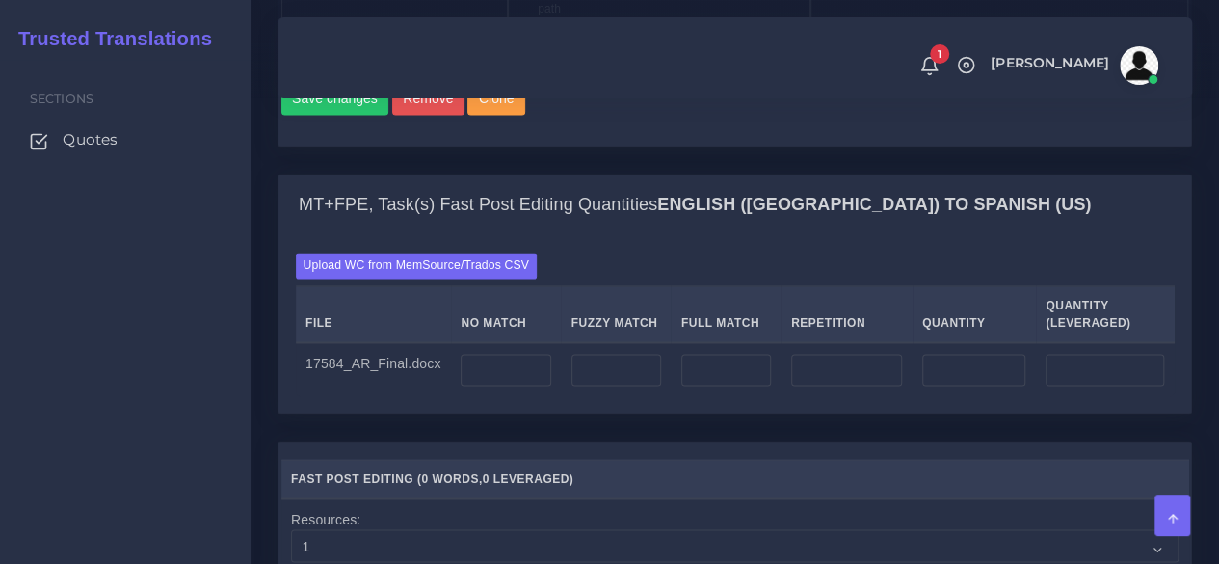
scroll to position [1446, 0]
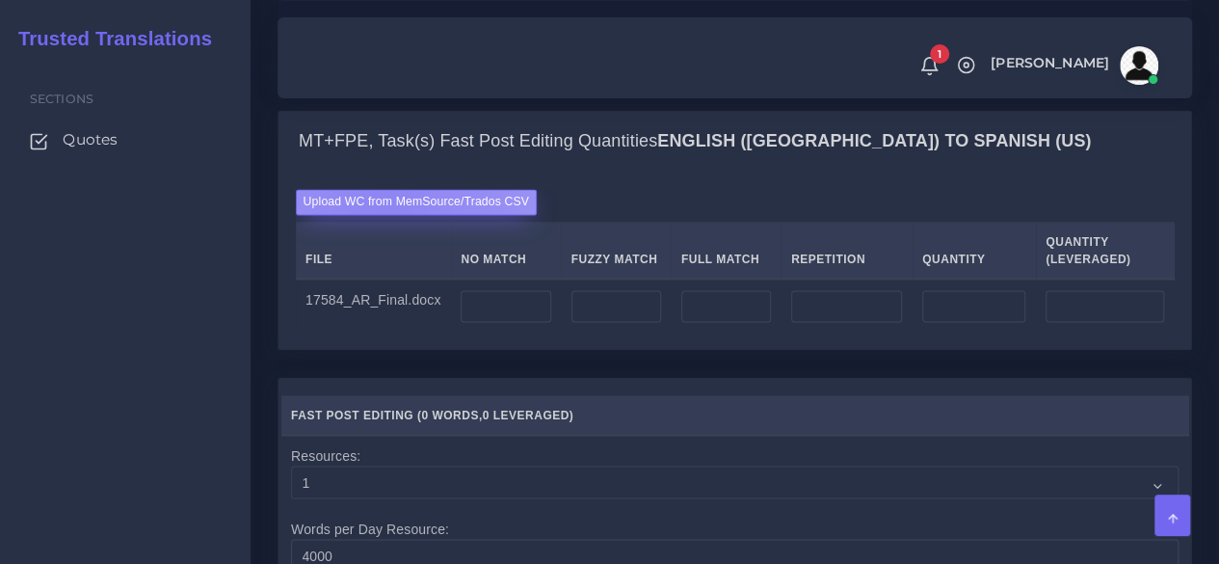
click at [386, 215] on label "Upload WC from MemSource/Trados CSV" at bounding box center [417, 202] width 242 height 26
click at [0, 0] on input "Upload WC from MemSource/Trados CSV" at bounding box center [0, 0] width 0 height 0
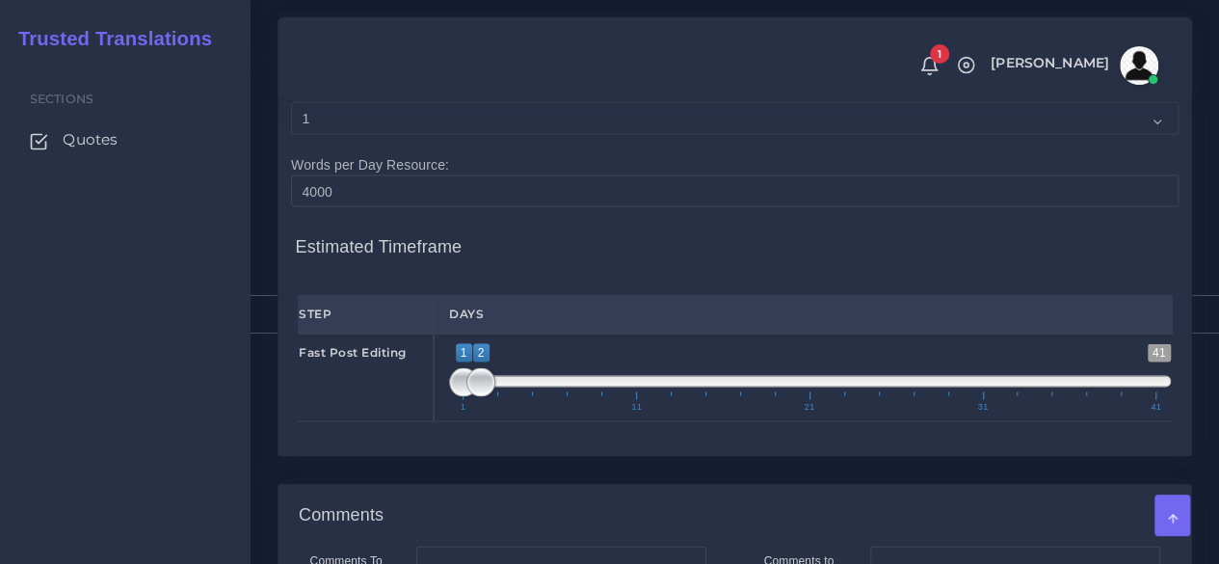
scroll to position [1928, 0]
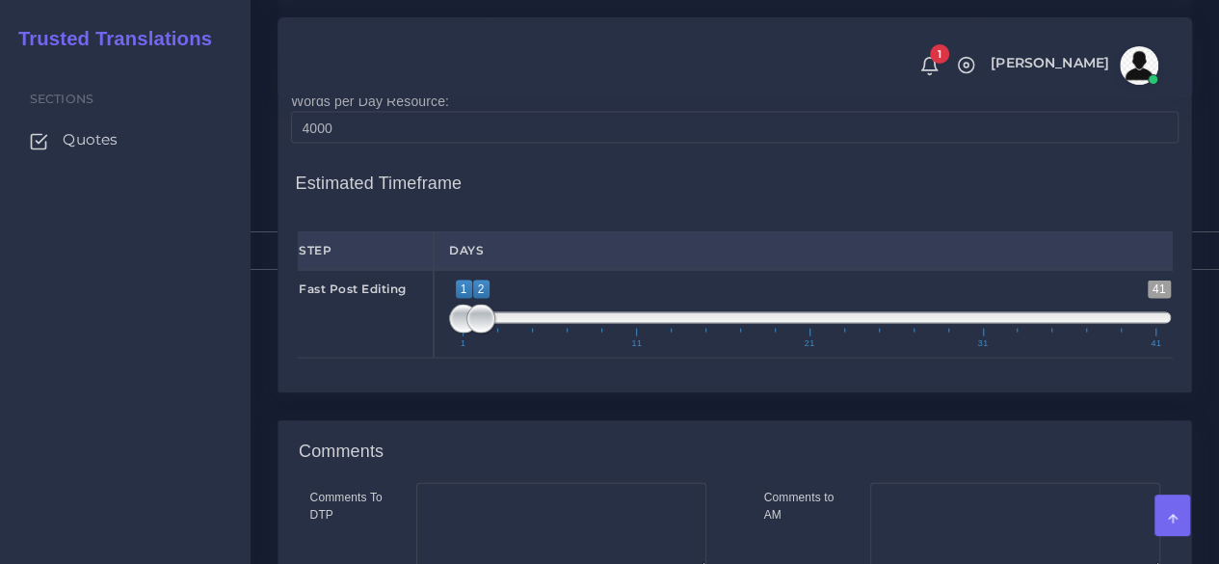
type input "1;1"
drag, startPoint x: 477, startPoint y: 445, endPoint x: 310, endPoint y: 435, distance: 167.1
click at [384, 359] on div "Fast Post Editing 1 41 1 2 1 — 2 1 11 21 31 41 1;1" at bounding box center [734, 314] width 903 height 89
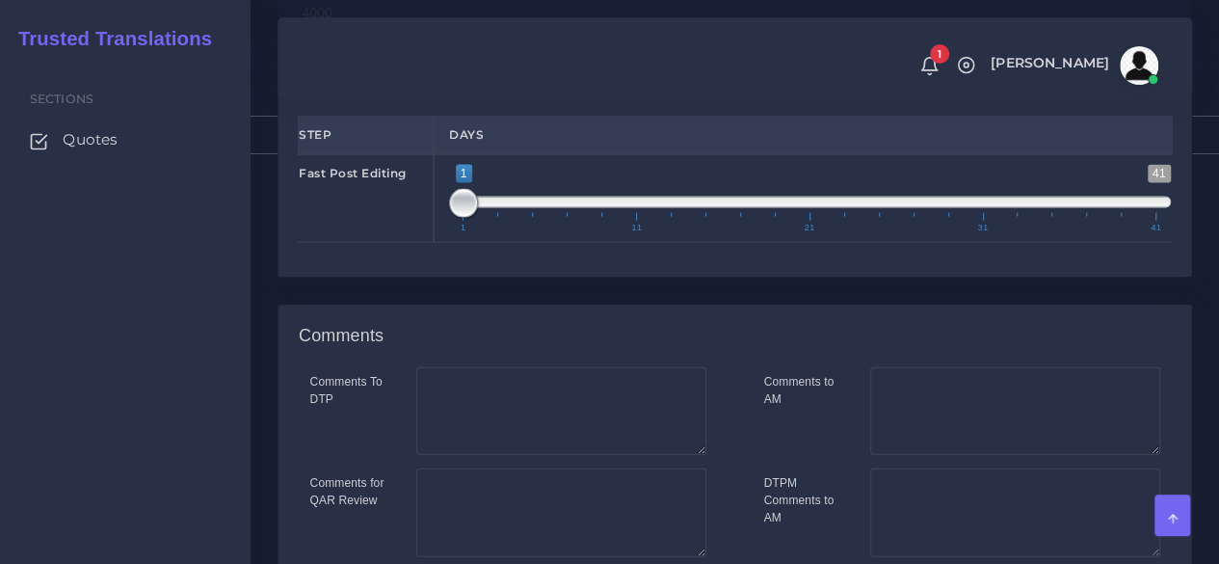
scroll to position [2342, 0]
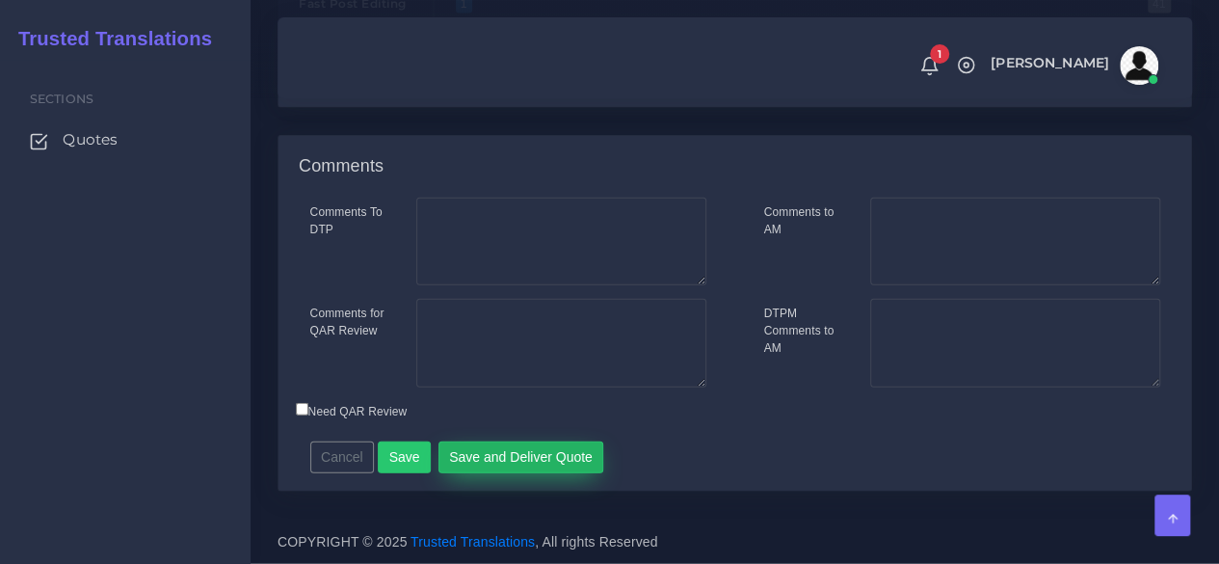
click at [479, 460] on button "Save and Deliver Quote" at bounding box center [522, 458] width 166 height 33
